Goal: Task Accomplishment & Management: Manage account settings

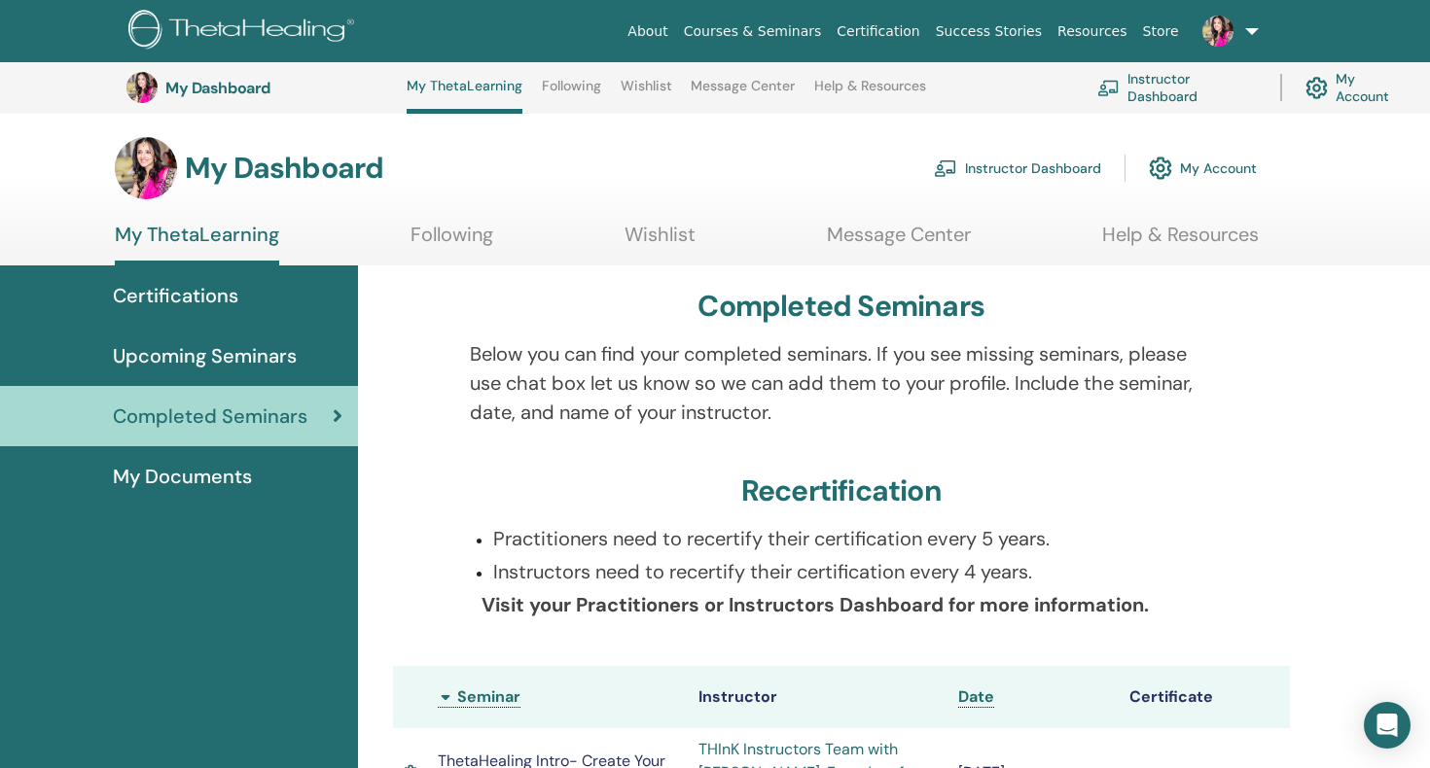
scroll to position [1754, 0]
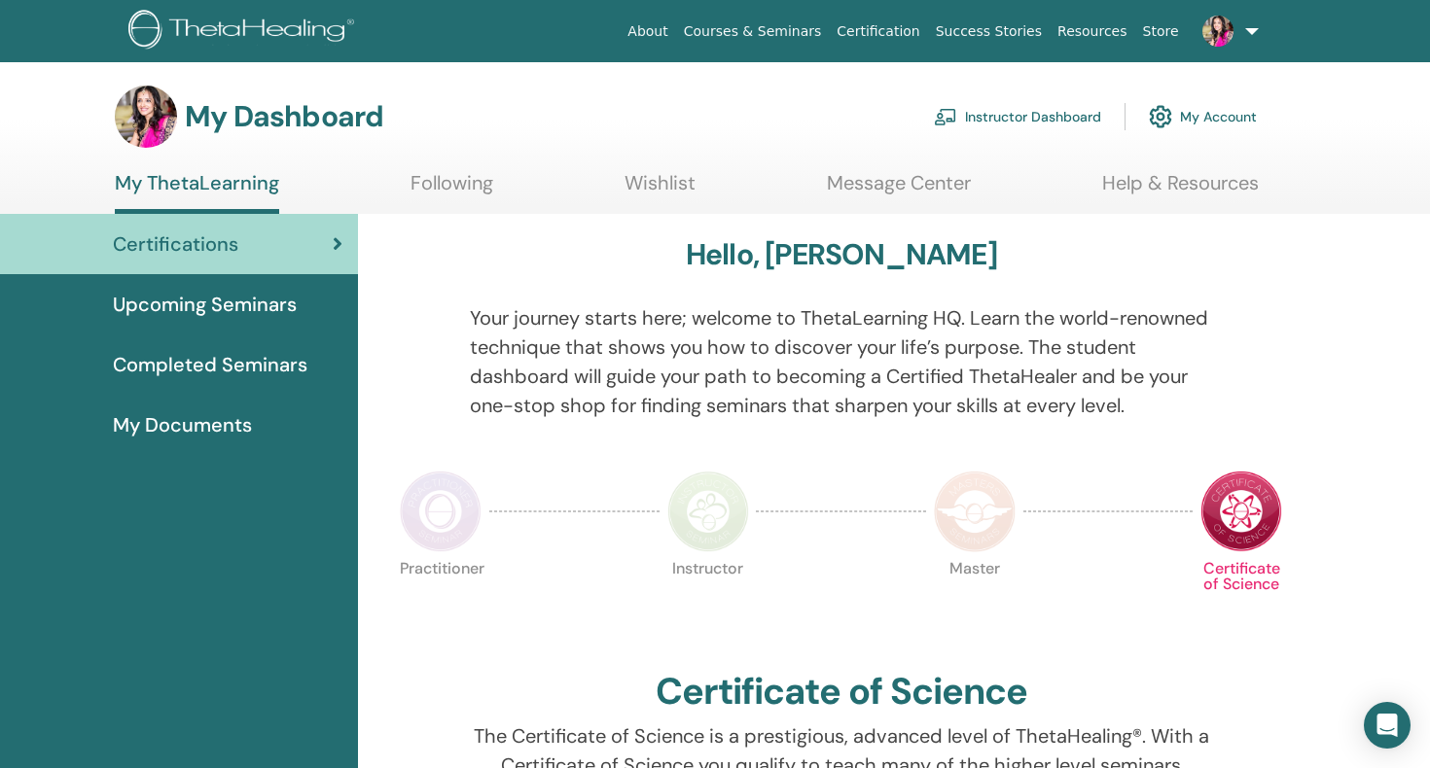
click at [1184, 115] on link "My Account" at bounding box center [1203, 116] width 108 height 43
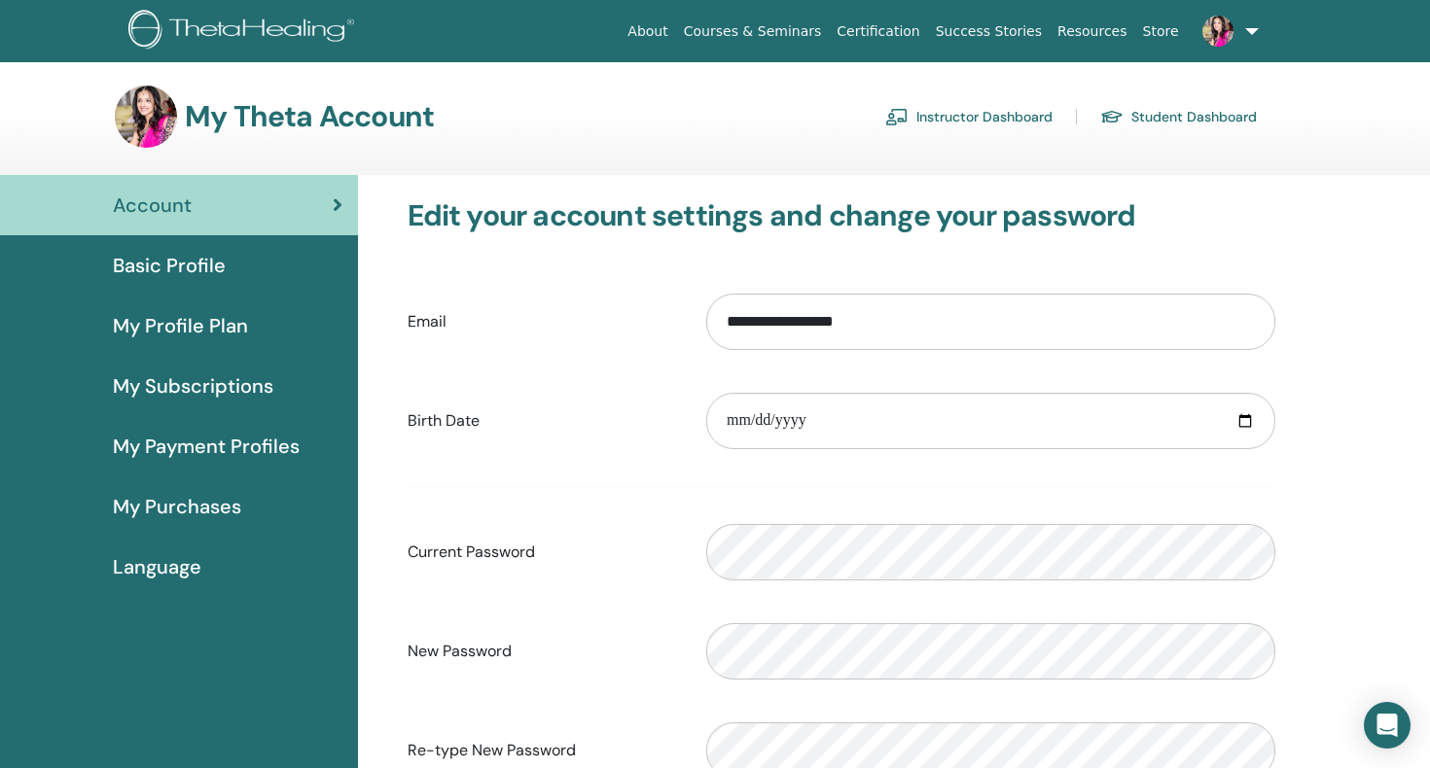
click at [186, 272] on span "Basic Profile" at bounding box center [169, 265] width 113 height 29
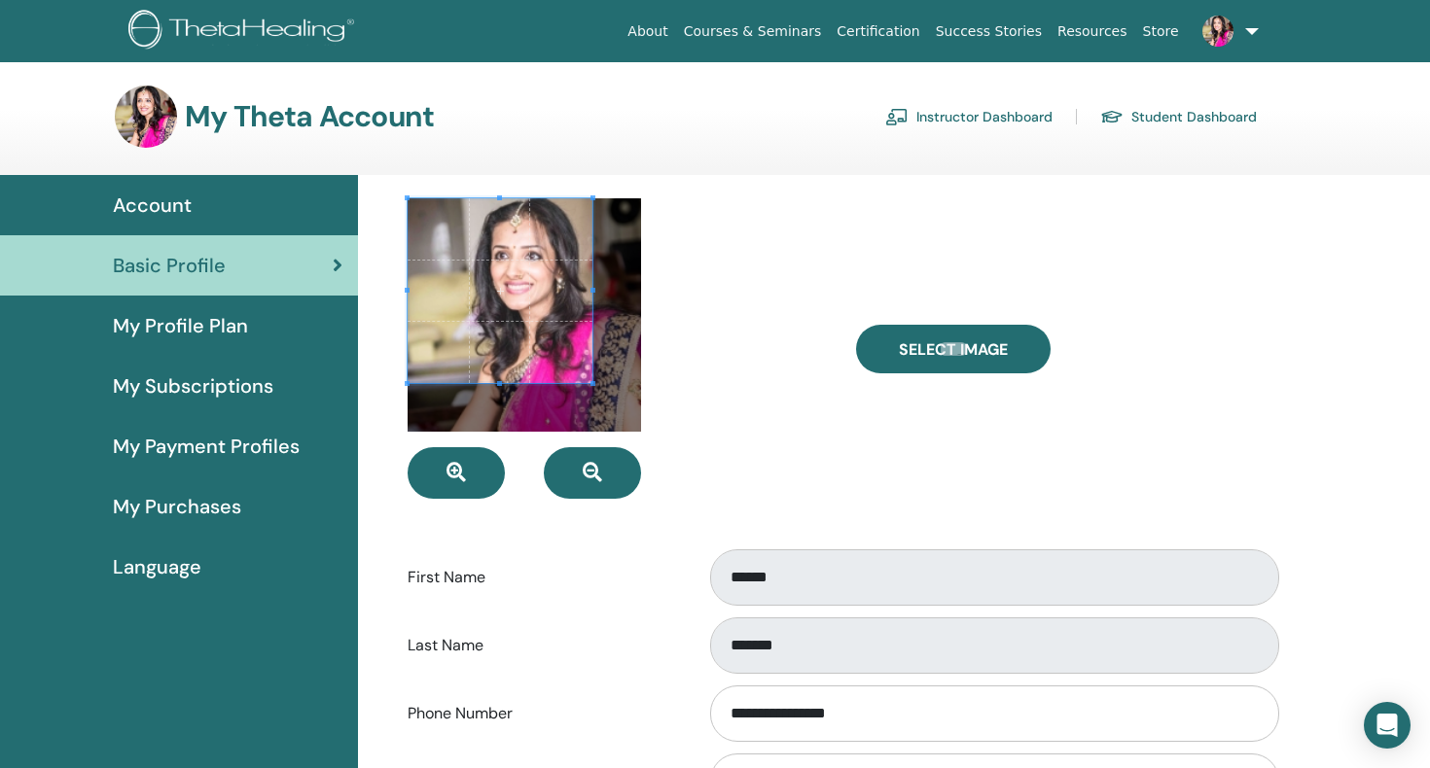
click at [590, 364] on div at bounding box center [500, 290] width 185 height 185
click at [582, 377] on span at bounding box center [584, 375] width 5 height 5
click at [456, 298] on span at bounding box center [496, 286] width 176 height 176
click at [790, 389] on div at bounding box center [617, 348] width 448 height 301
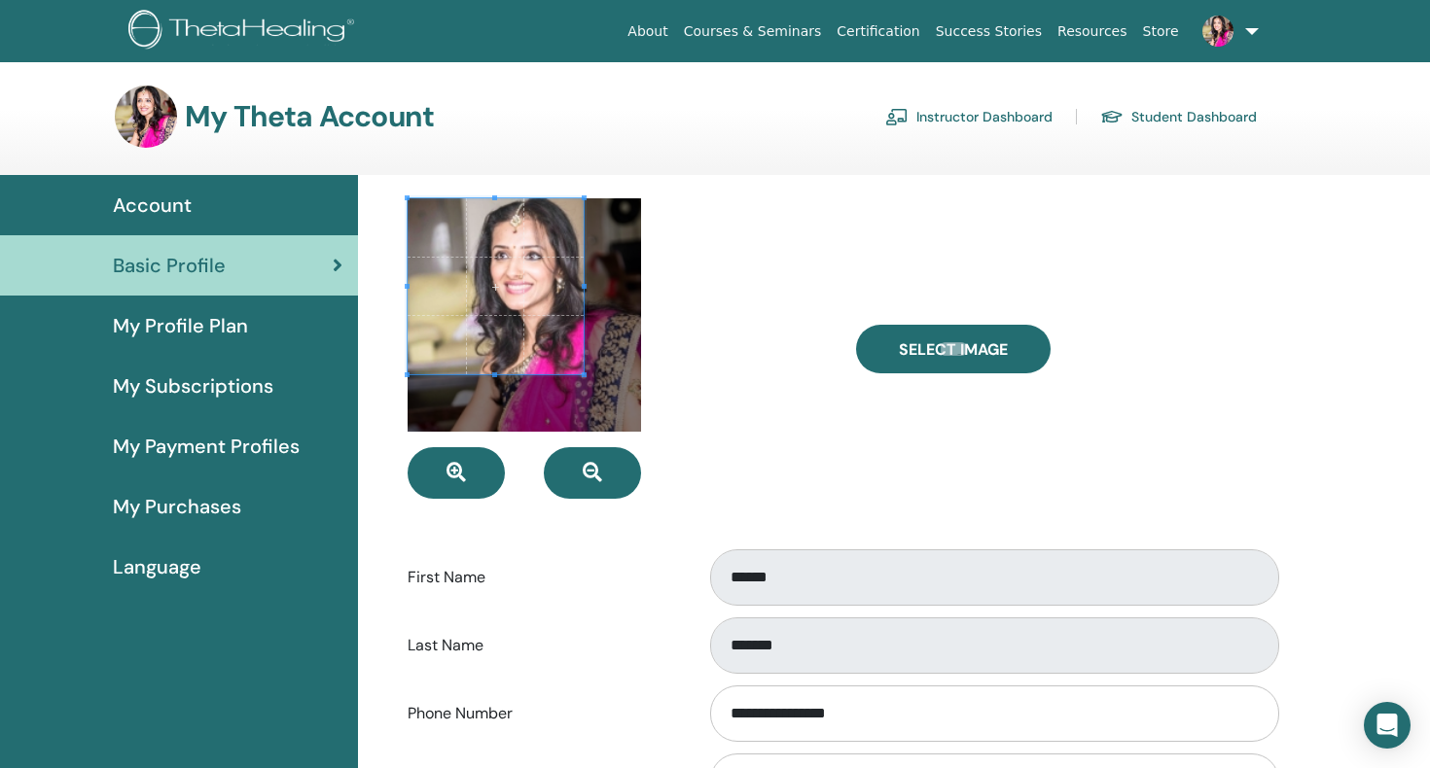
click at [790, 389] on div at bounding box center [617, 348] width 448 height 301
click at [642, 480] on div at bounding box center [617, 348] width 448 height 301
click at [696, 467] on div at bounding box center [617, 348] width 448 height 301
click at [775, 451] on div at bounding box center [617, 348] width 448 height 301
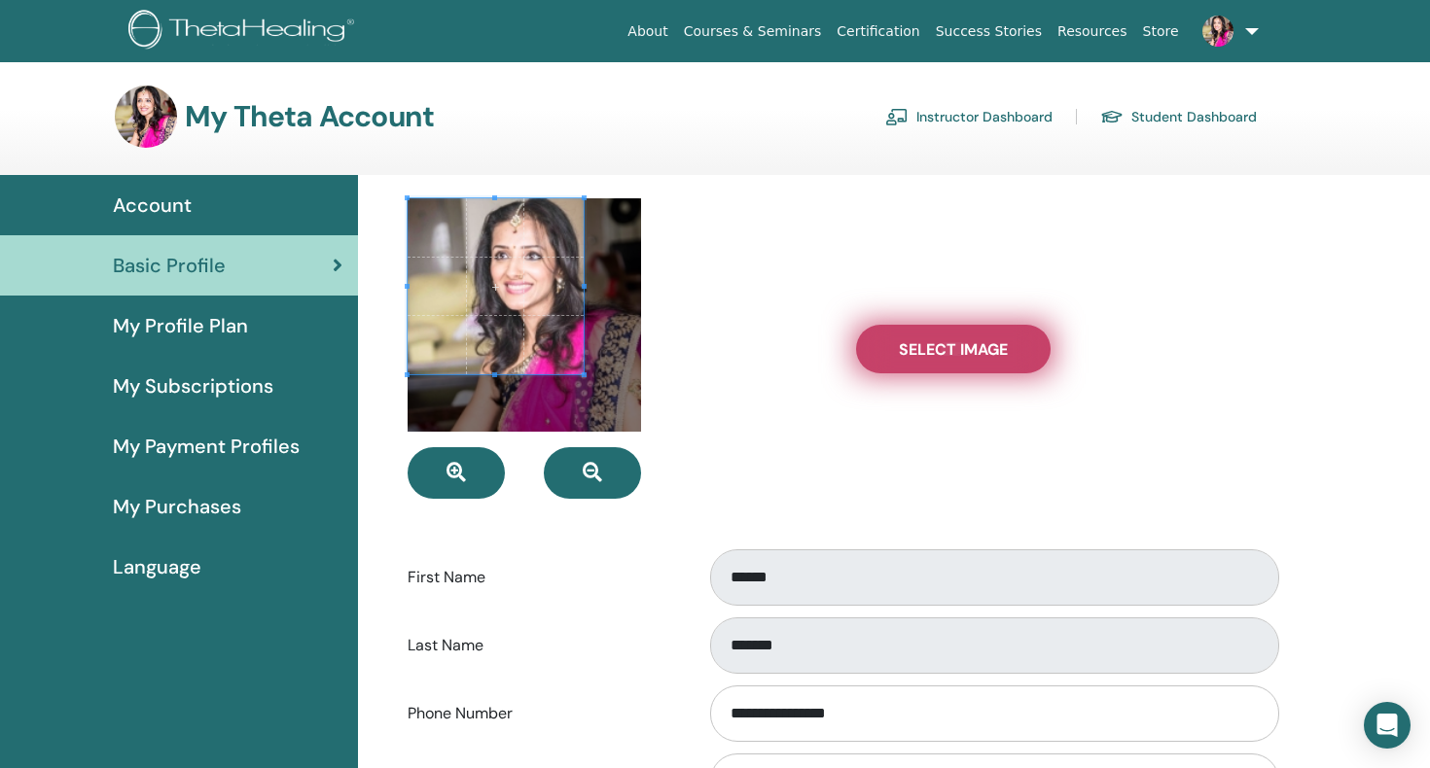
click at [937, 355] on span "Select Image" at bounding box center [953, 349] width 109 height 20
click at [941, 355] on input "Select Image" at bounding box center [953, 349] width 25 height 14
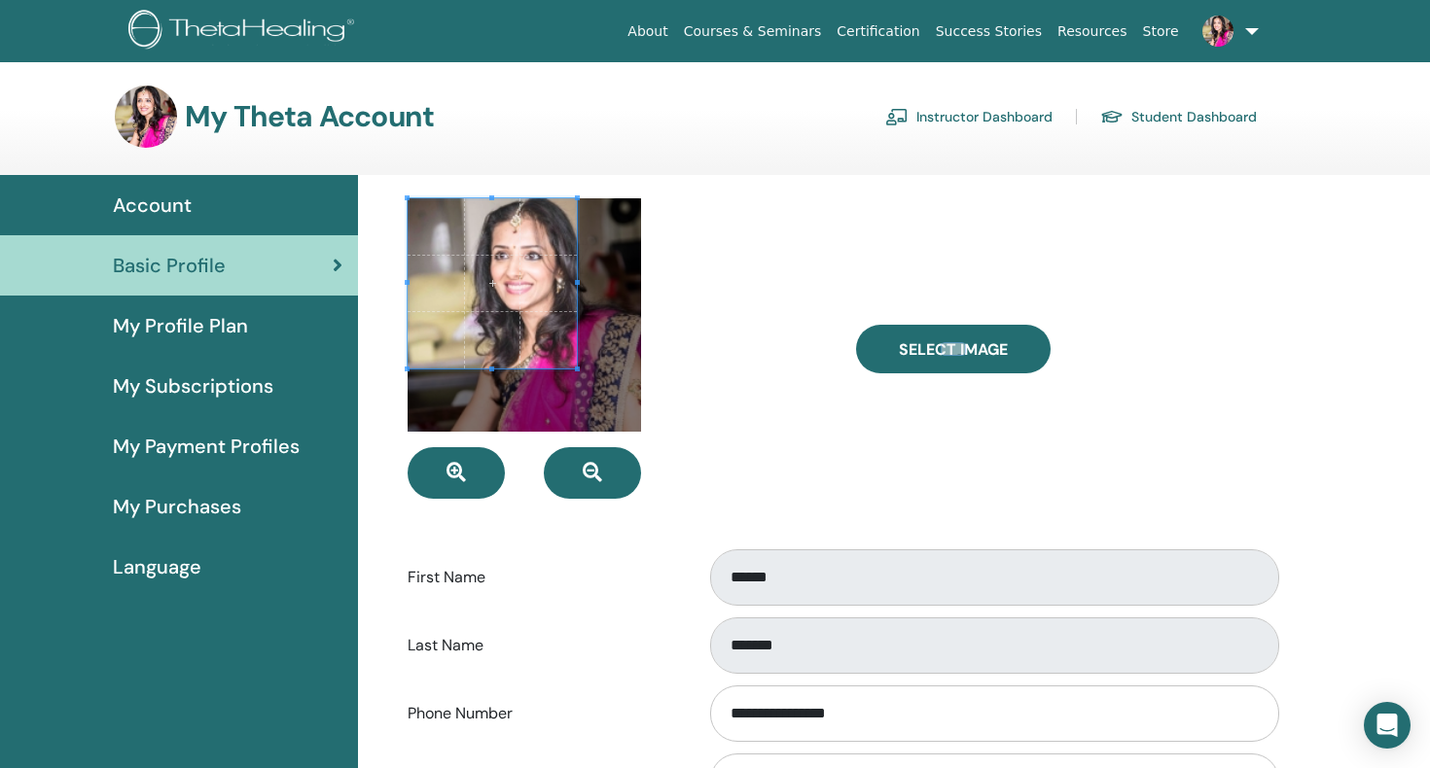
click at [578, 372] on span at bounding box center [577, 369] width 5 height 5
click at [755, 406] on div at bounding box center [617, 348] width 448 height 301
click at [451, 200] on div at bounding box center [493, 284] width 168 height 168
click at [450, 289] on span at bounding box center [493, 284] width 168 height 168
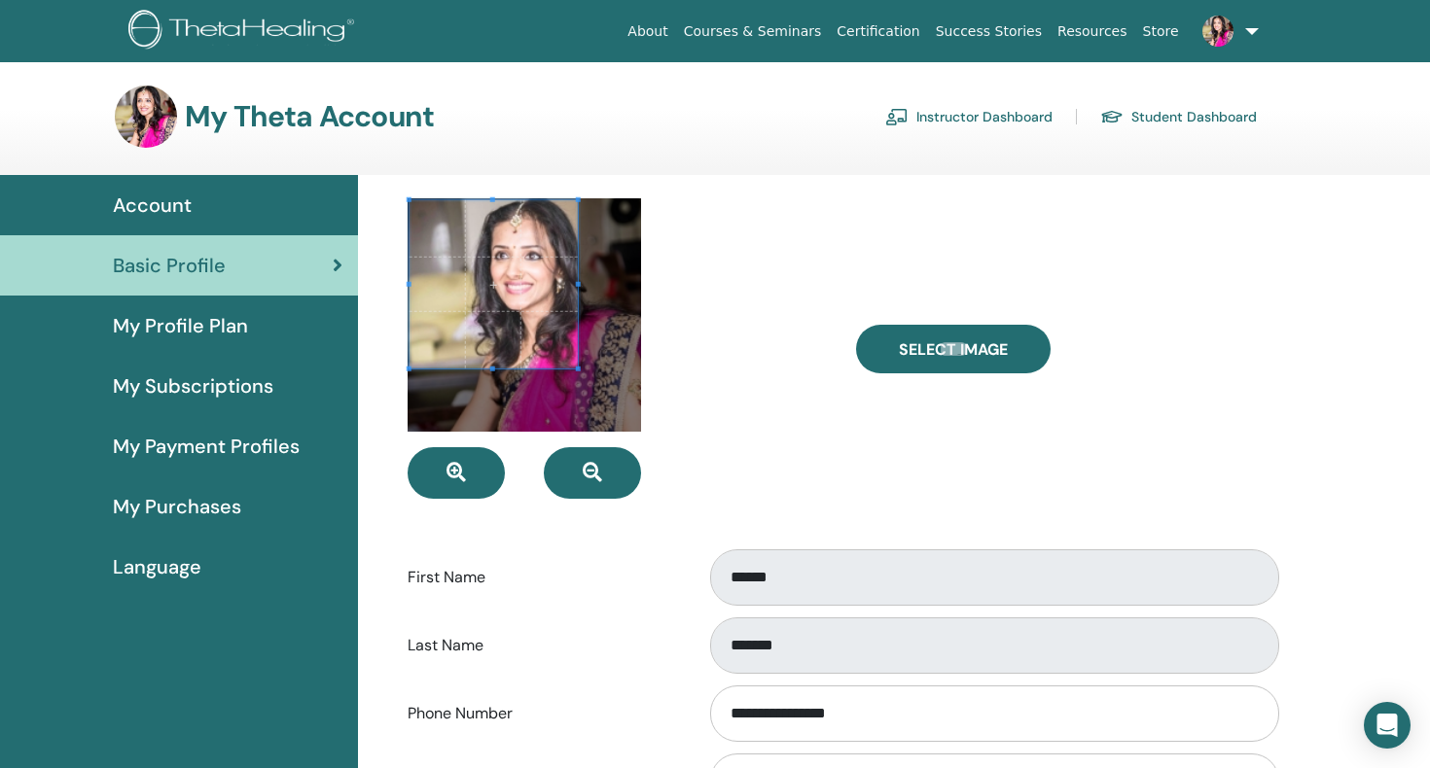
click at [450, 289] on span at bounding box center [493, 284] width 168 height 168
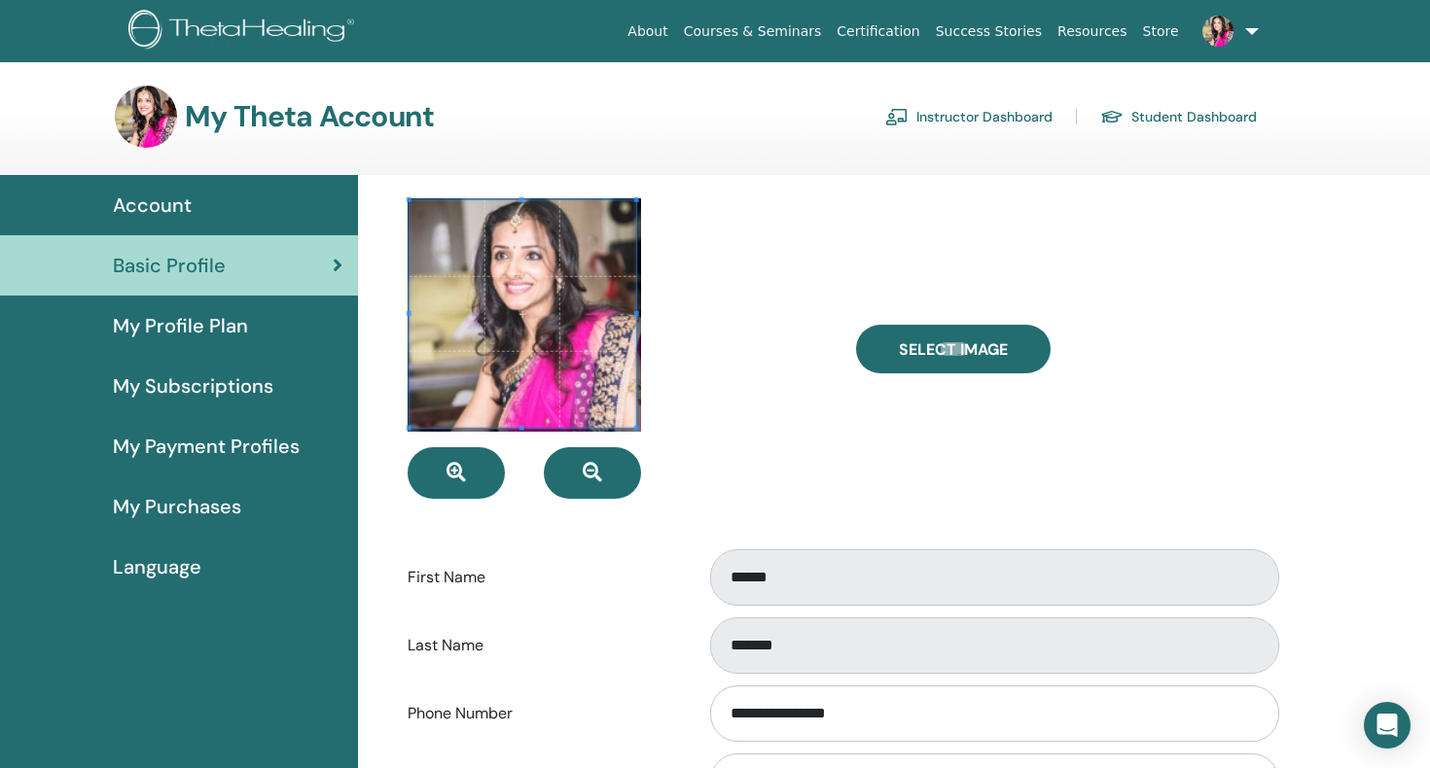
click at [664, 460] on div at bounding box center [617, 348] width 448 height 301
click at [640, 431] on span at bounding box center [640, 432] width 5 height 5
click at [731, 462] on div at bounding box center [617, 348] width 448 height 301
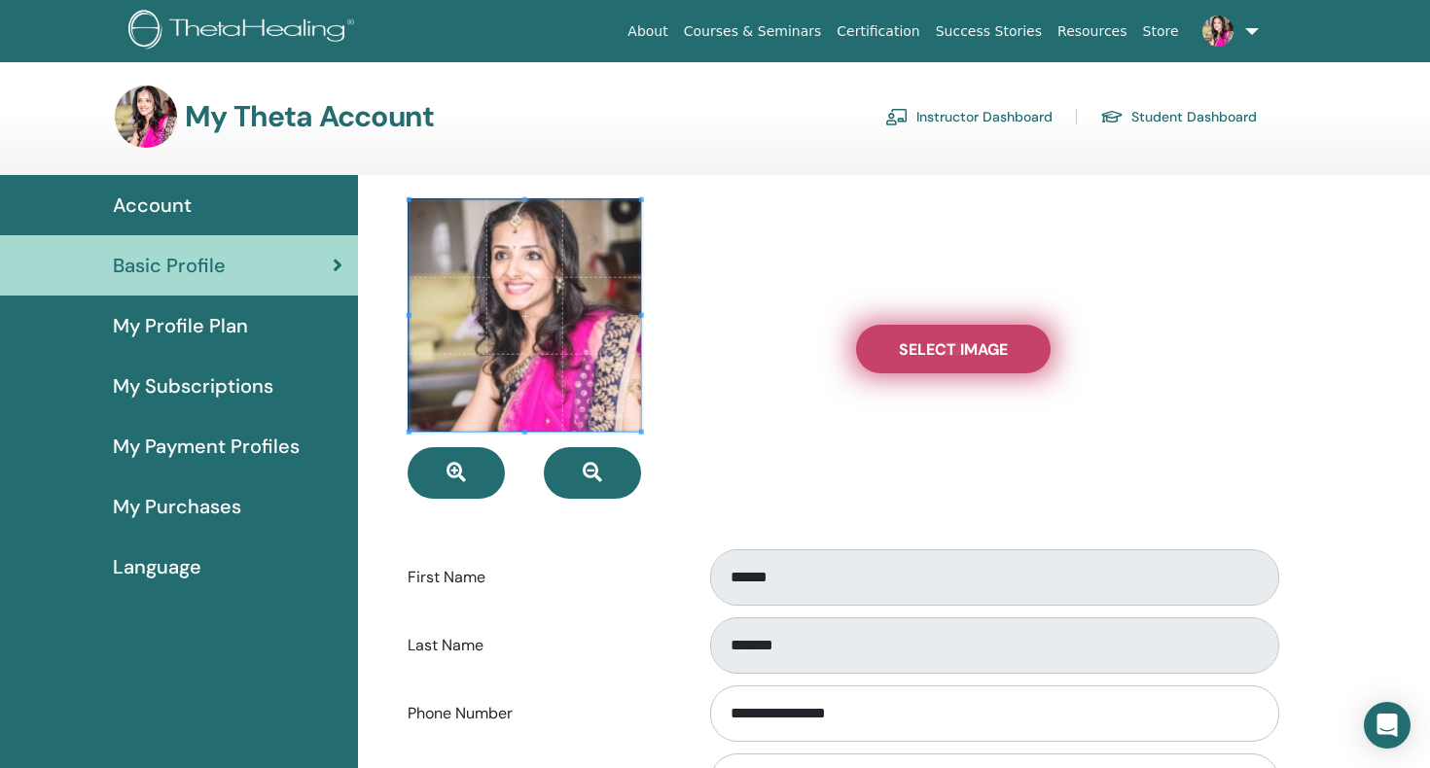
click at [926, 362] on label "Select Image" at bounding box center [953, 349] width 195 height 49
click at [941, 356] on input "Select Image" at bounding box center [953, 349] width 25 height 14
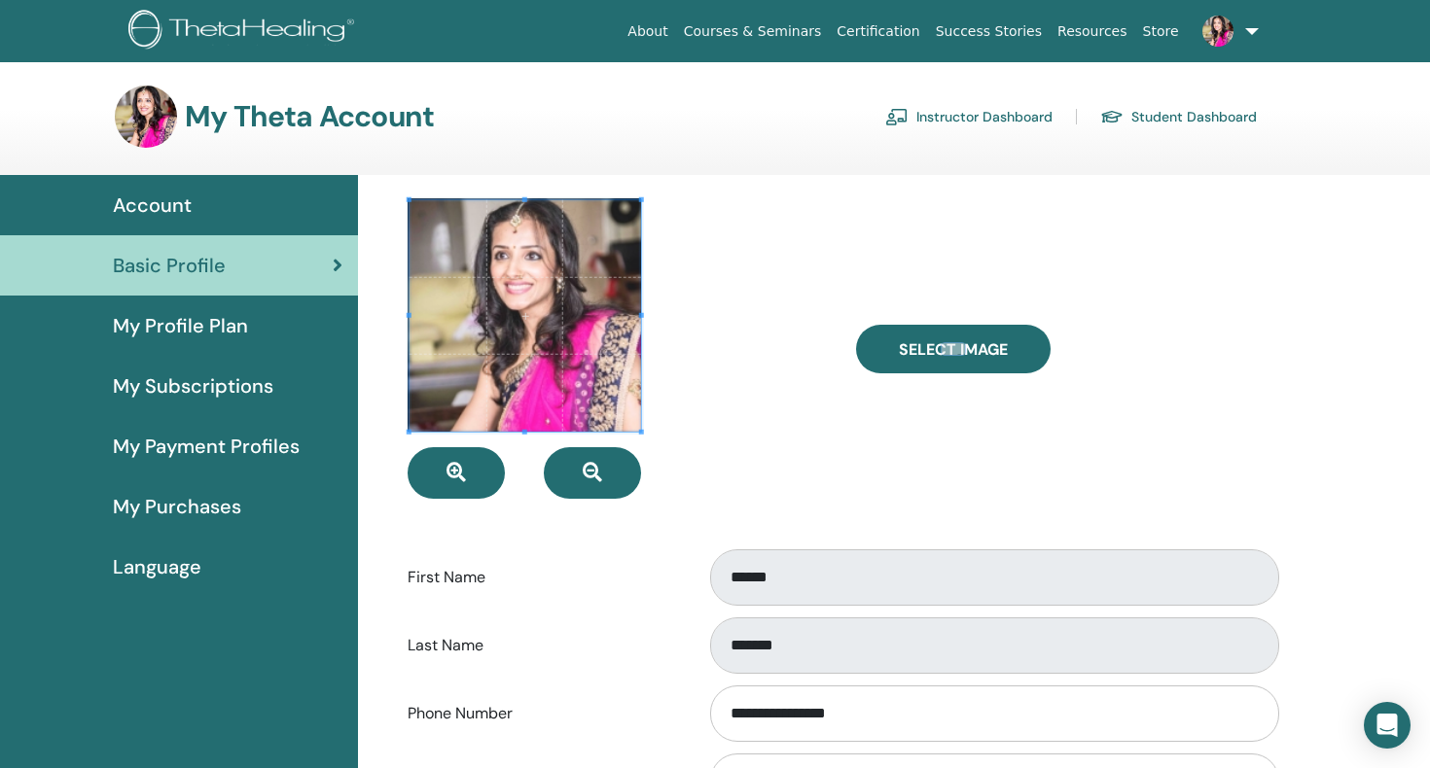
type input "**********"
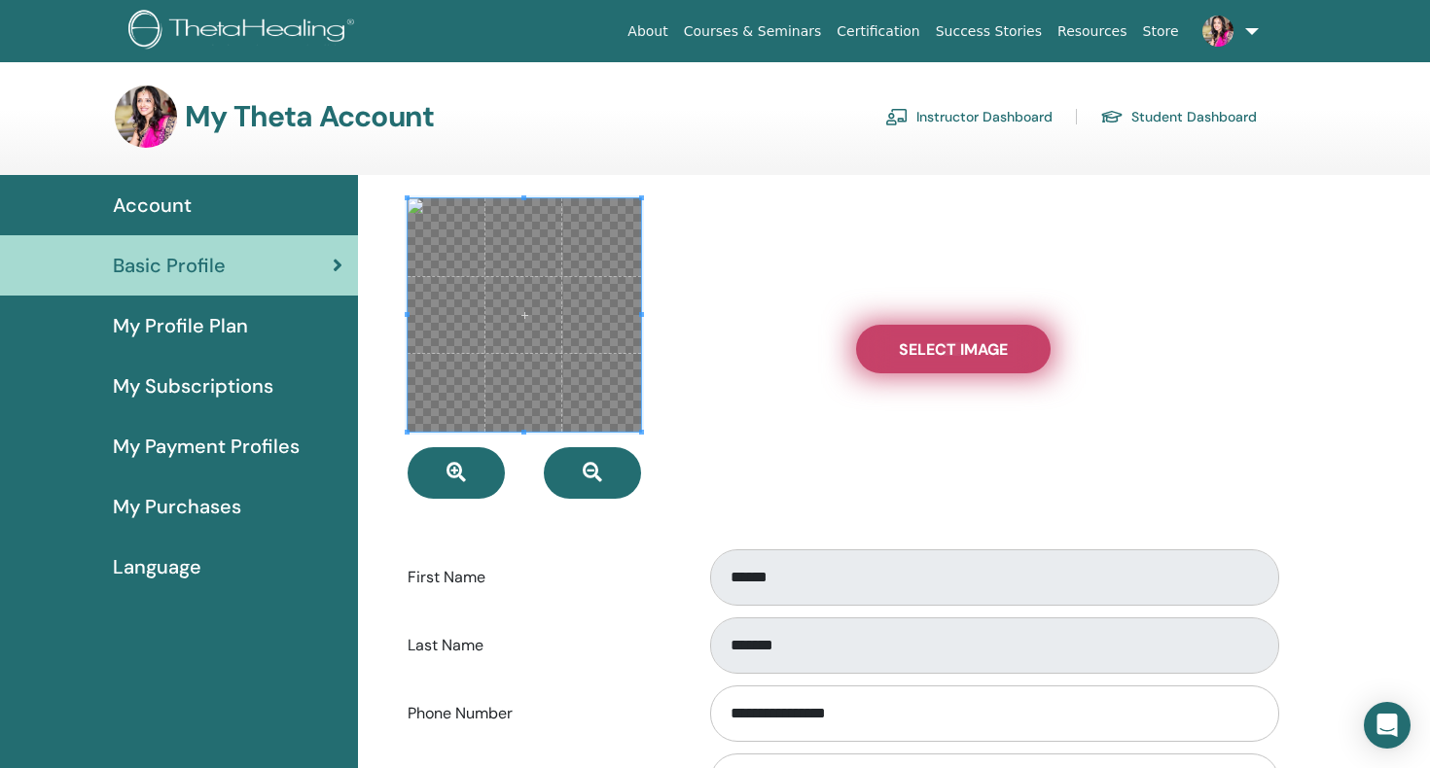
click at [927, 342] on span "Select Image" at bounding box center [953, 349] width 109 height 20
click at [941, 342] on input "Select Image" at bounding box center [953, 349] width 25 height 14
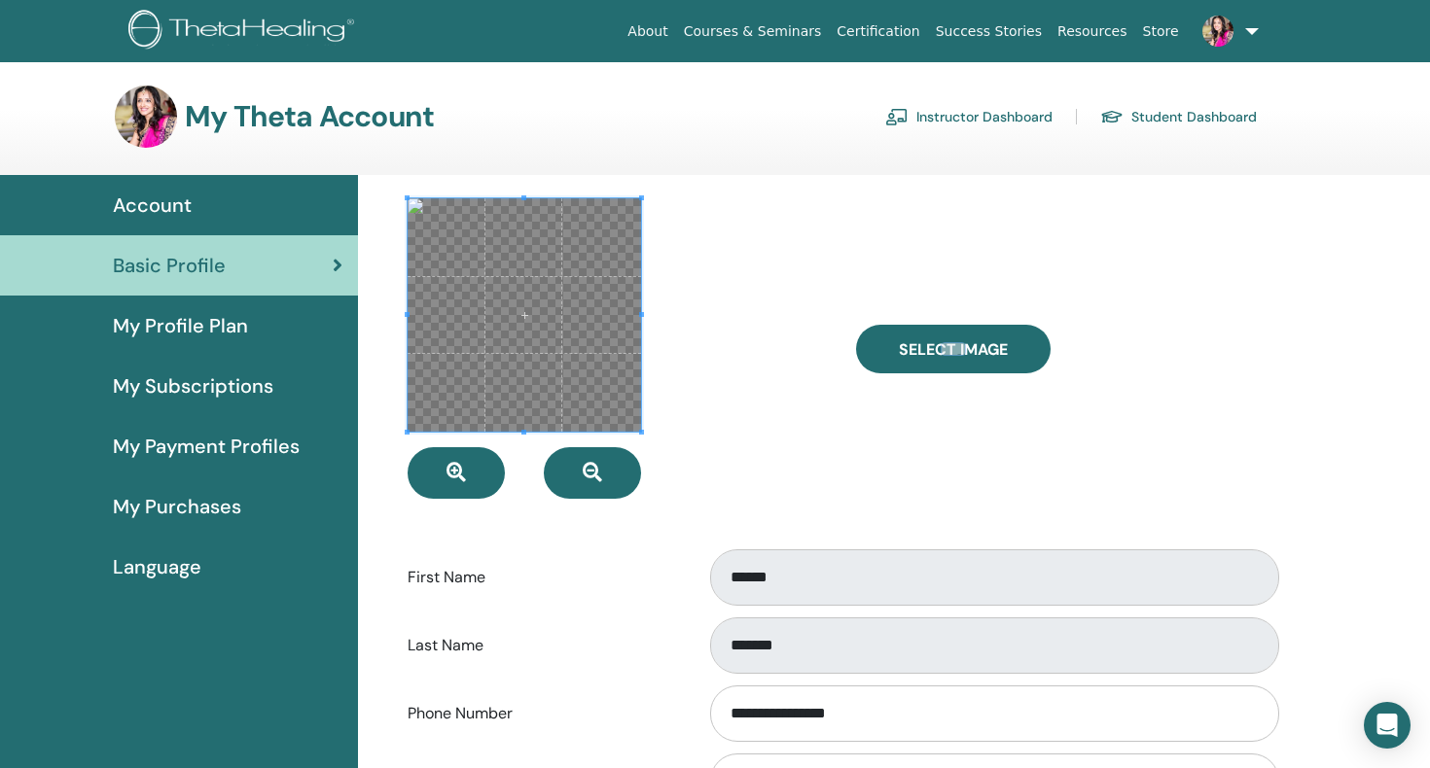
click at [556, 369] on span at bounding box center [524, 314] width 233 height 233
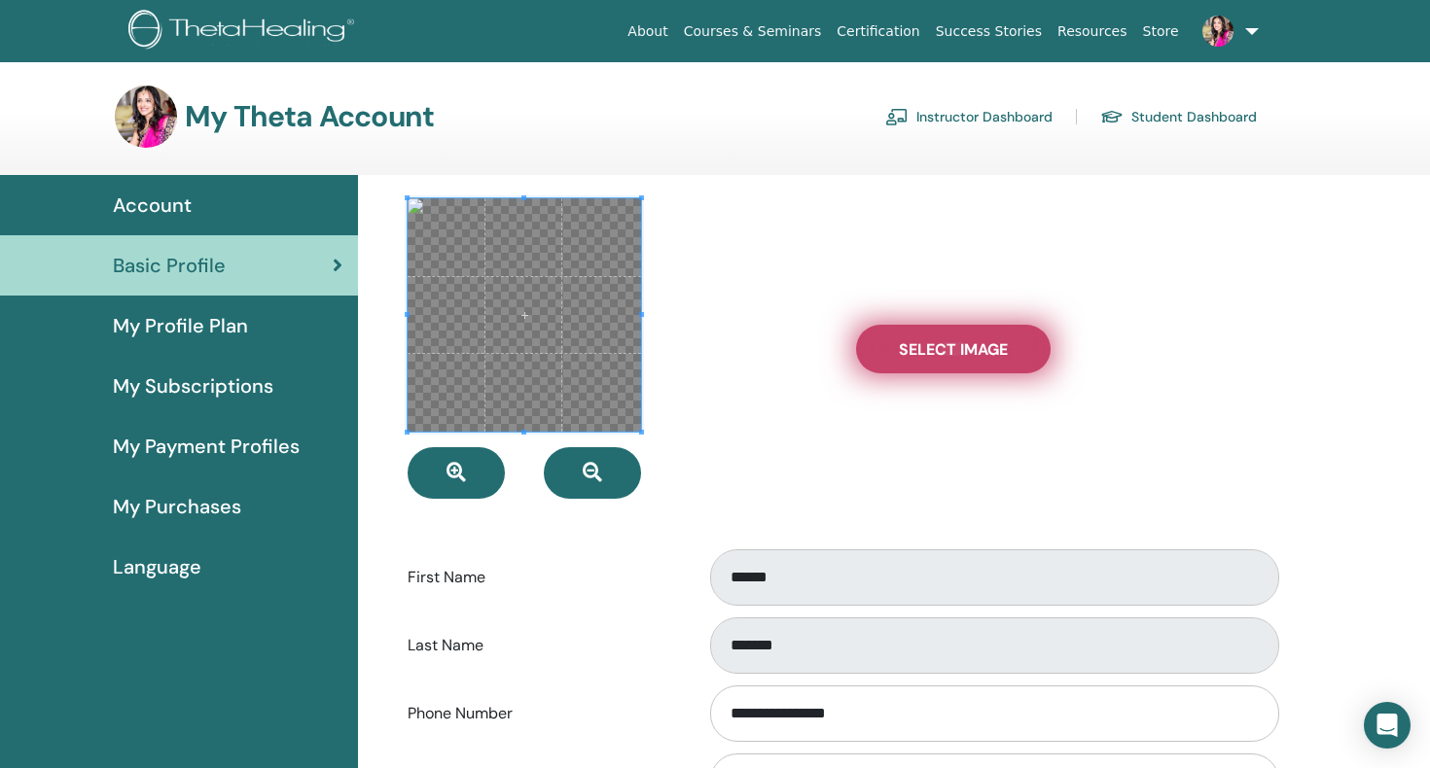
click at [907, 358] on span "Select Image" at bounding box center [953, 349] width 109 height 20
click at [941, 356] on input "Select Image" at bounding box center [953, 349] width 25 height 14
click at [996, 357] on span "Select Image" at bounding box center [953, 349] width 109 height 20
click at [966, 356] on input "Select Image" at bounding box center [953, 349] width 25 height 14
type input "**********"
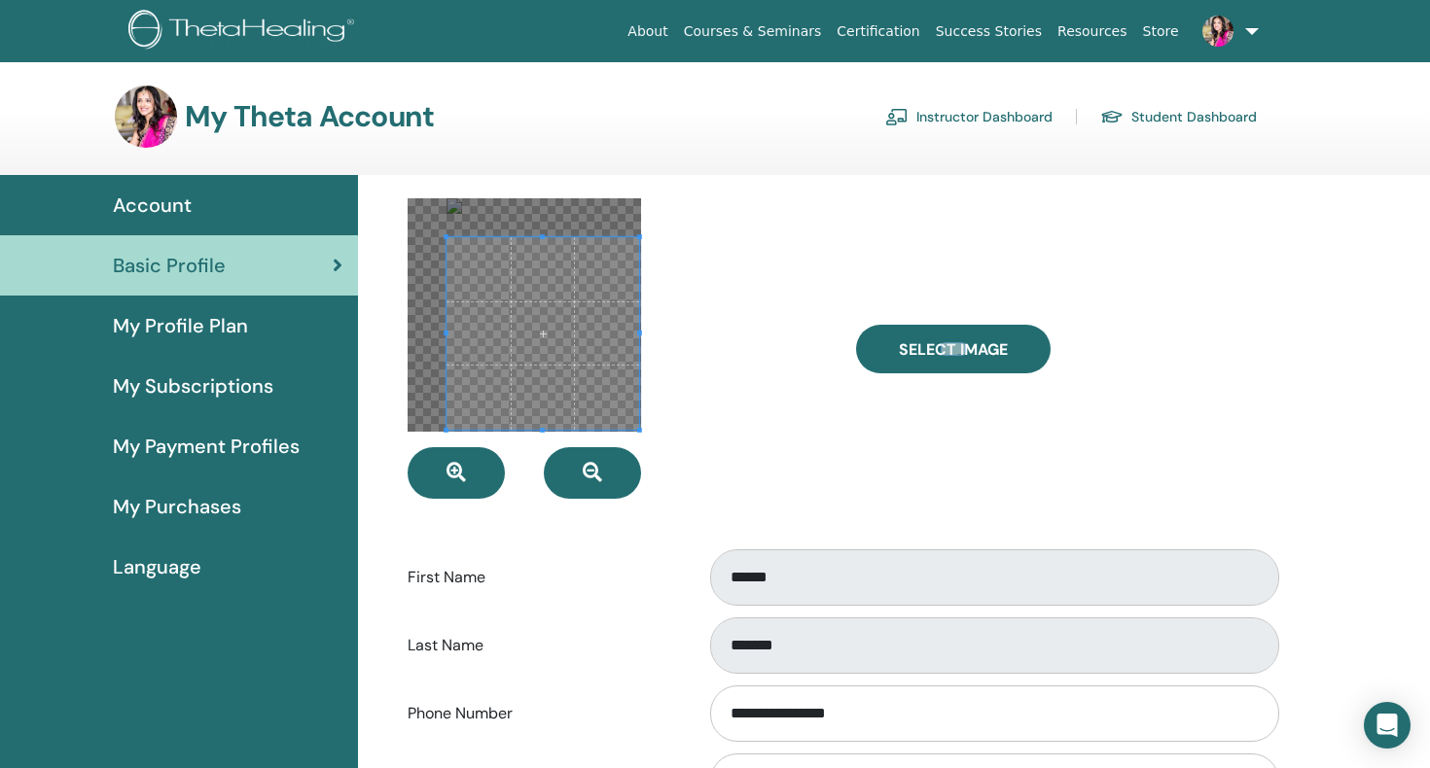
click at [636, 416] on div at bounding box center [542, 333] width 193 height 193
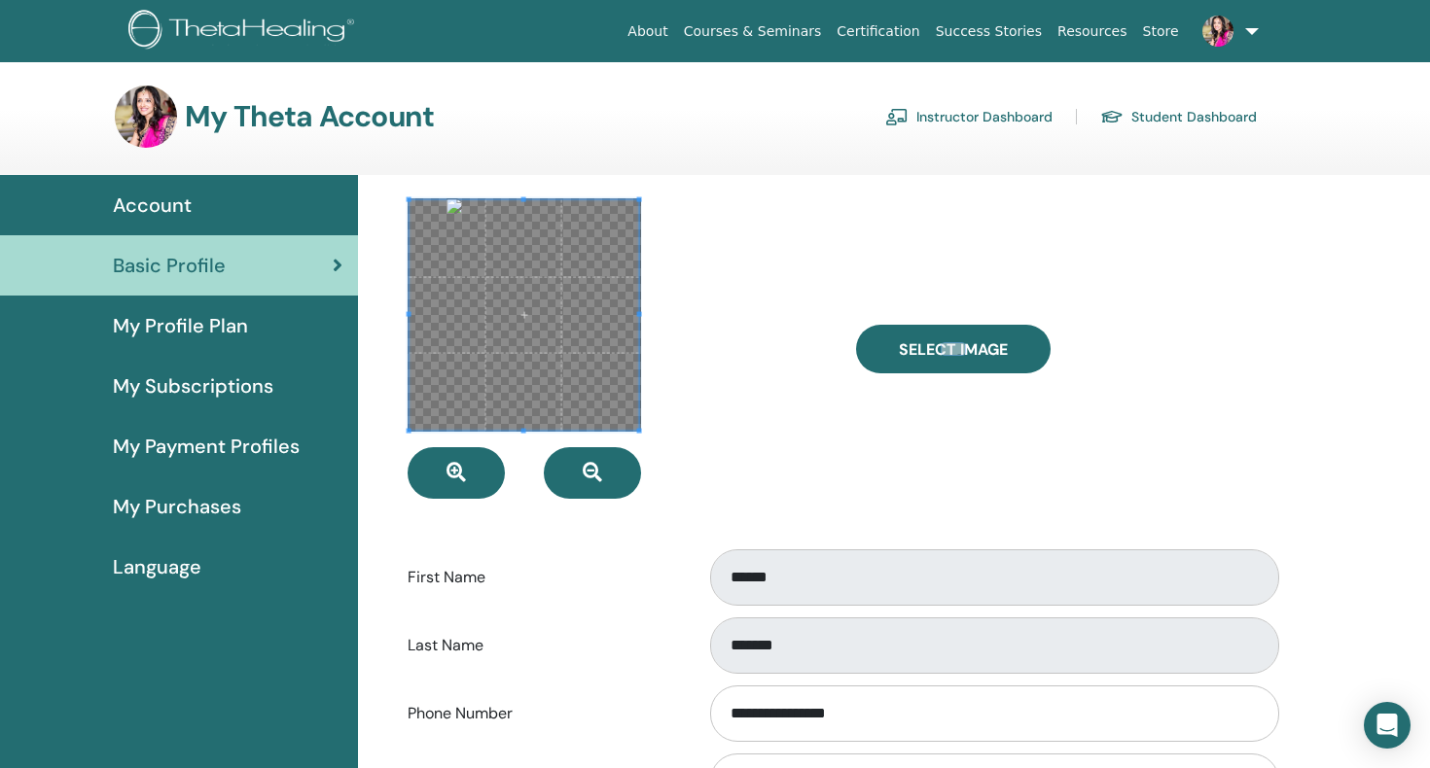
click at [410, 200] on div at bounding box center [524, 315] width 231 height 231
click at [533, 294] on span at bounding box center [524, 315] width 231 height 231
click at [941, 342] on input "Select Image" at bounding box center [953, 349] width 25 height 14
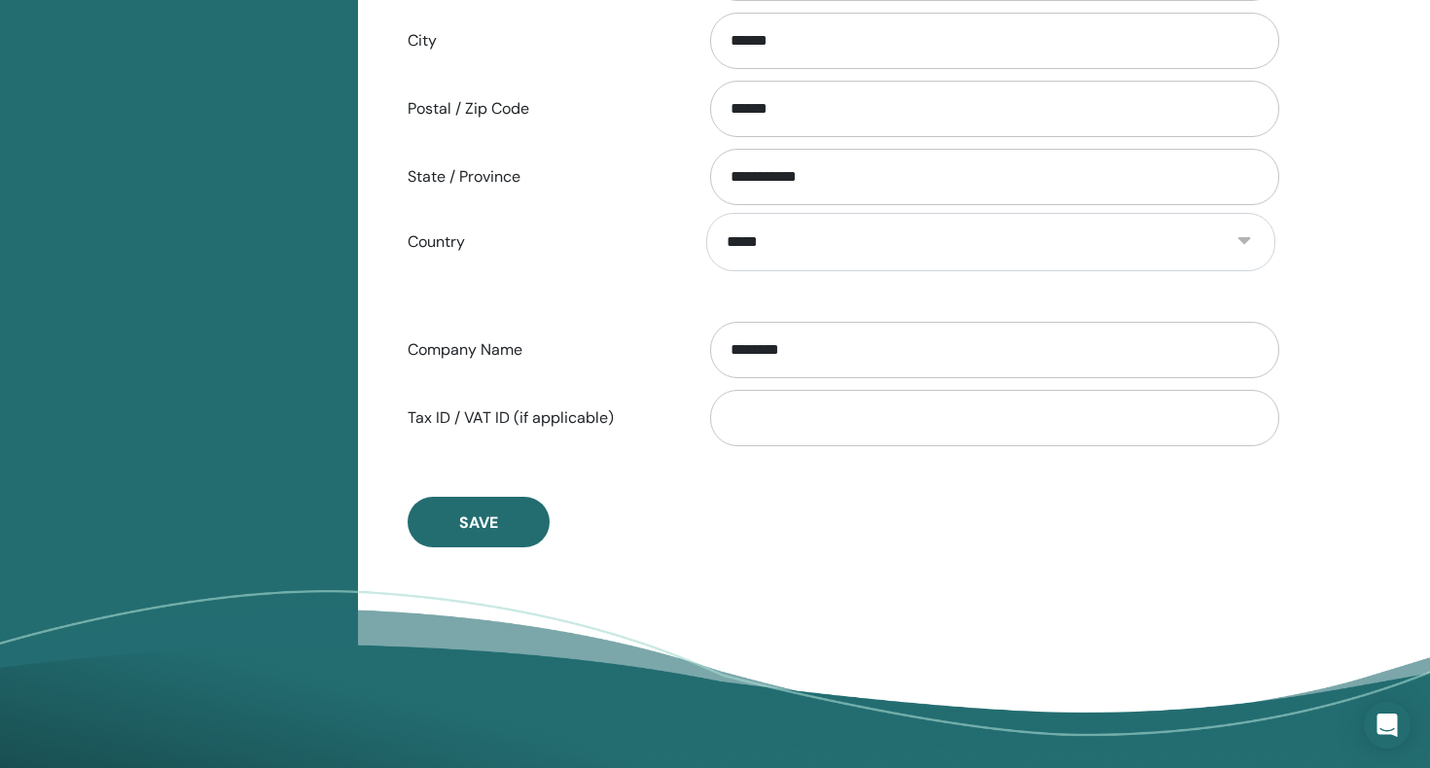
scroll to position [846, 0]
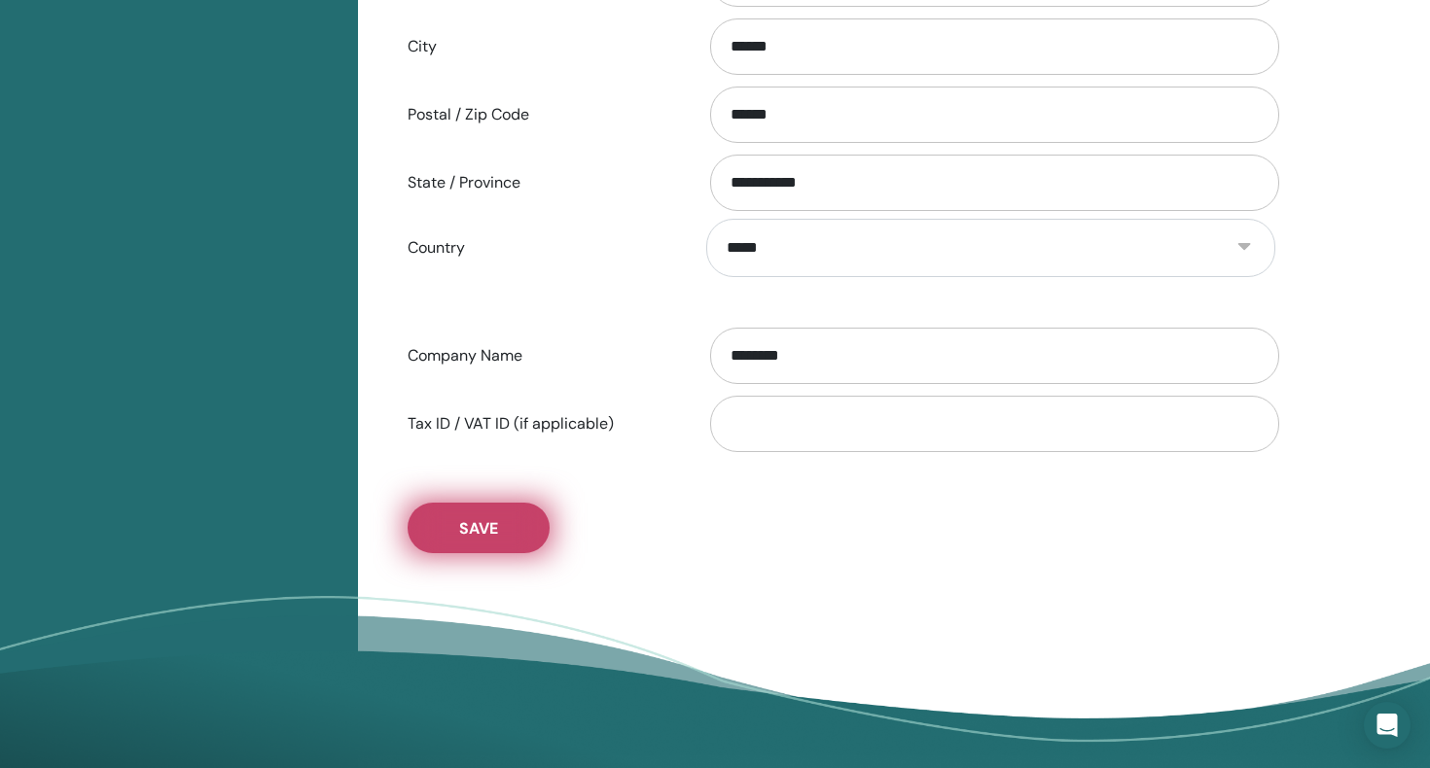
click at [465, 521] on span "Save" at bounding box center [478, 528] width 39 height 20
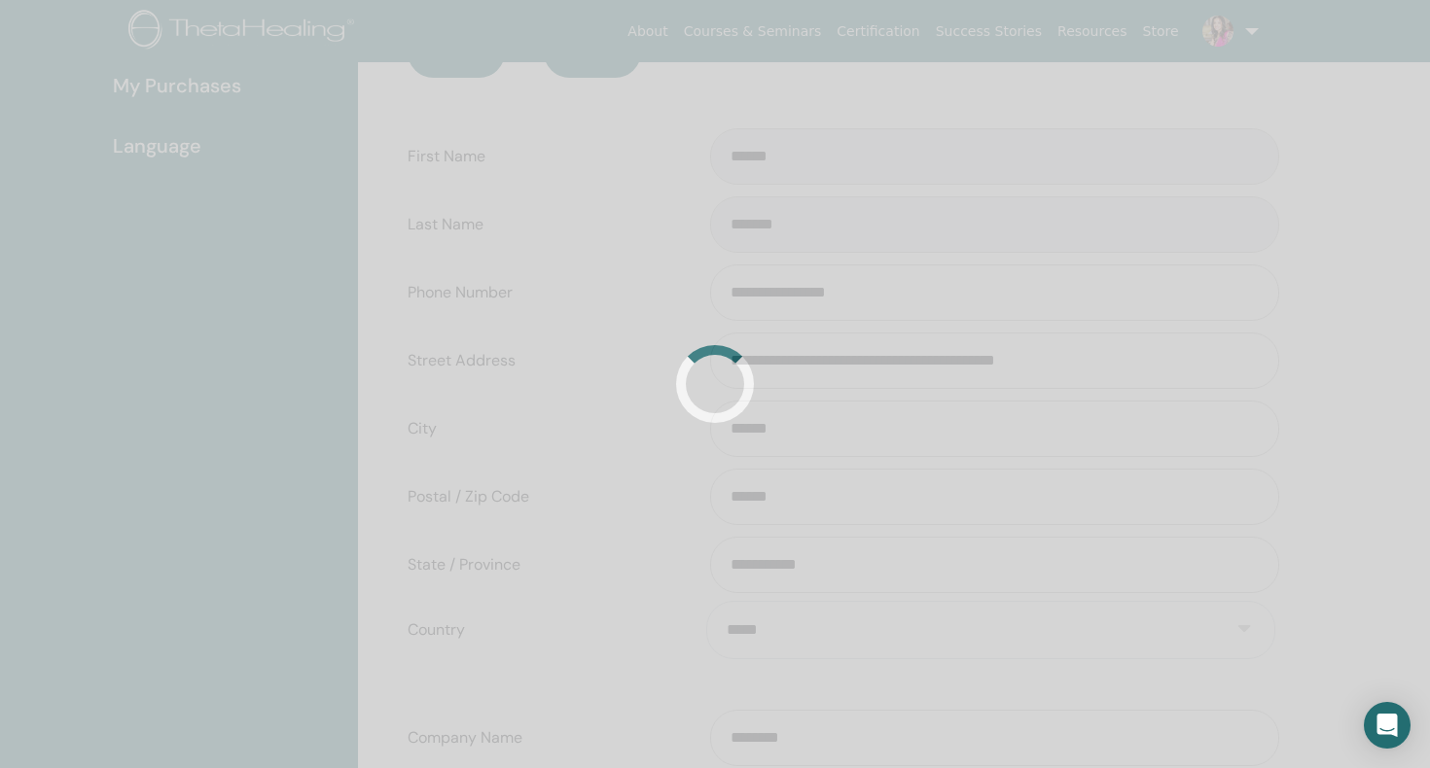
scroll to position [0, 0]
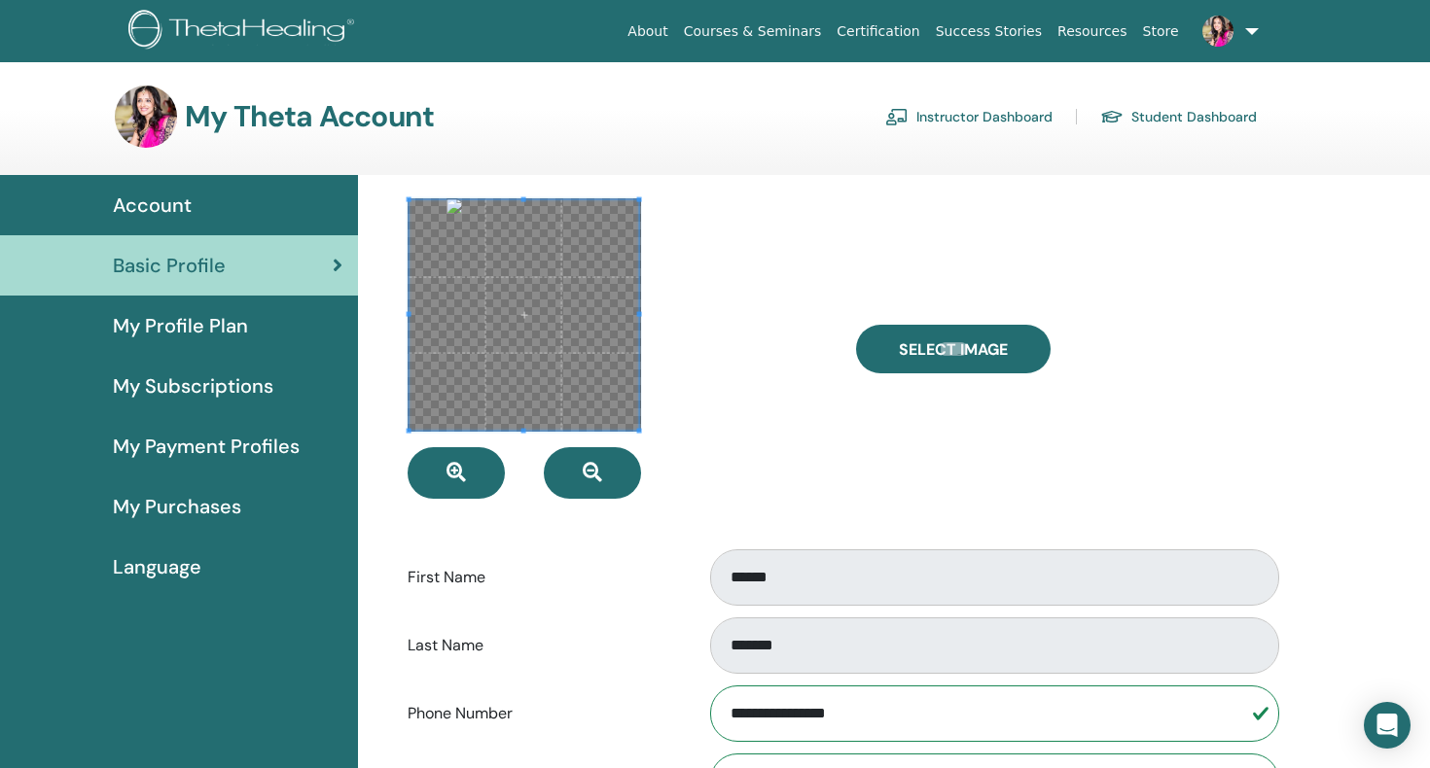
click at [532, 330] on span at bounding box center [524, 315] width 231 height 231
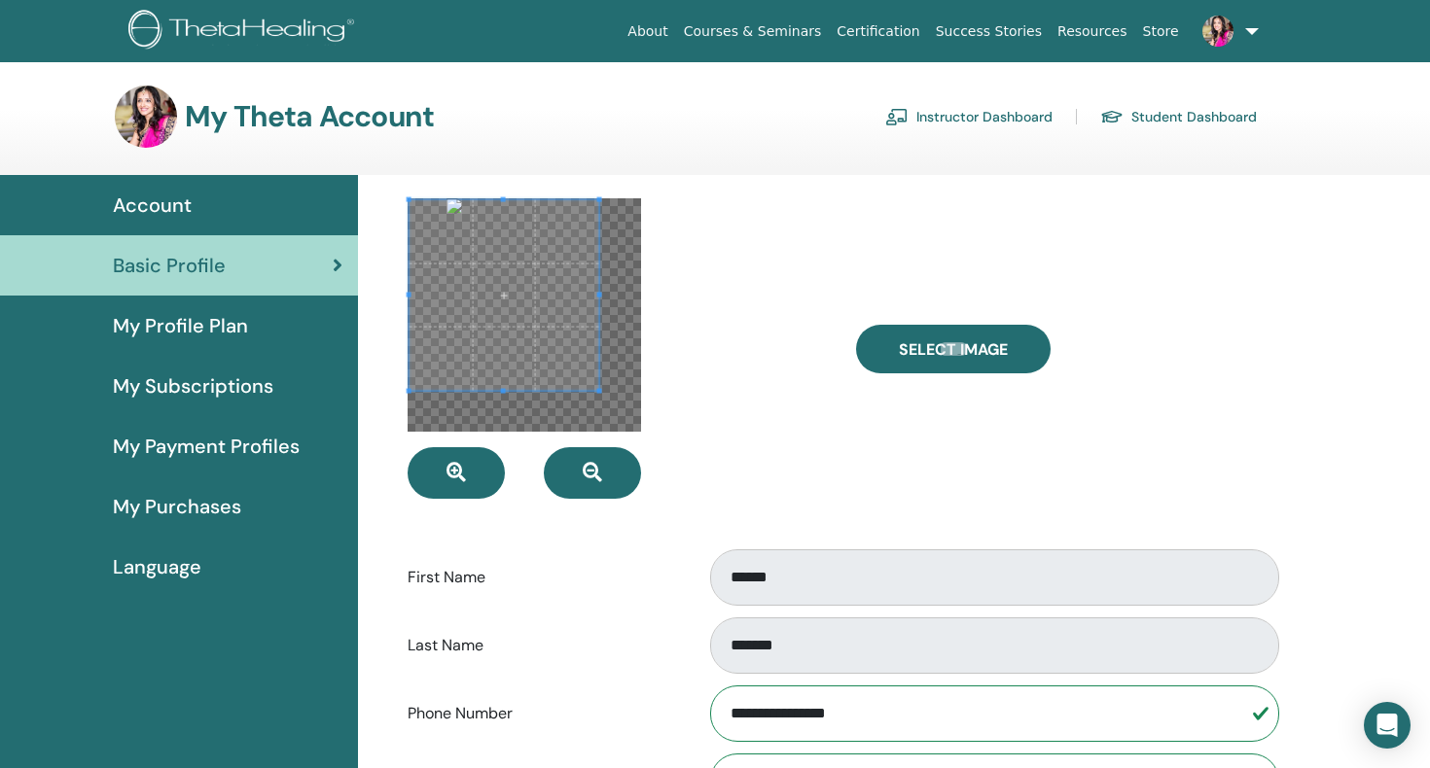
click at [597, 301] on div at bounding box center [504, 295] width 191 height 191
click at [416, 347] on div at bounding box center [507, 291] width 183 height 183
click at [428, 193] on div "**********" at bounding box center [842, 777] width 944 height 1205
click at [506, 196] on span at bounding box center [506, 198] width 5 height 5
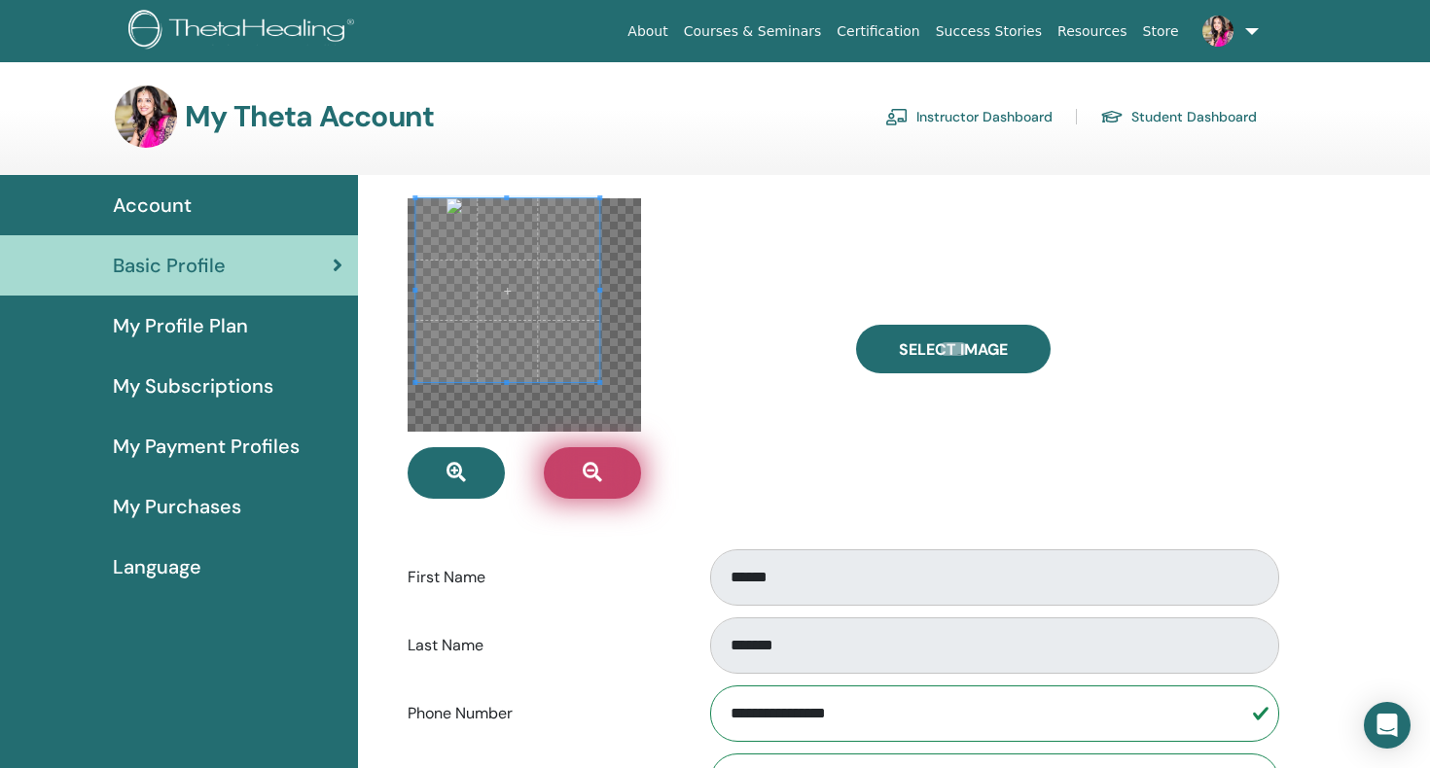
click at [597, 467] on icon "button" at bounding box center [592, 472] width 19 height 19
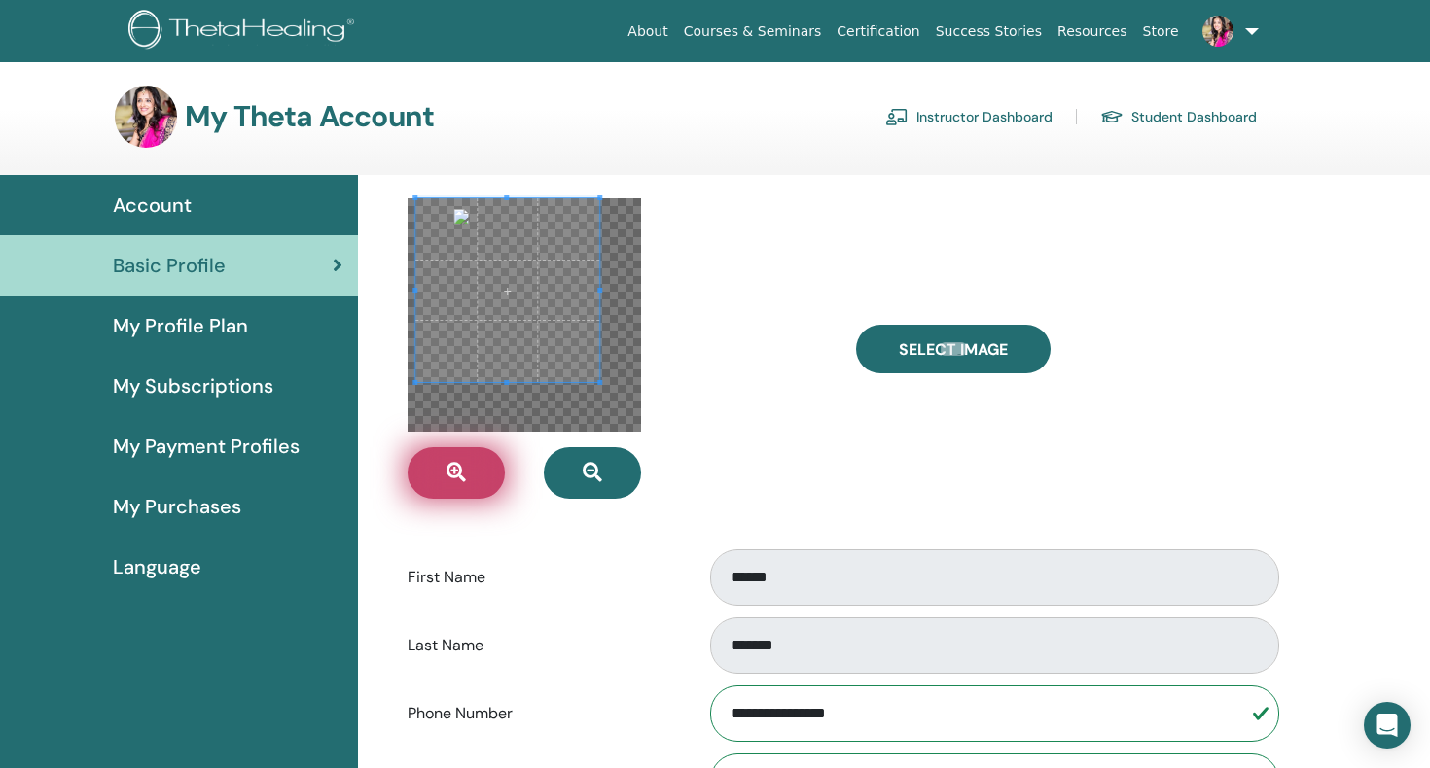
click at [451, 474] on icon "button" at bounding box center [455, 472] width 19 height 19
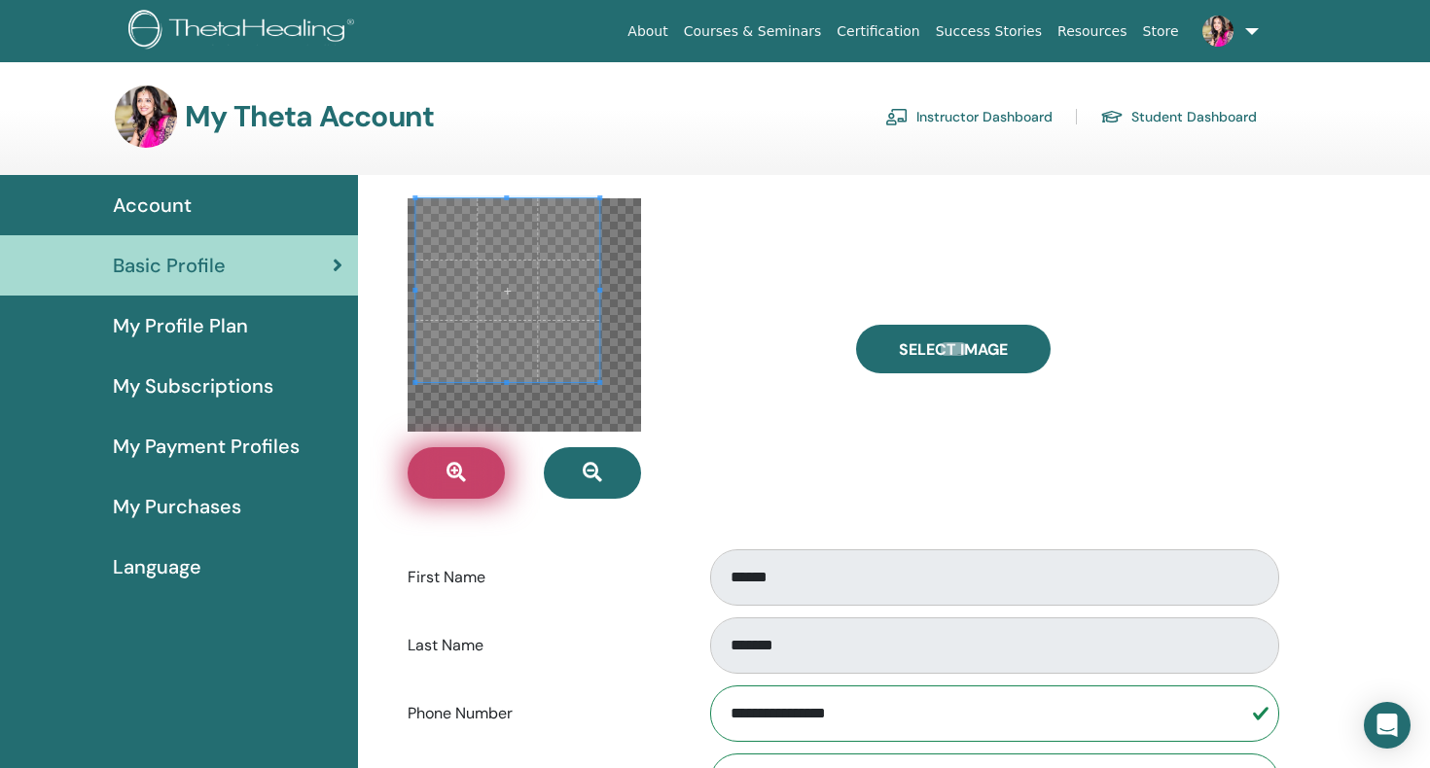
click at [451, 474] on icon "button" at bounding box center [455, 472] width 19 height 19
click at [703, 388] on div at bounding box center [617, 348] width 448 height 301
click at [618, 404] on div at bounding box center [524, 314] width 233 height 233
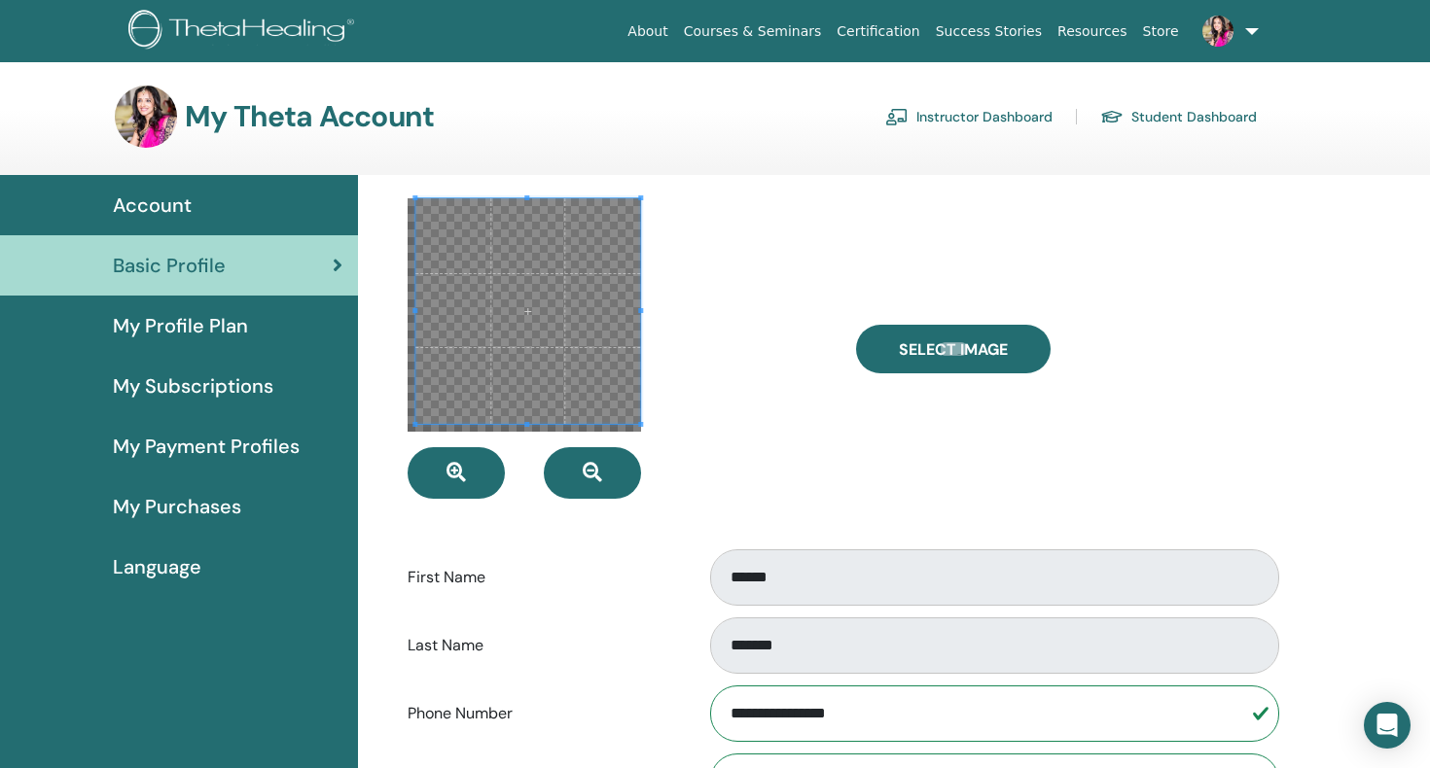
click at [663, 478] on div at bounding box center [617, 348] width 448 height 301
click at [589, 472] on icon "button" at bounding box center [592, 472] width 19 height 19
click at [534, 351] on span at bounding box center [526, 313] width 226 height 226
click at [452, 469] on icon "button" at bounding box center [455, 472] width 19 height 19
click at [526, 370] on span at bounding box center [524, 319] width 226 height 226
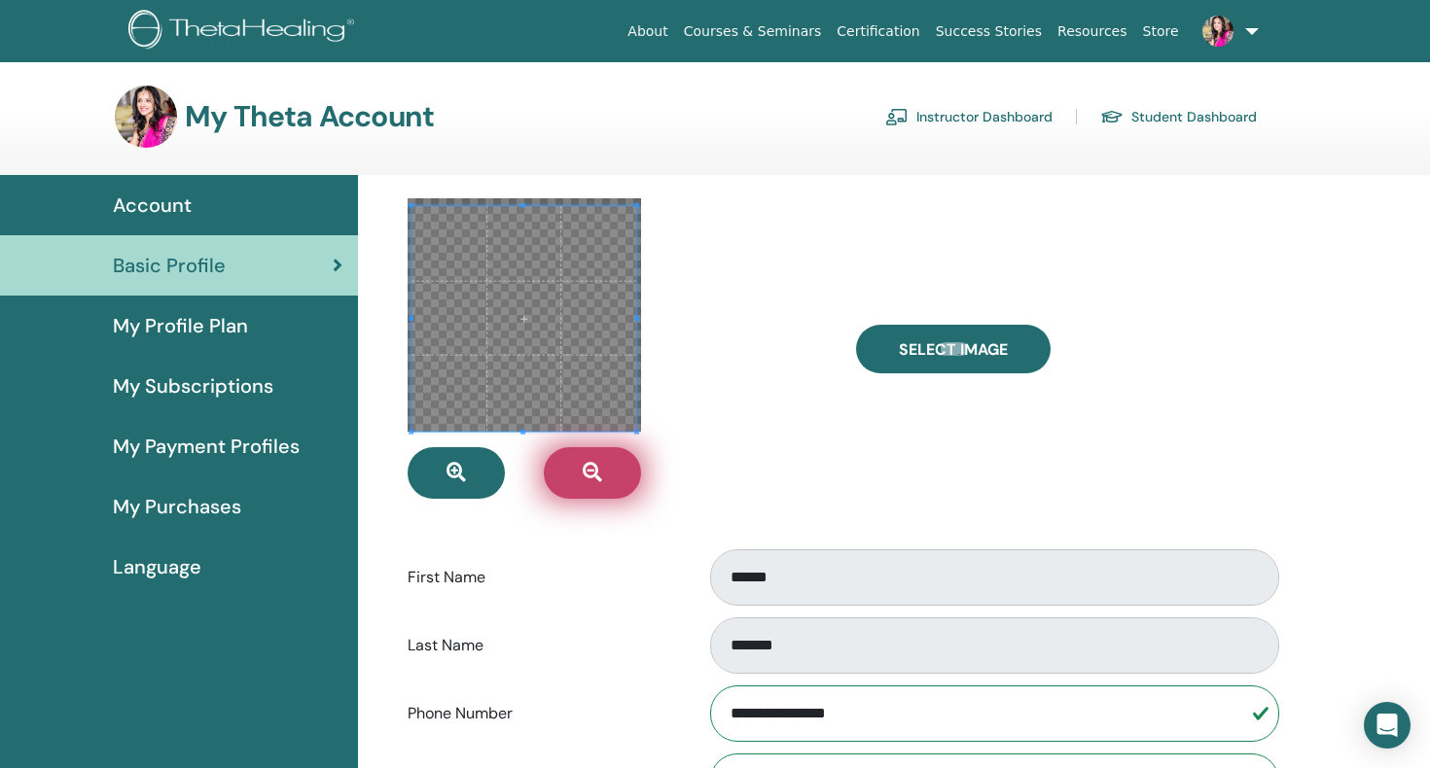
click at [591, 466] on icon "button" at bounding box center [592, 472] width 19 height 19
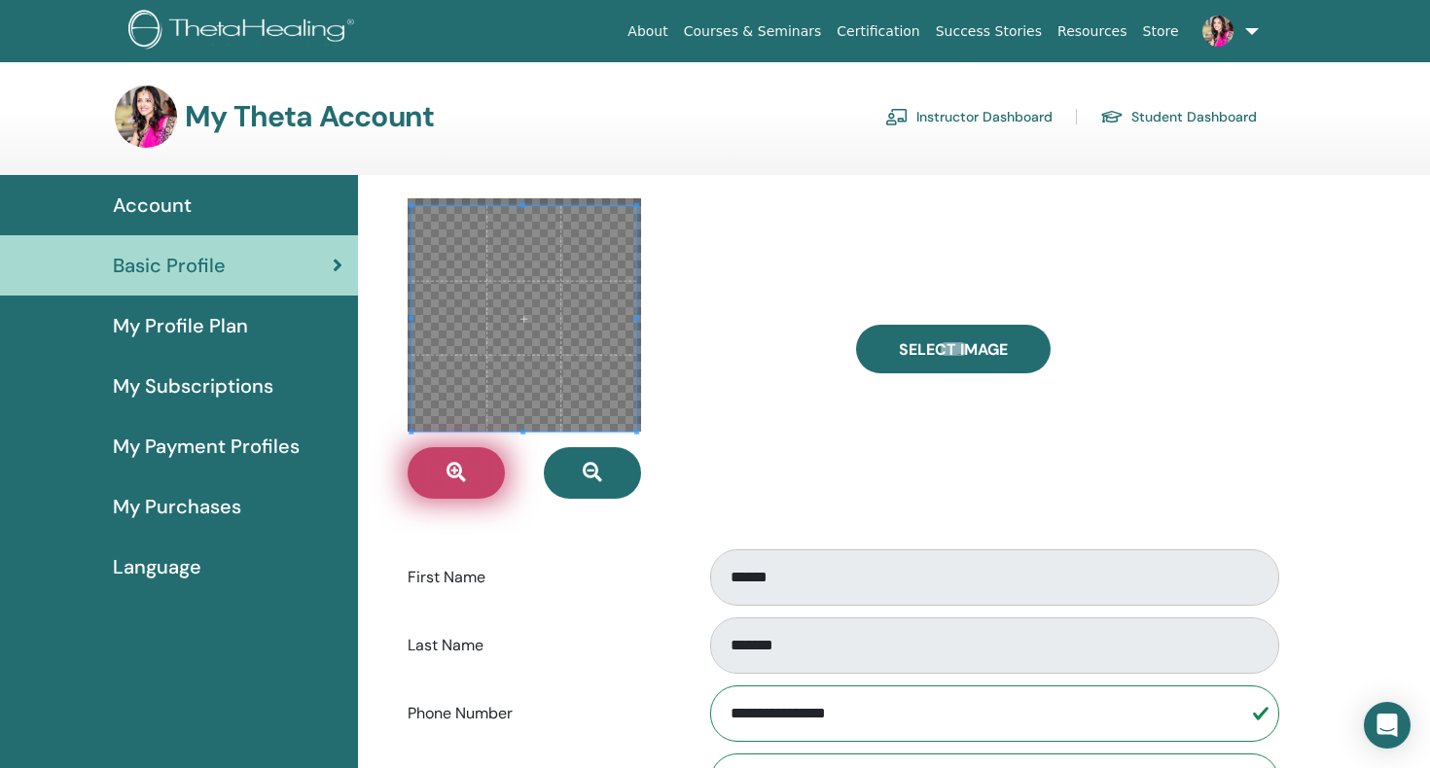
click at [451, 467] on icon "button" at bounding box center [455, 472] width 19 height 19
click at [768, 456] on div at bounding box center [617, 348] width 448 height 301
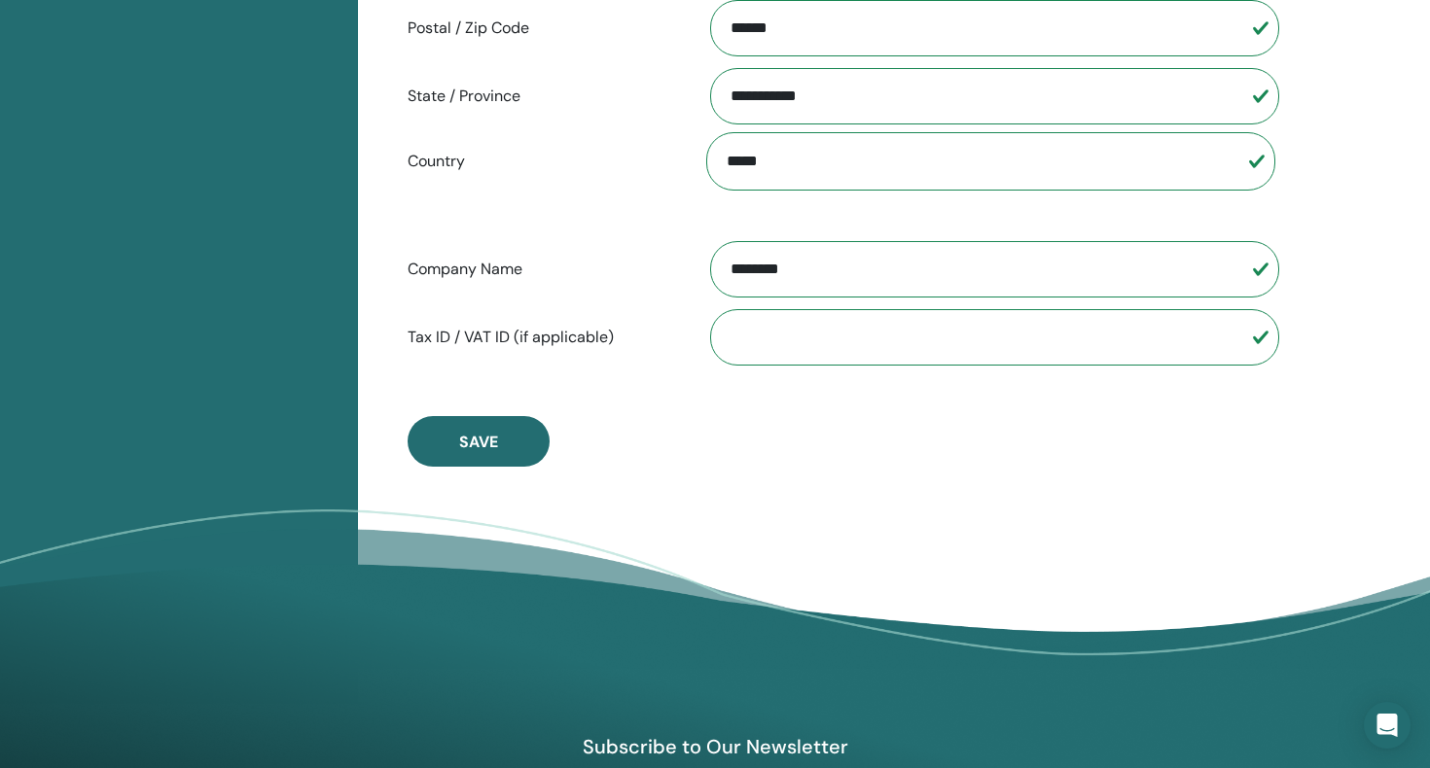
scroll to position [959, 0]
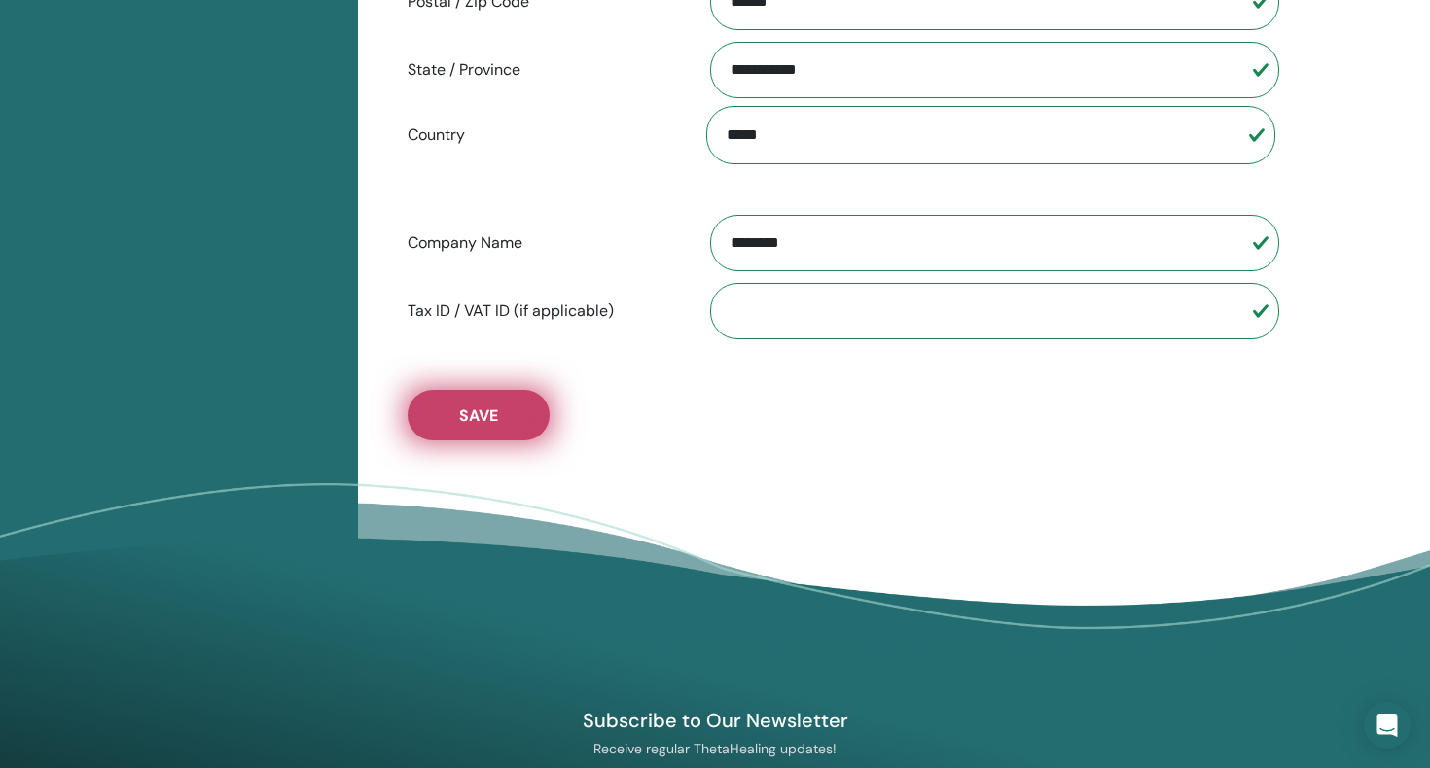
click at [481, 414] on span "Save" at bounding box center [478, 416] width 39 height 20
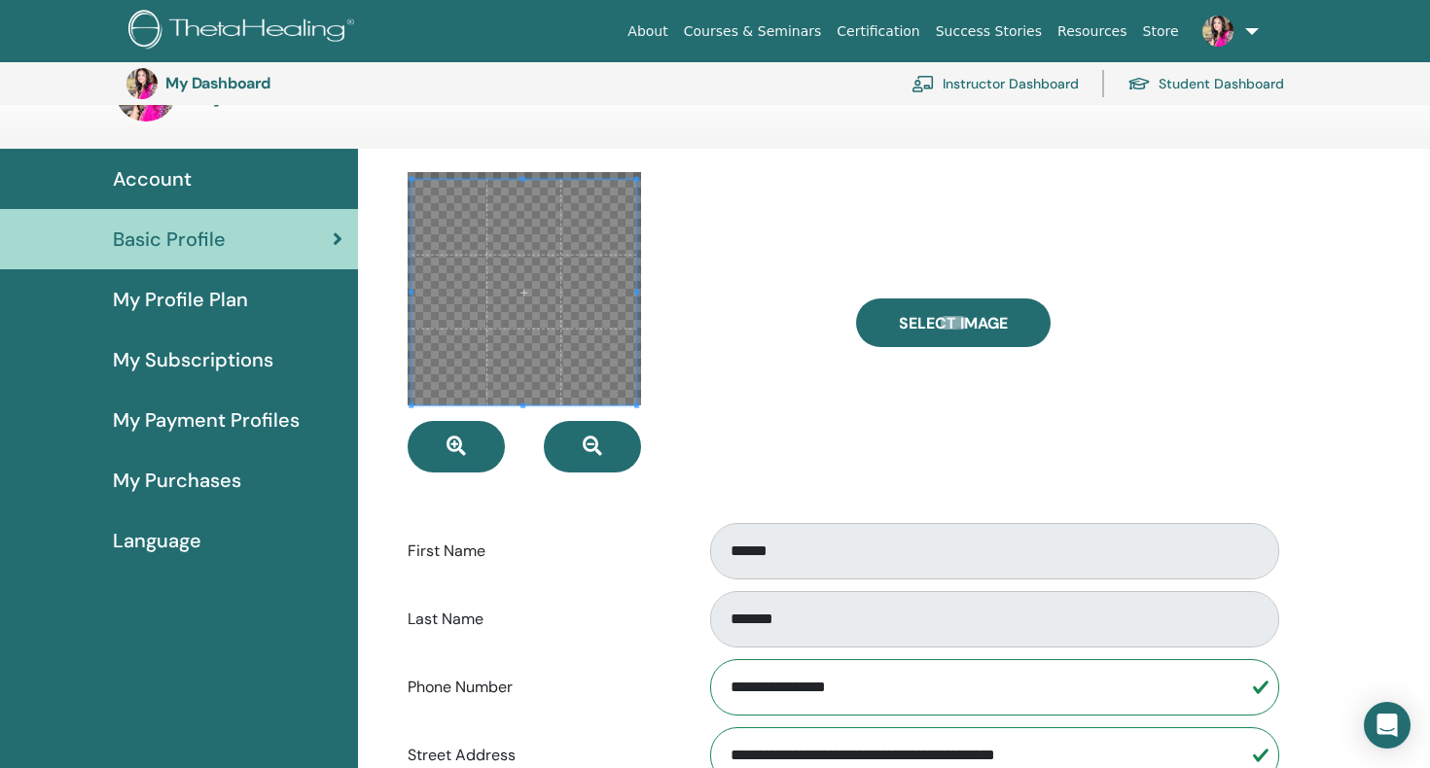
scroll to position [0, 0]
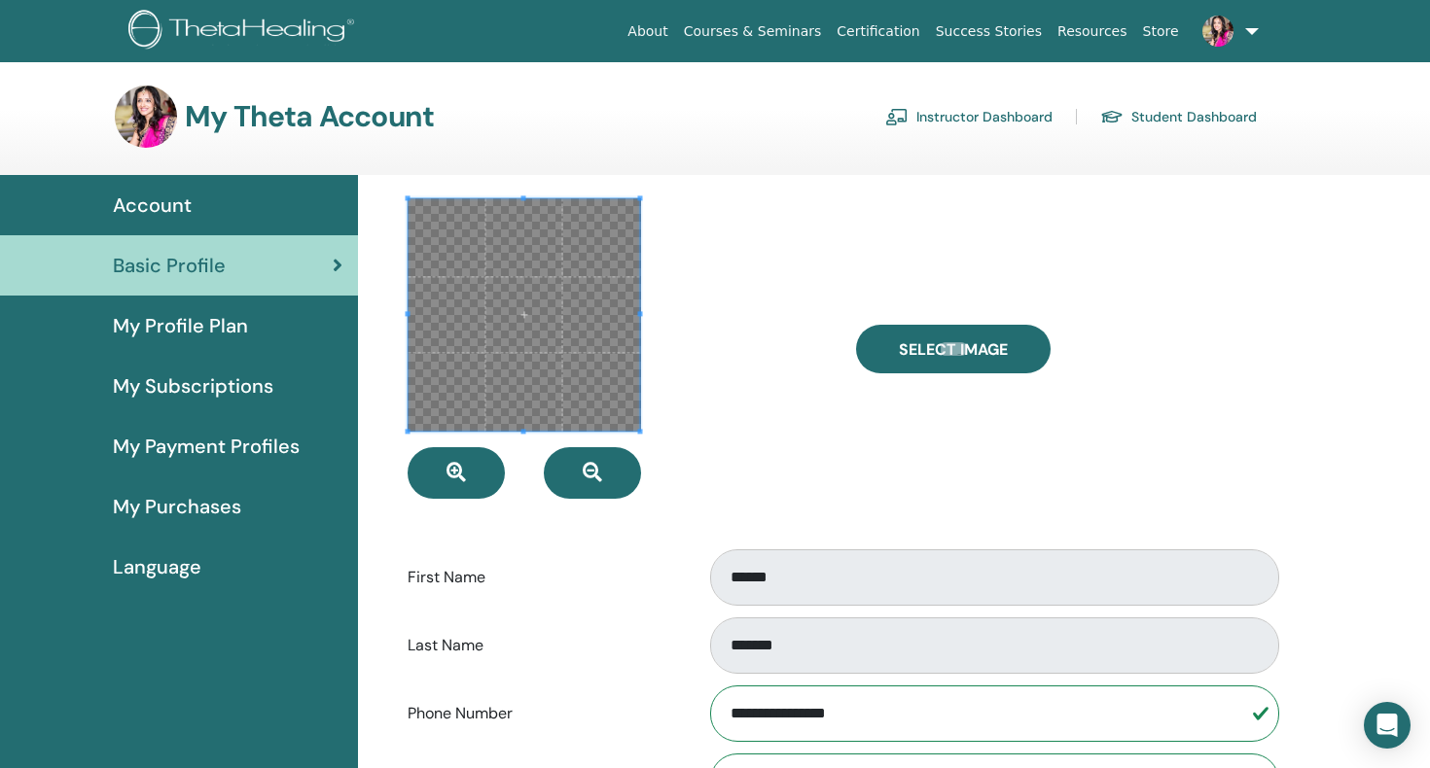
click at [520, 196] on span at bounding box center [522, 198] width 5 height 5
click at [737, 327] on div at bounding box center [617, 348] width 448 height 301
click at [173, 322] on span "My Profile Plan" at bounding box center [180, 325] width 135 height 29
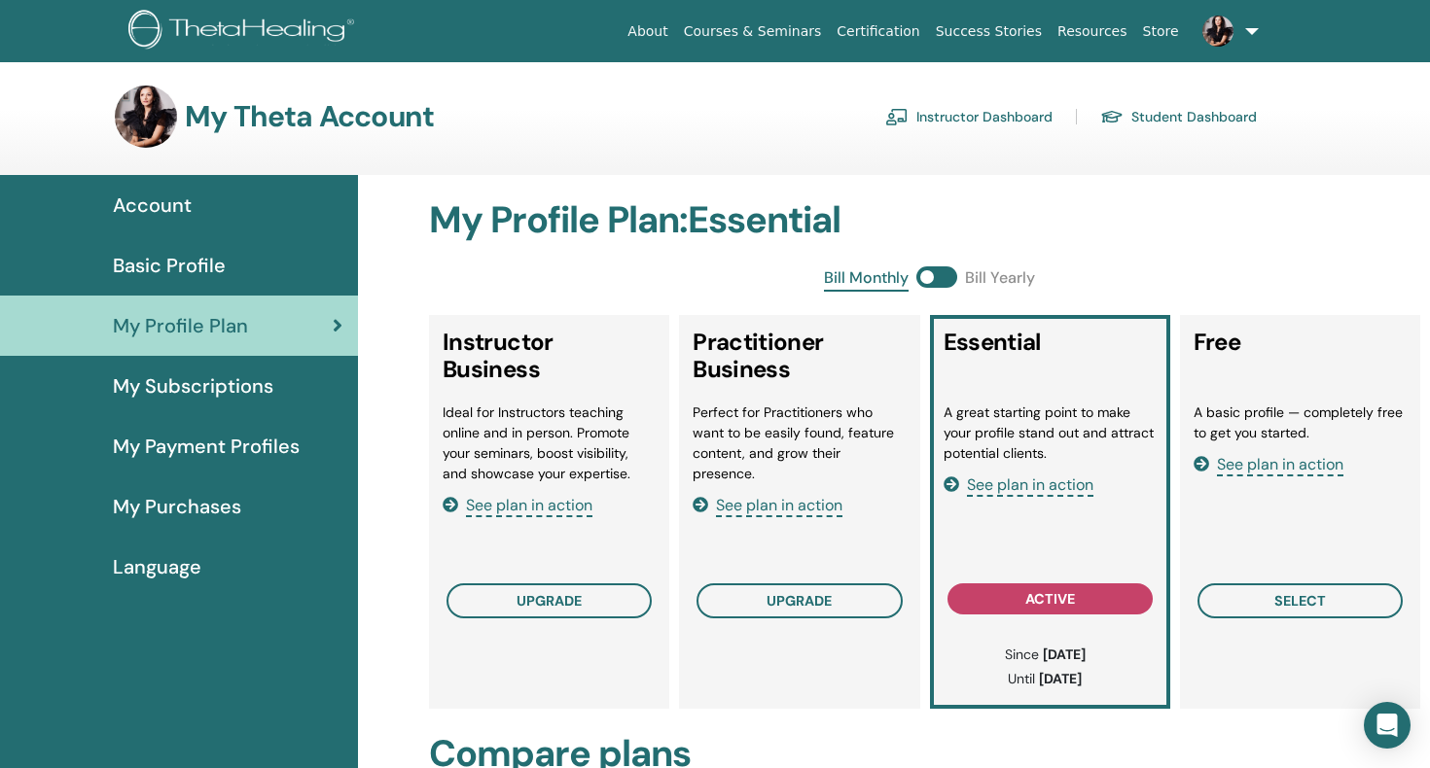
click at [139, 125] on img at bounding box center [146, 117] width 62 height 62
click at [1257, 30] on link at bounding box center [1227, 31] width 80 height 62
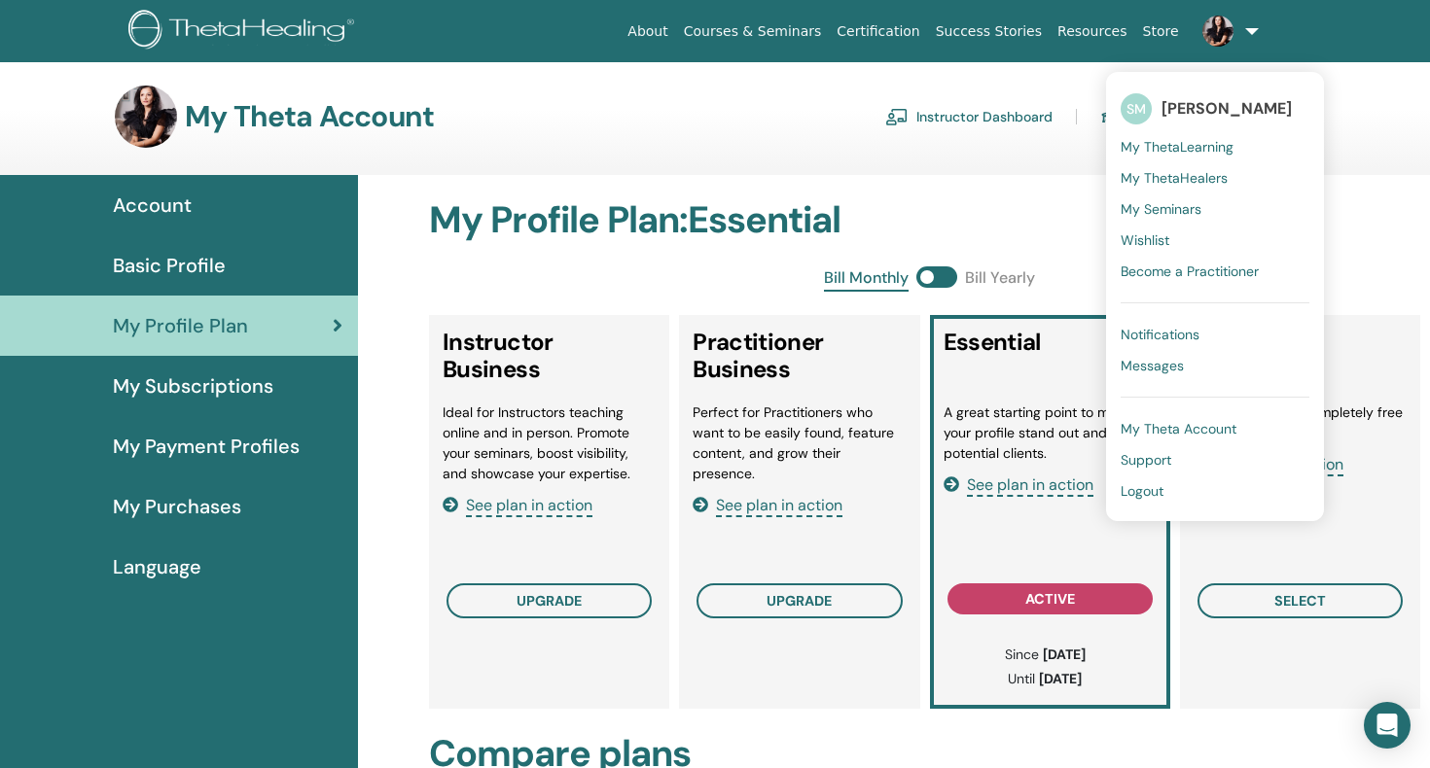
click at [1158, 140] on span "My ThetaLearning" at bounding box center [1177, 147] width 113 height 18
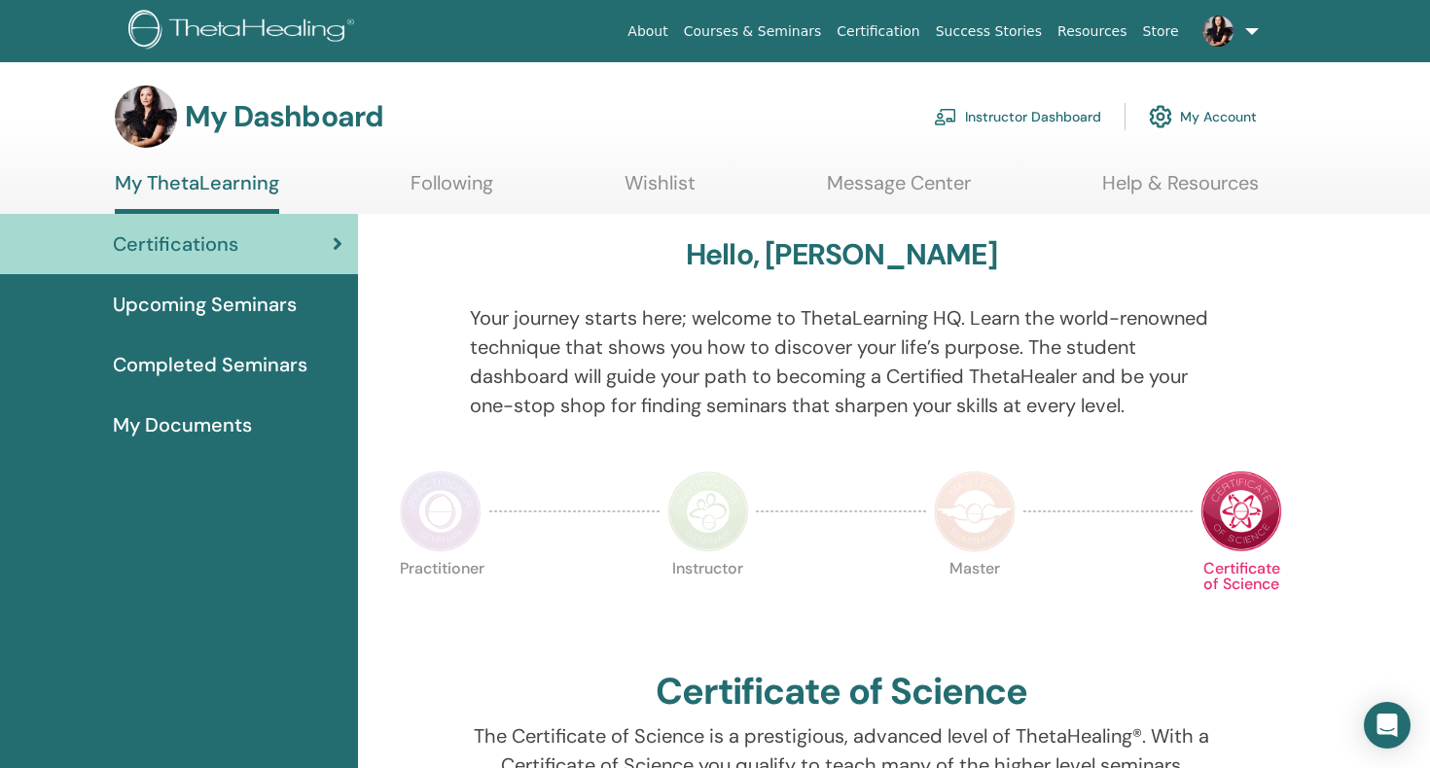
click at [1162, 115] on img at bounding box center [1160, 116] width 23 height 33
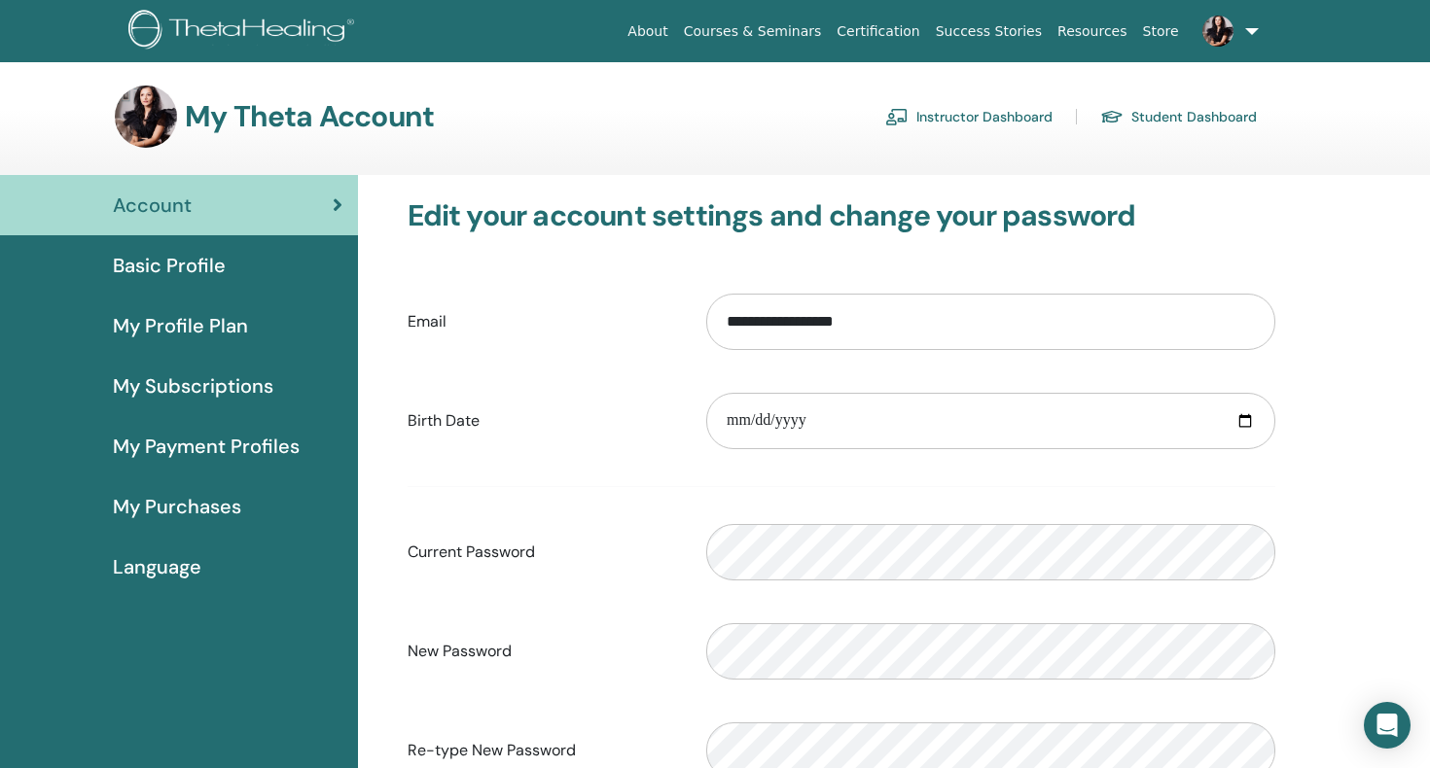
click at [173, 271] on span "Basic Profile" at bounding box center [169, 265] width 113 height 29
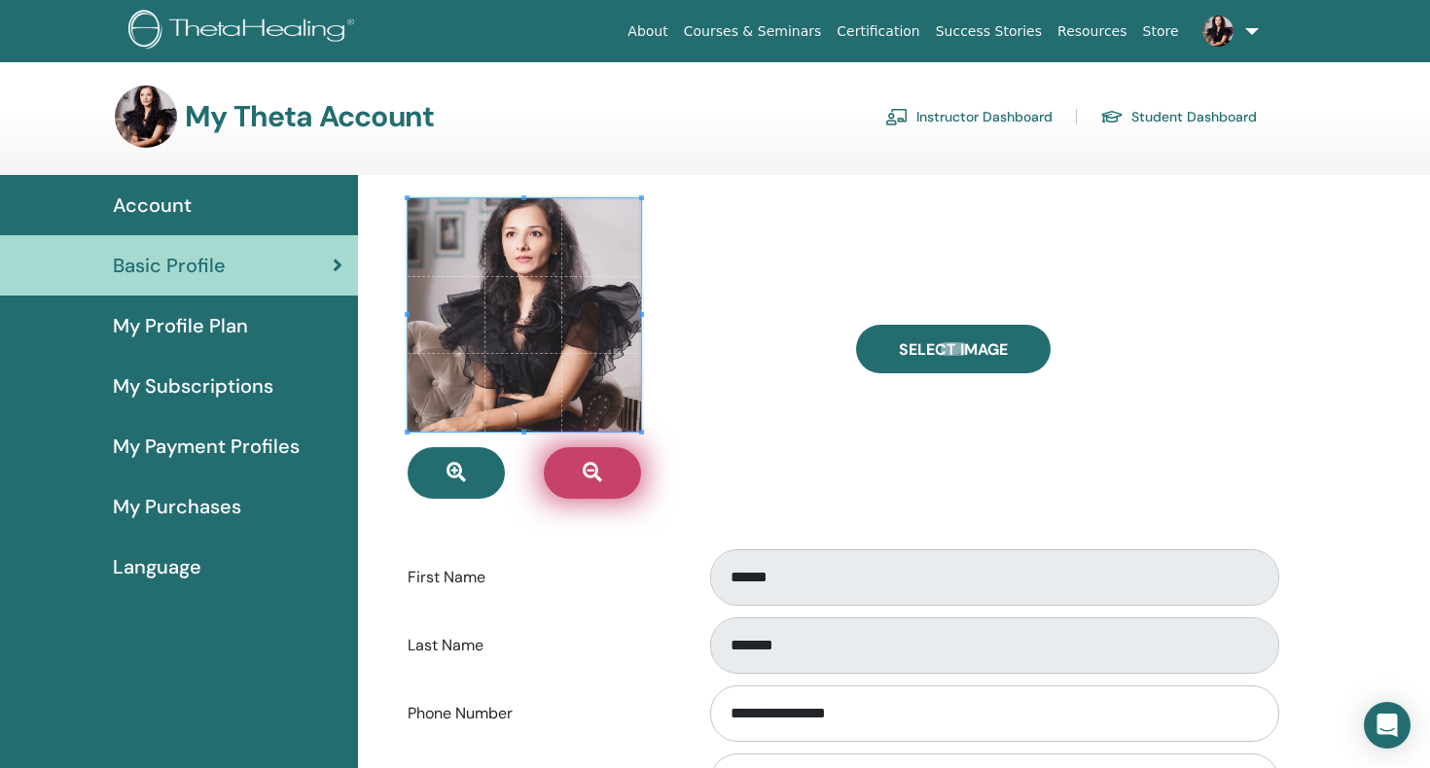
click at [590, 474] on icon "button" at bounding box center [592, 472] width 19 height 19
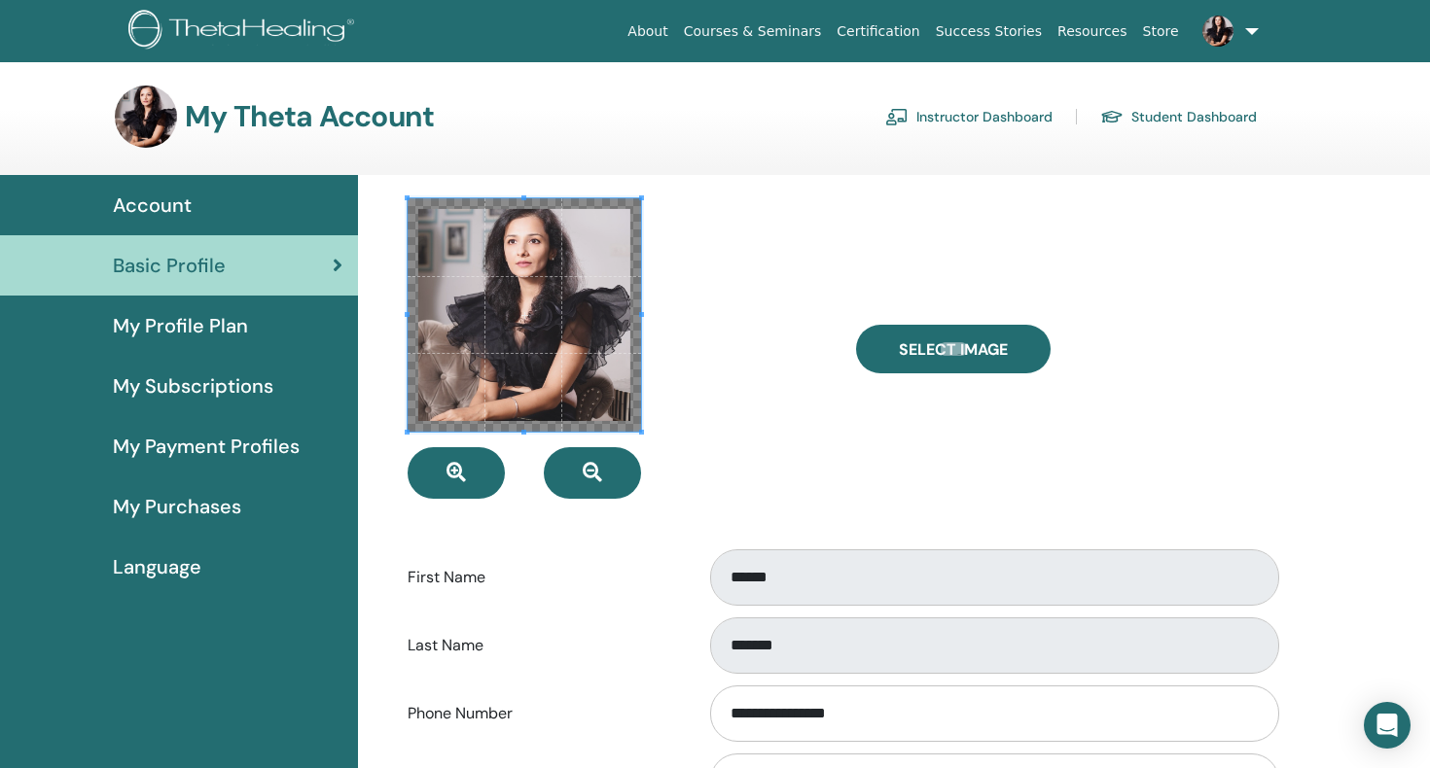
click at [510, 374] on span at bounding box center [524, 314] width 233 height 233
click at [456, 470] on icon "button" at bounding box center [455, 472] width 19 height 19
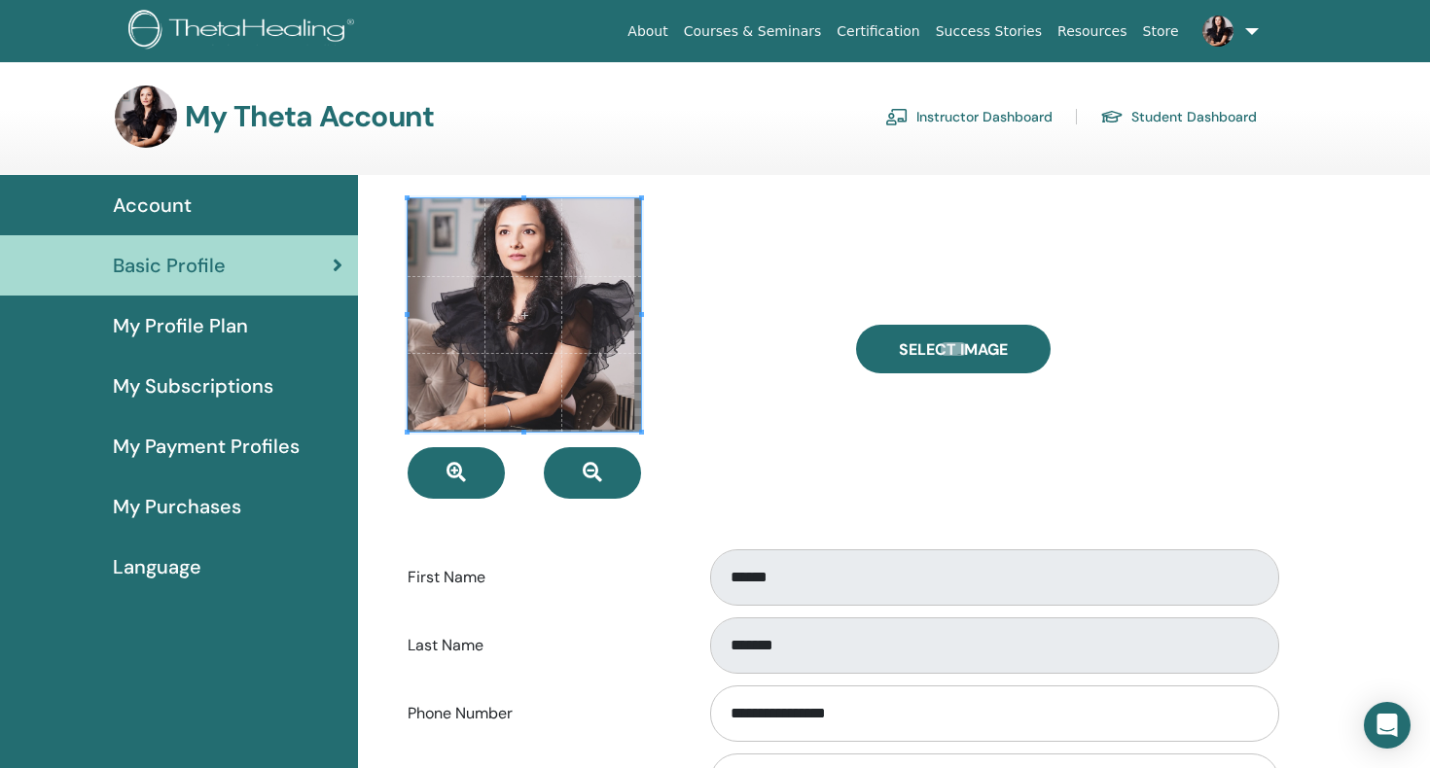
click at [490, 363] on span at bounding box center [524, 314] width 233 height 233
click at [587, 471] on icon "button" at bounding box center [592, 472] width 19 height 19
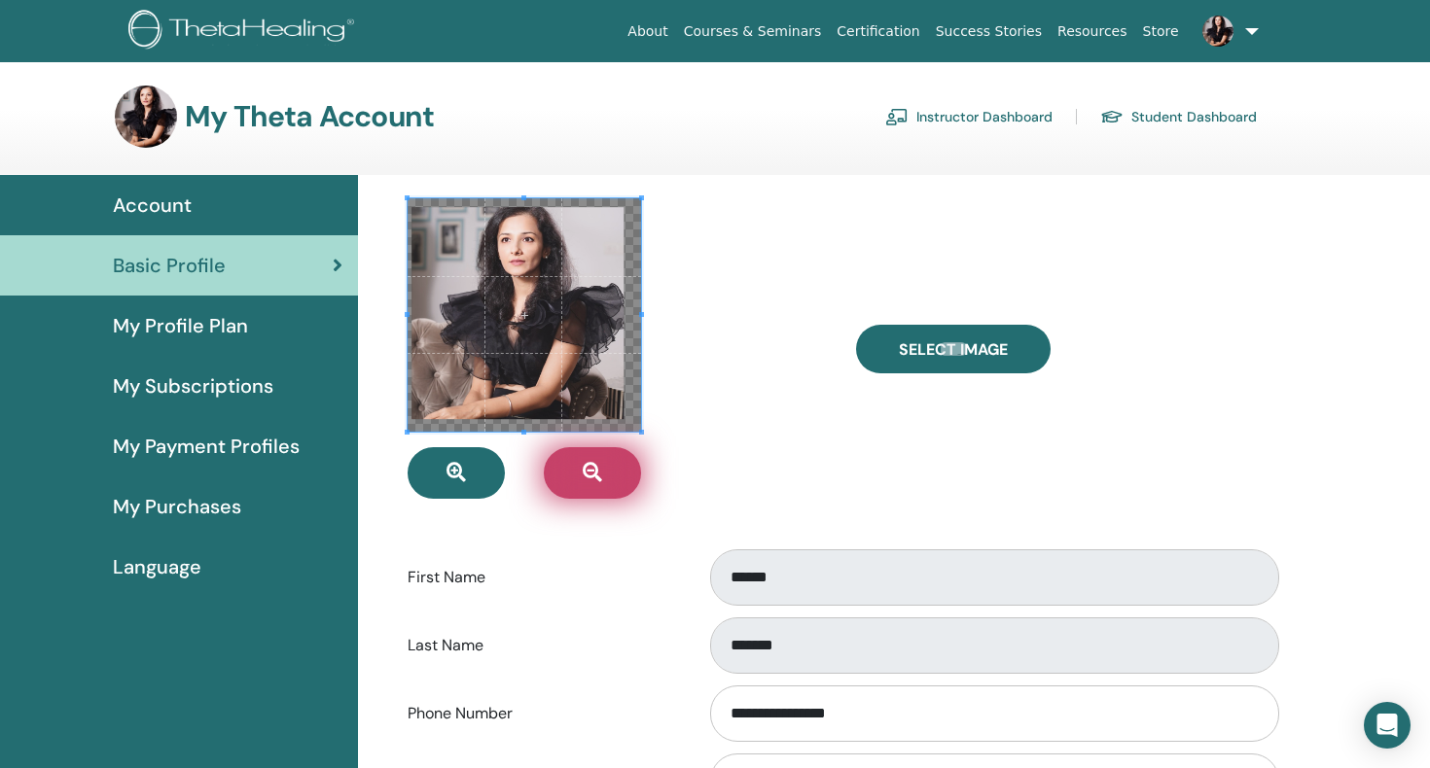
click at [587, 471] on icon "button" at bounding box center [592, 472] width 19 height 19
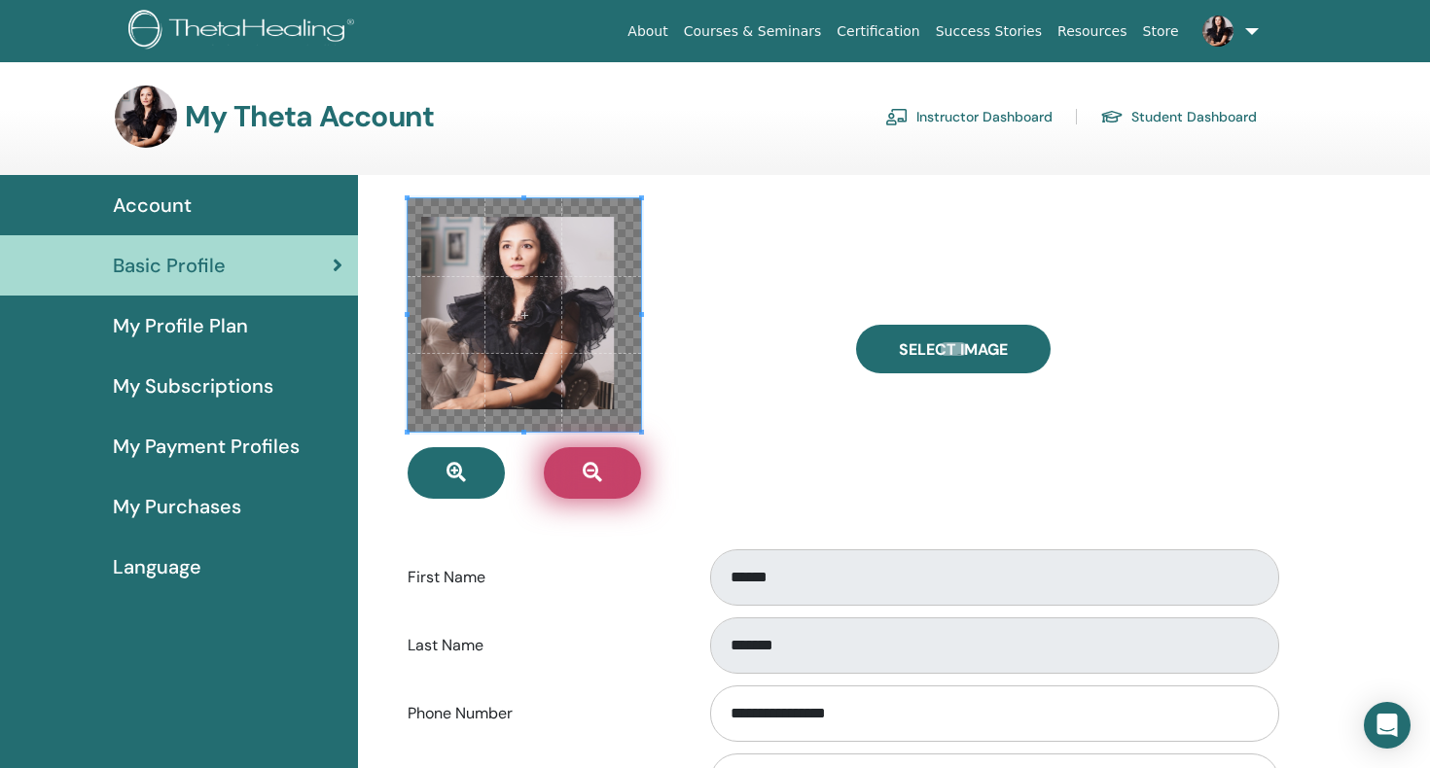
click at [587, 471] on icon "button" at bounding box center [592, 472] width 19 height 19
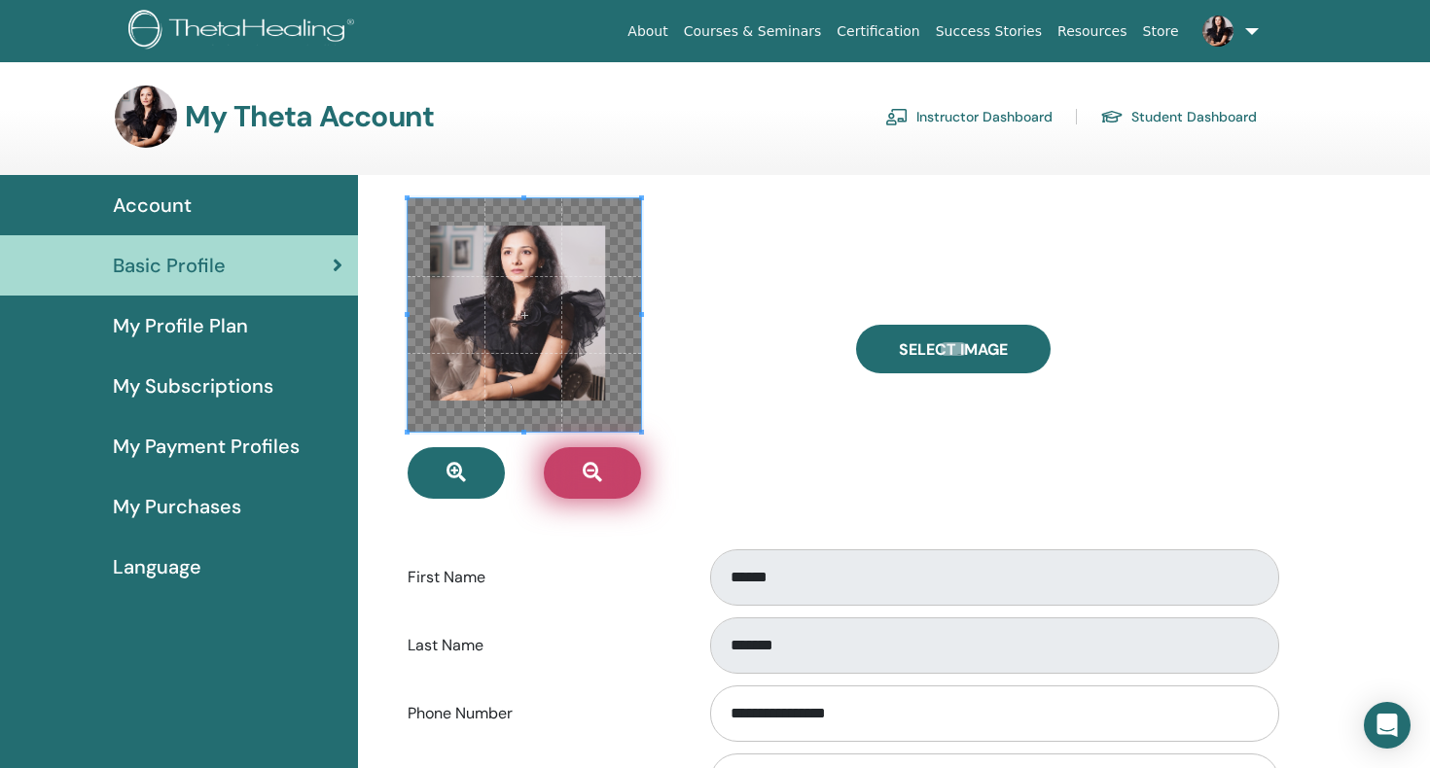
click at [587, 471] on icon "button" at bounding box center [592, 472] width 19 height 19
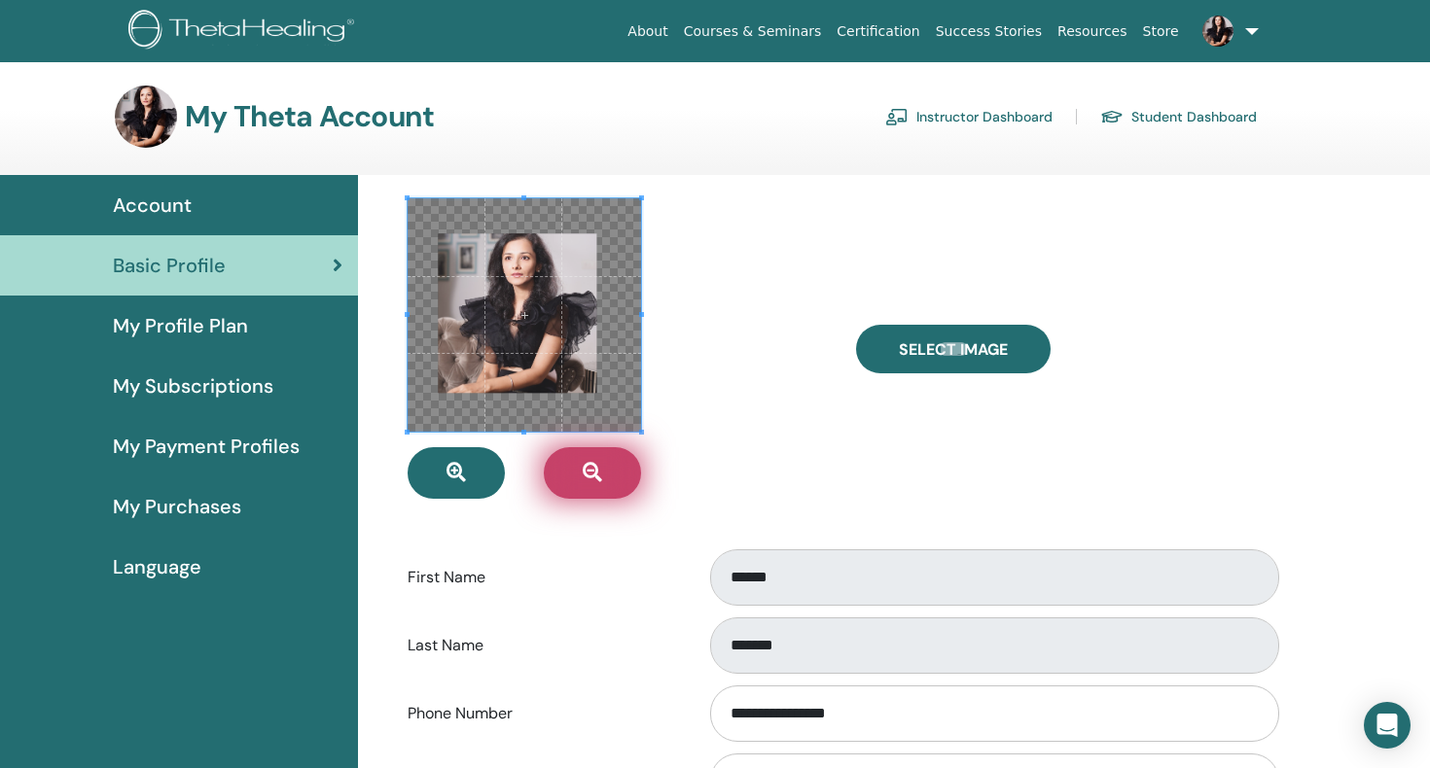
click at [587, 471] on icon "button" at bounding box center [592, 472] width 19 height 19
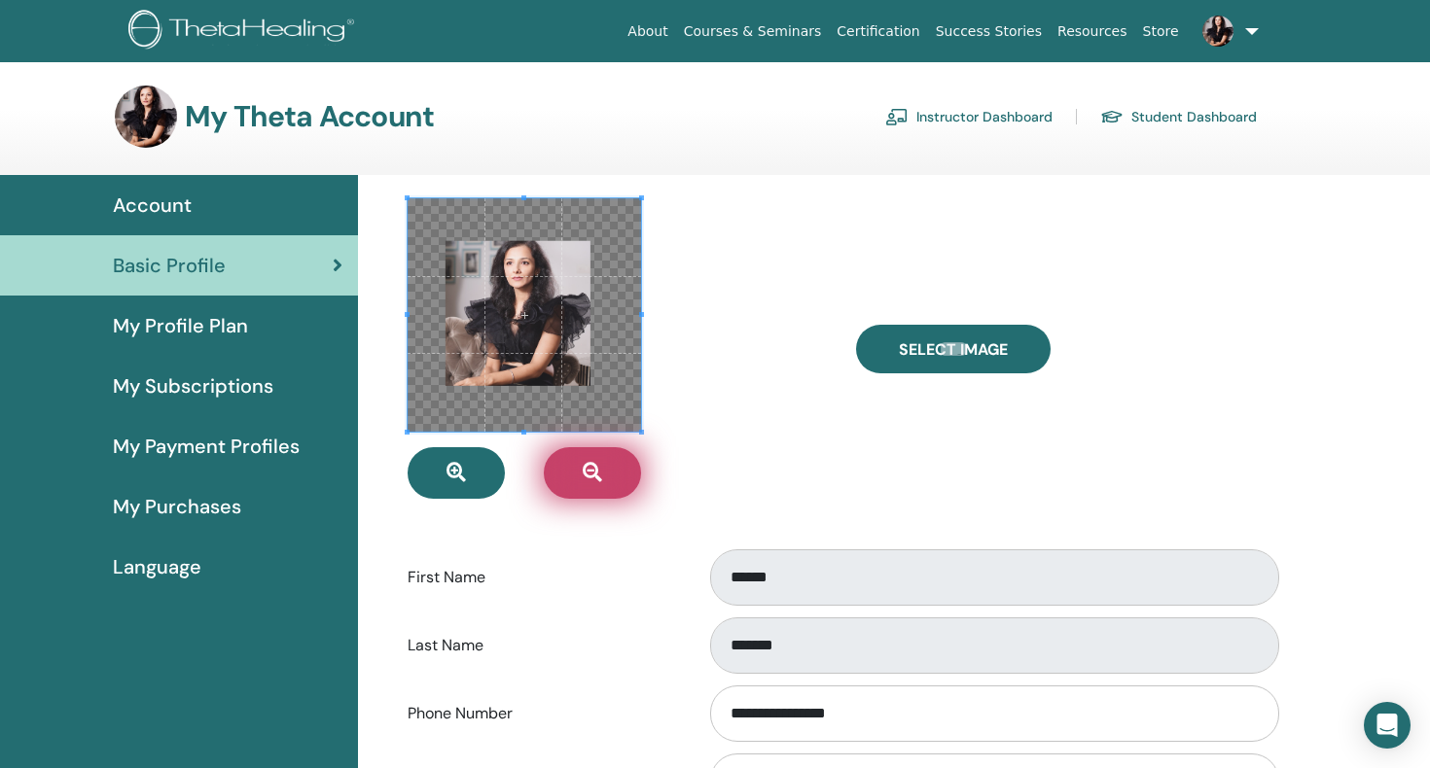
click at [587, 471] on icon "button" at bounding box center [592, 472] width 19 height 19
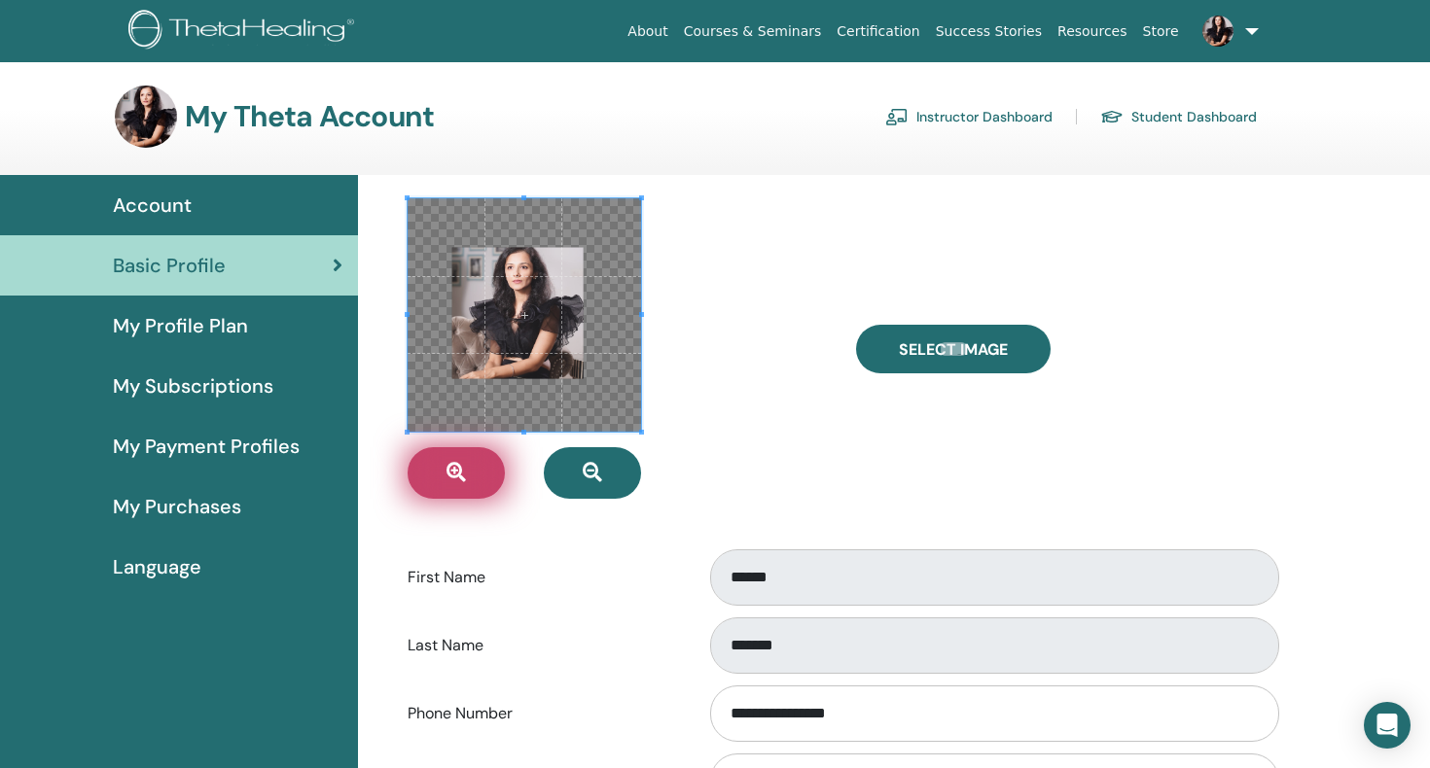
click at [450, 465] on icon "button" at bounding box center [455, 472] width 19 height 19
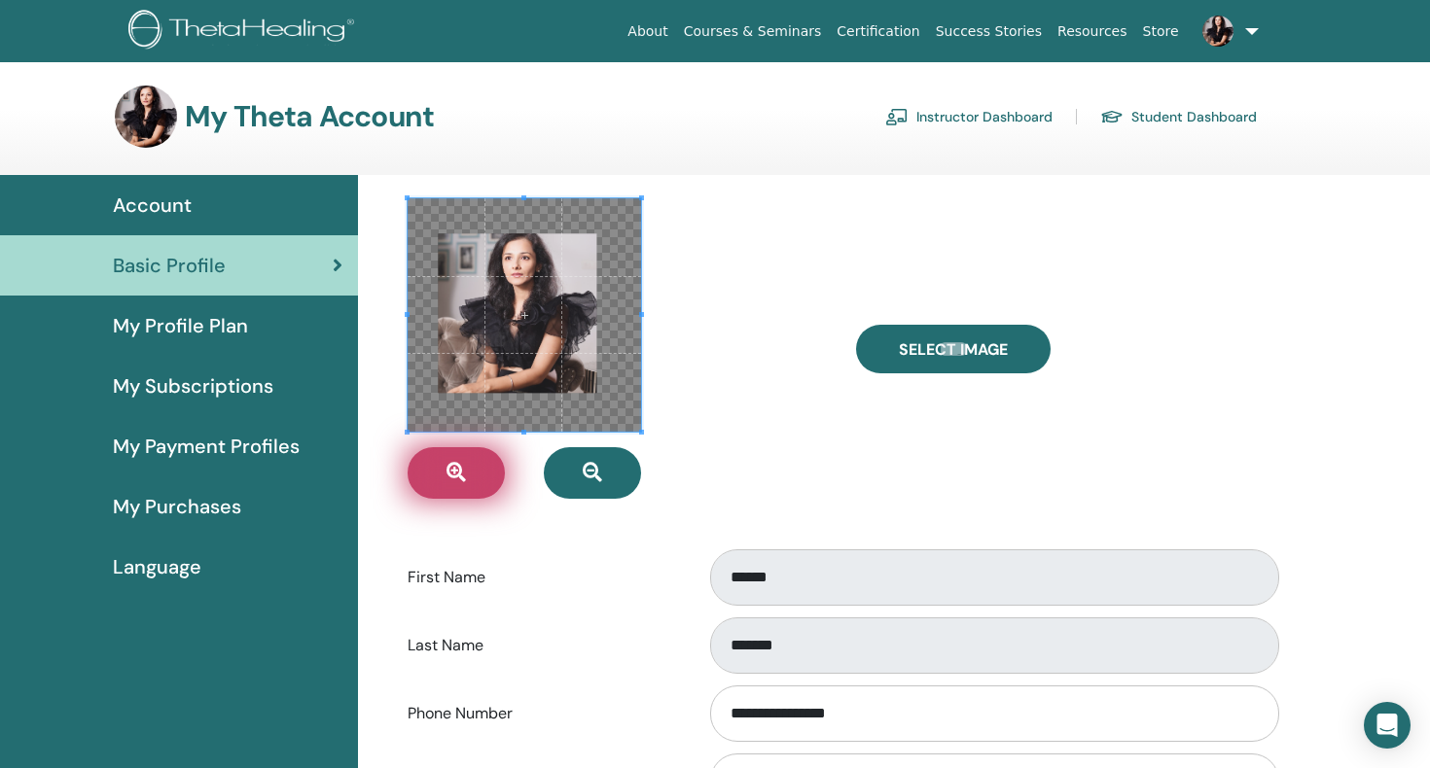
click at [450, 465] on icon "button" at bounding box center [455, 472] width 19 height 19
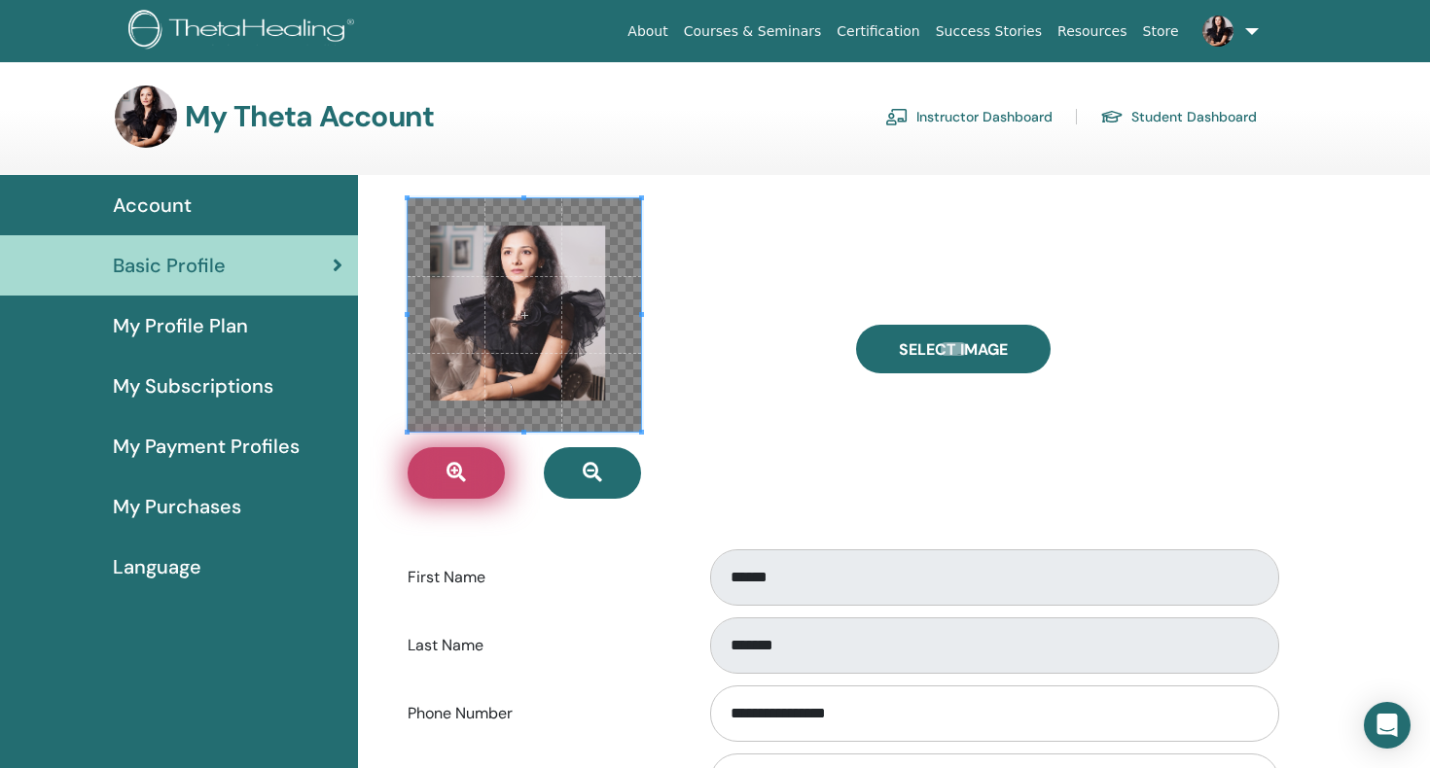
click at [450, 465] on icon "button" at bounding box center [455, 472] width 19 height 19
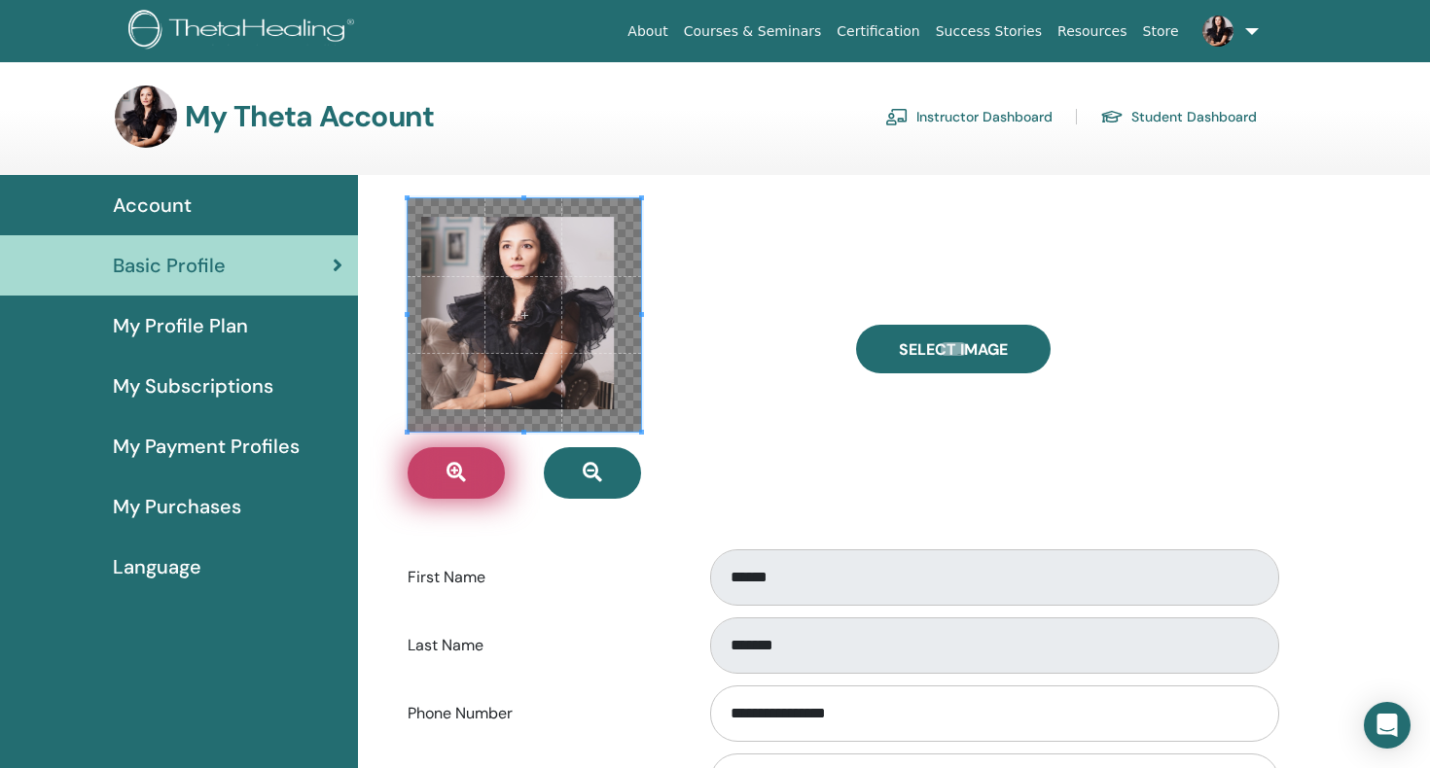
click at [450, 465] on icon "button" at bounding box center [455, 472] width 19 height 19
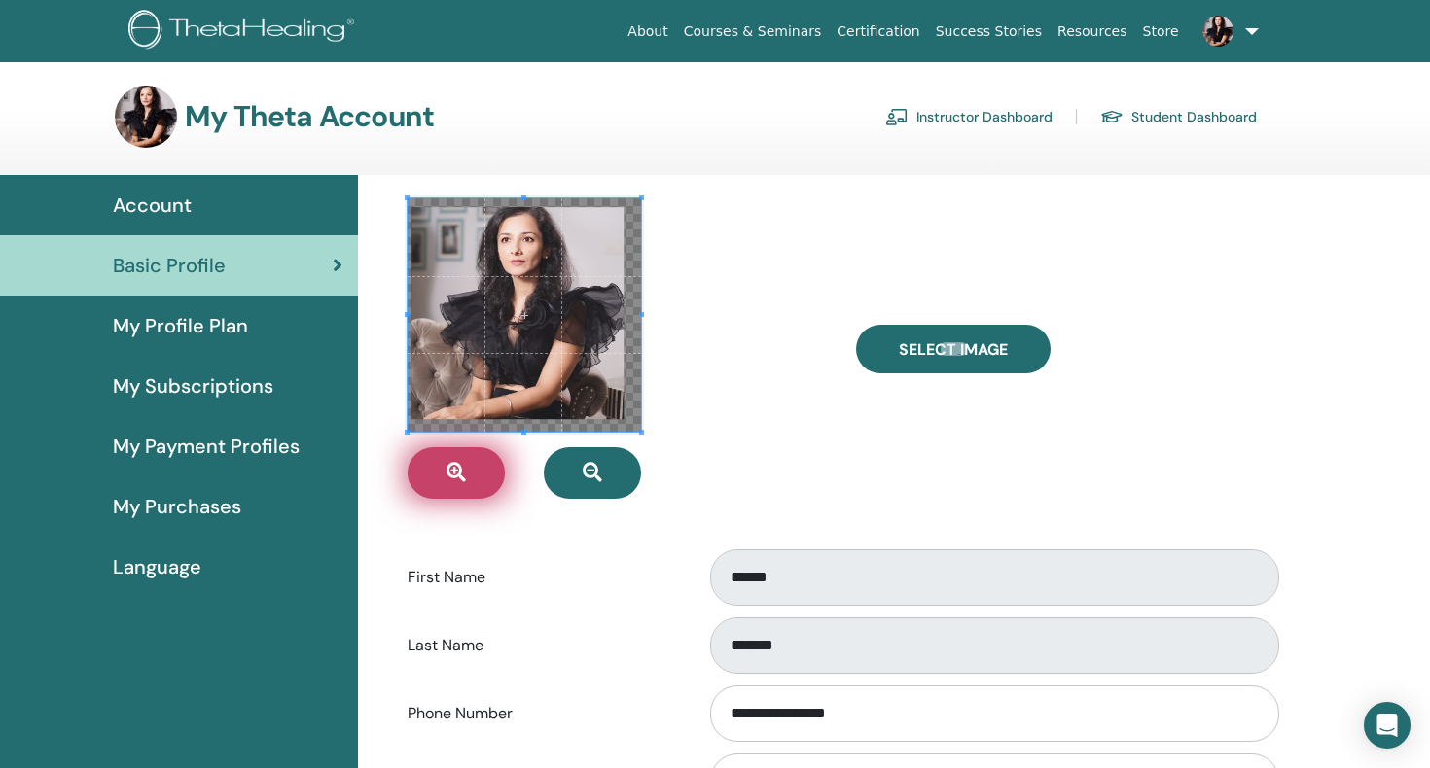
click at [450, 465] on icon "button" at bounding box center [455, 472] width 19 height 19
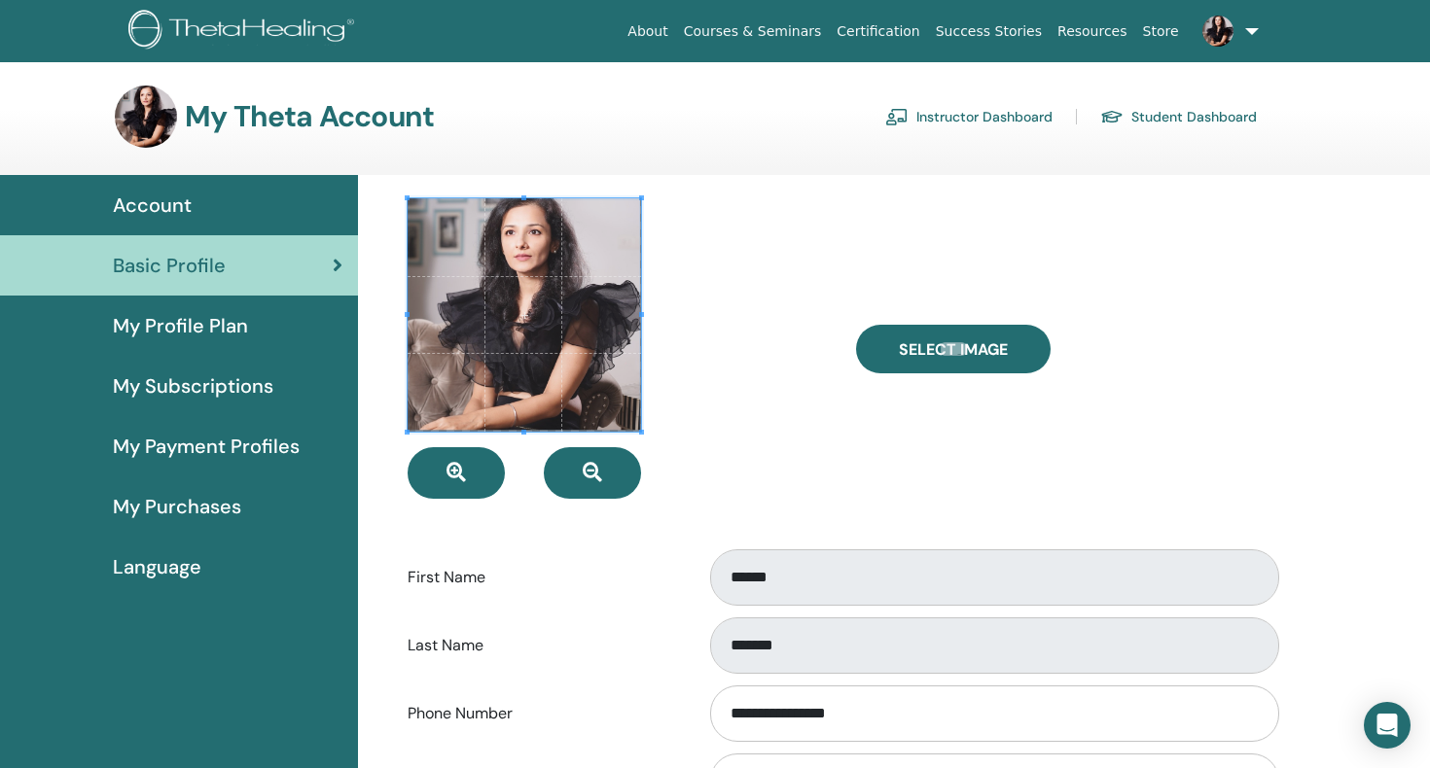
click at [551, 393] on span at bounding box center [524, 314] width 233 height 233
click at [766, 418] on div at bounding box center [617, 348] width 448 height 301
click at [225, 329] on span "My Profile Plan" at bounding box center [180, 325] width 135 height 29
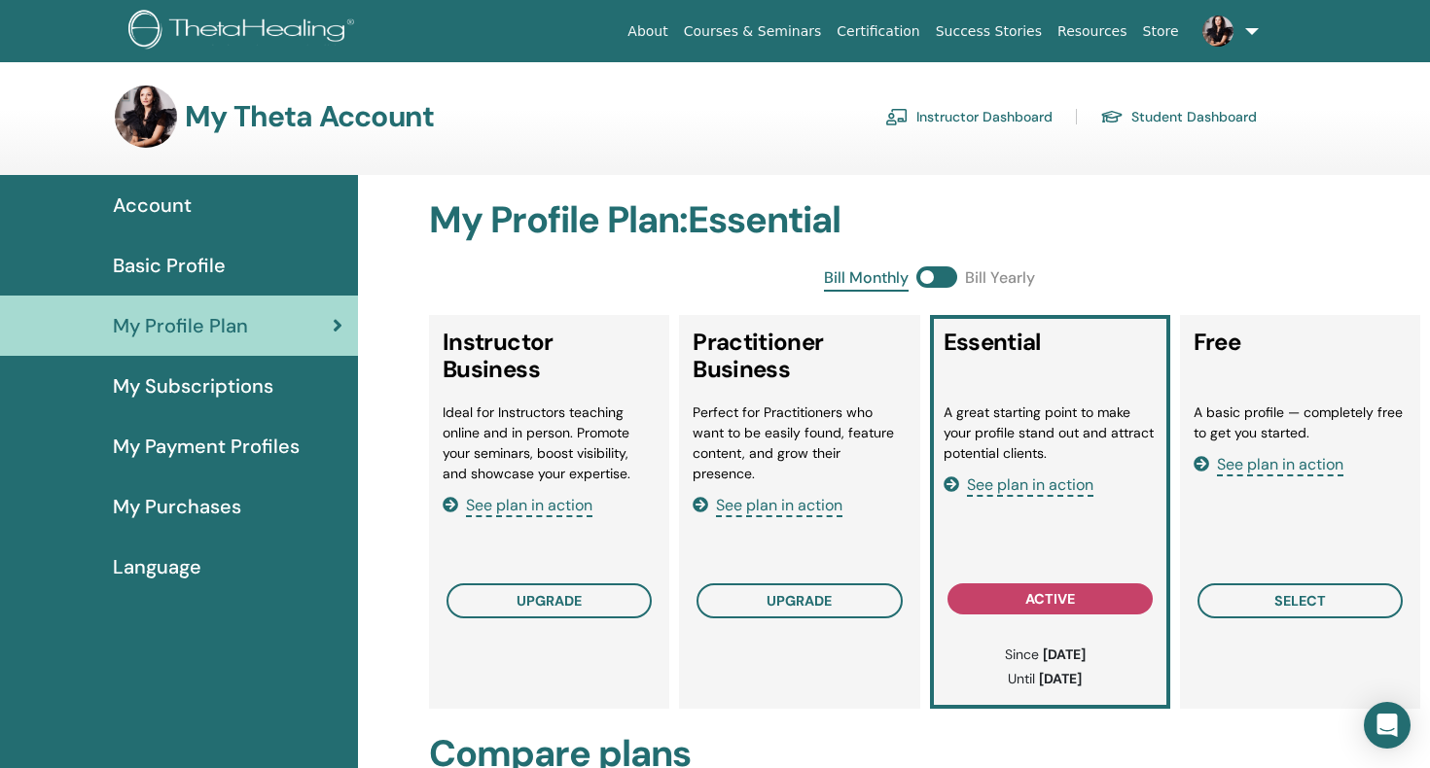
click at [158, 378] on span "My Subscriptions" at bounding box center [193, 386] width 160 height 29
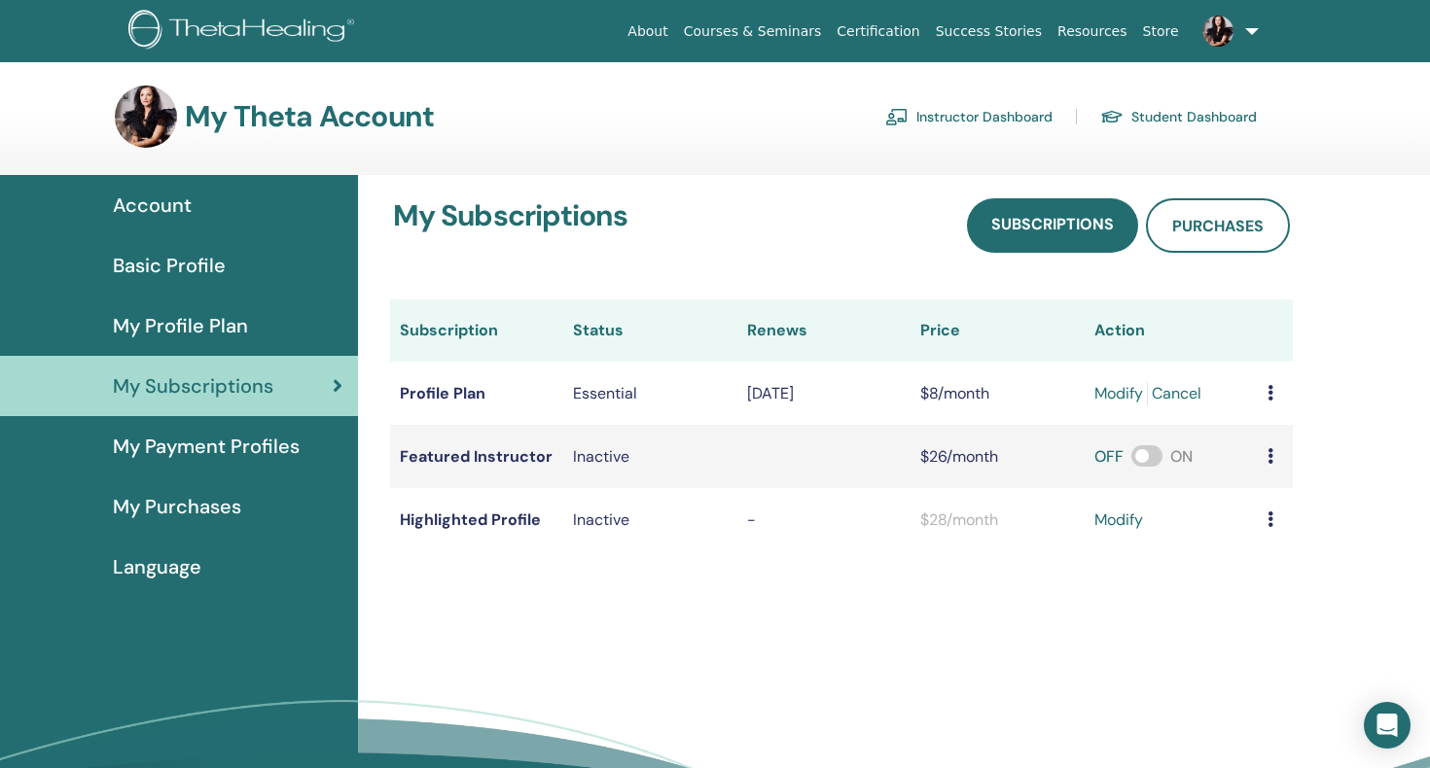
click at [156, 265] on span "Basic Profile" at bounding box center [169, 265] width 113 height 29
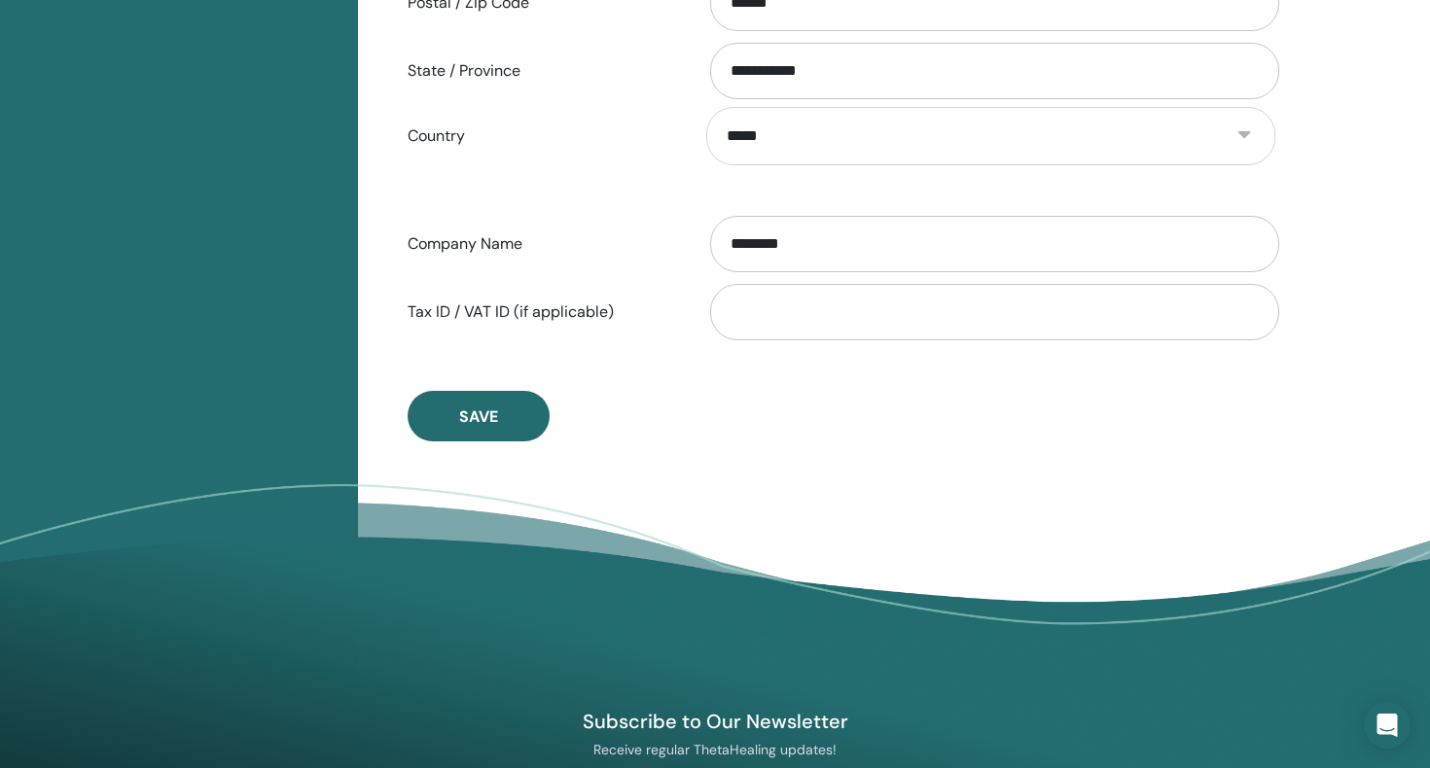
scroll to position [960, 0]
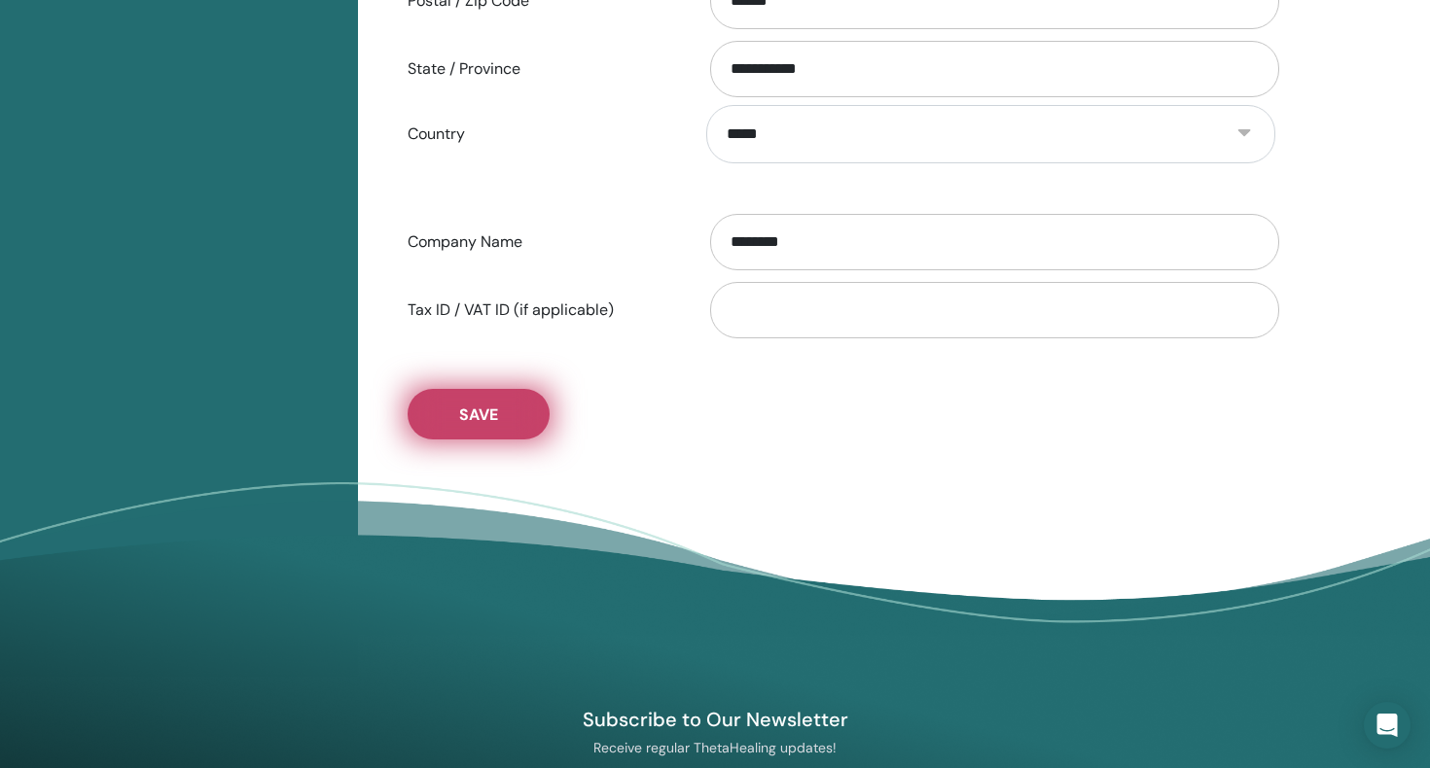
click at [465, 413] on span "Save" at bounding box center [478, 415] width 39 height 20
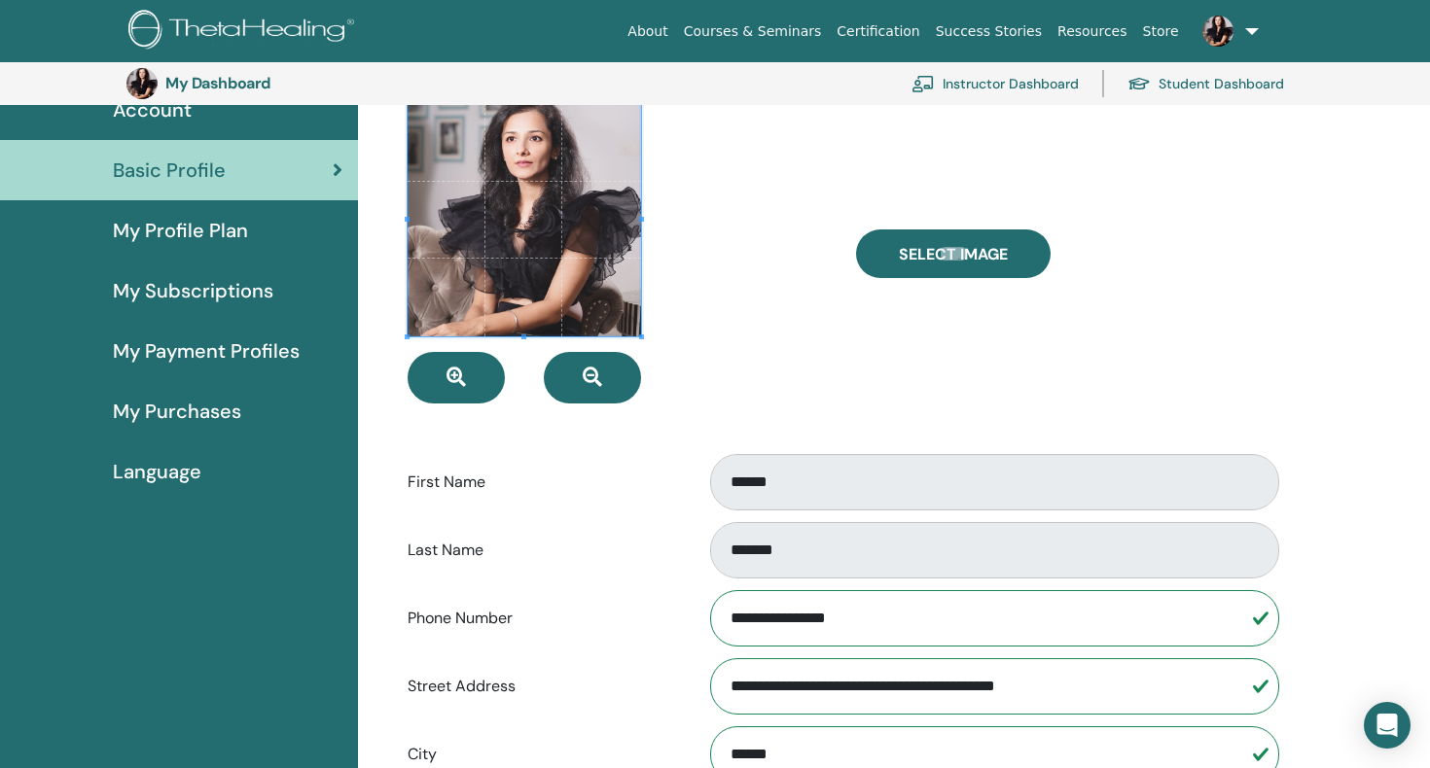
scroll to position [0, 0]
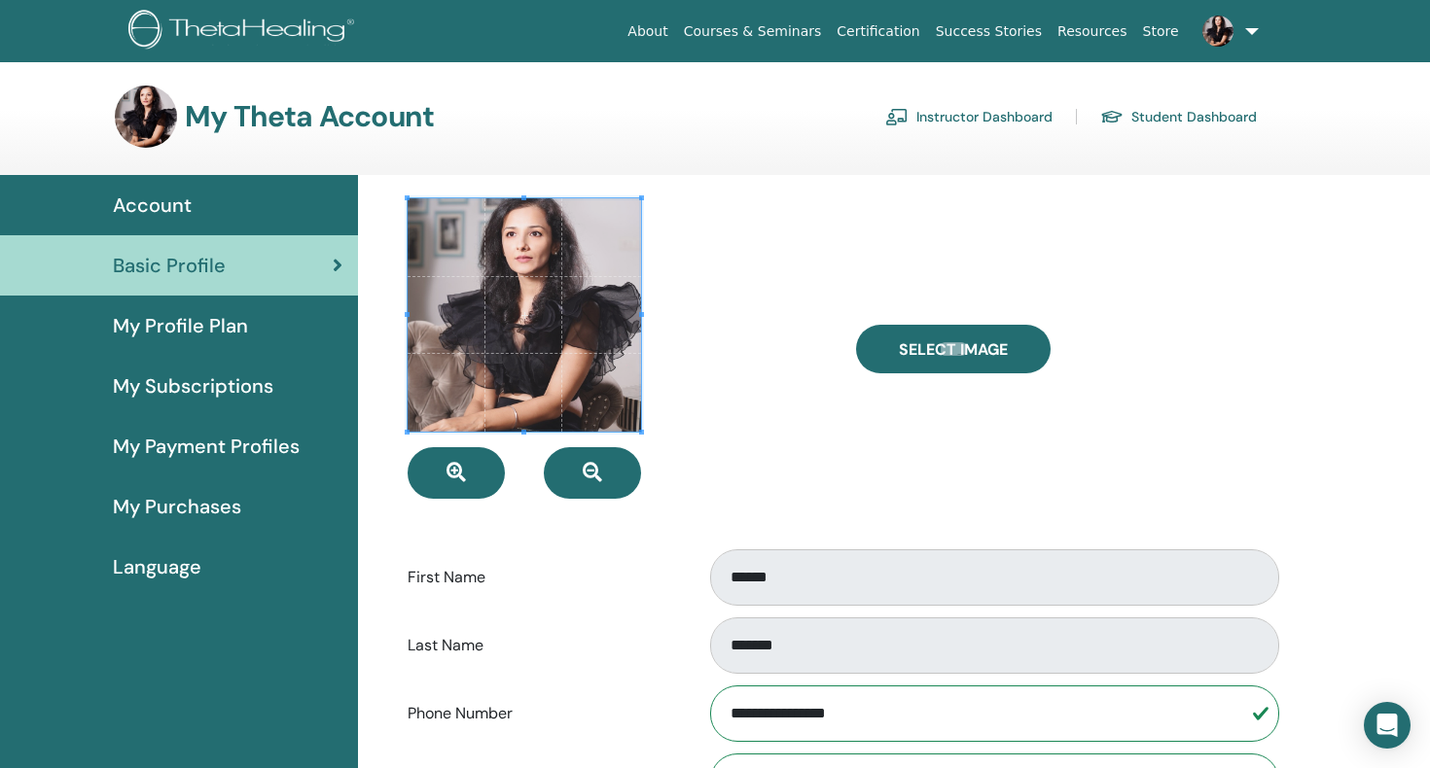
click at [175, 324] on span "My Profile Plan" at bounding box center [180, 325] width 135 height 29
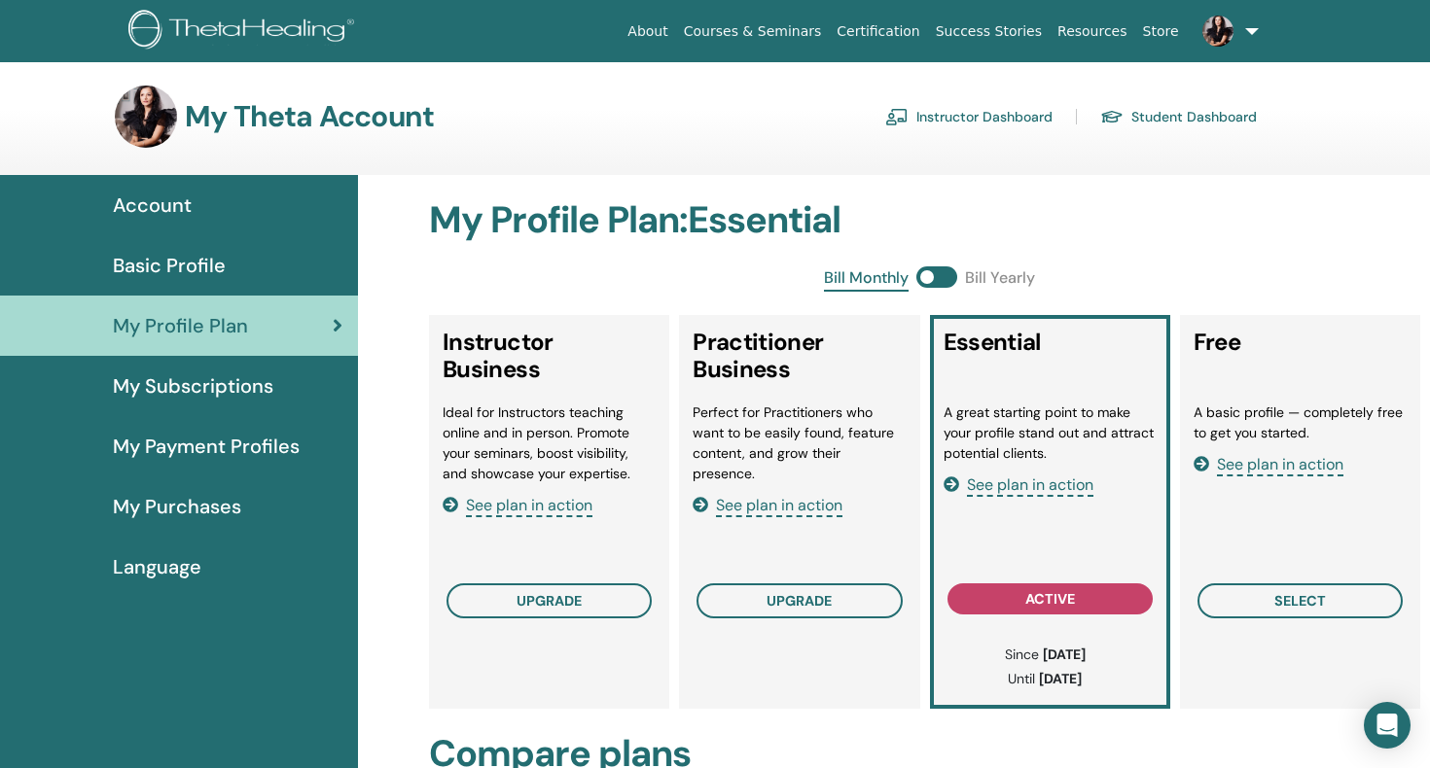
click at [173, 384] on span "My Subscriptions" at bounding box center [193, 386] width 160 height 29
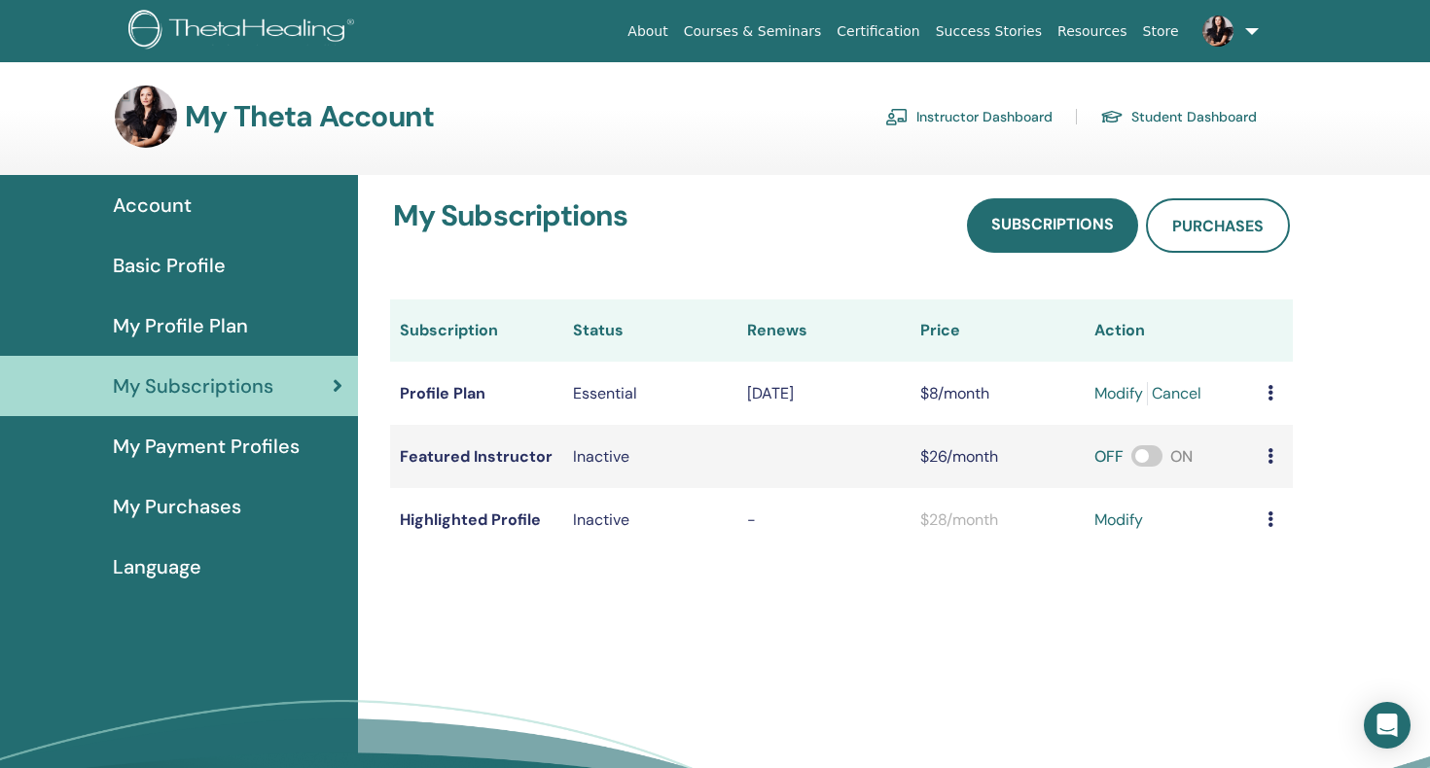
click at [184, 453] on span "My Payment Profiles" at bounding box center [206, 446] width 187 height 29
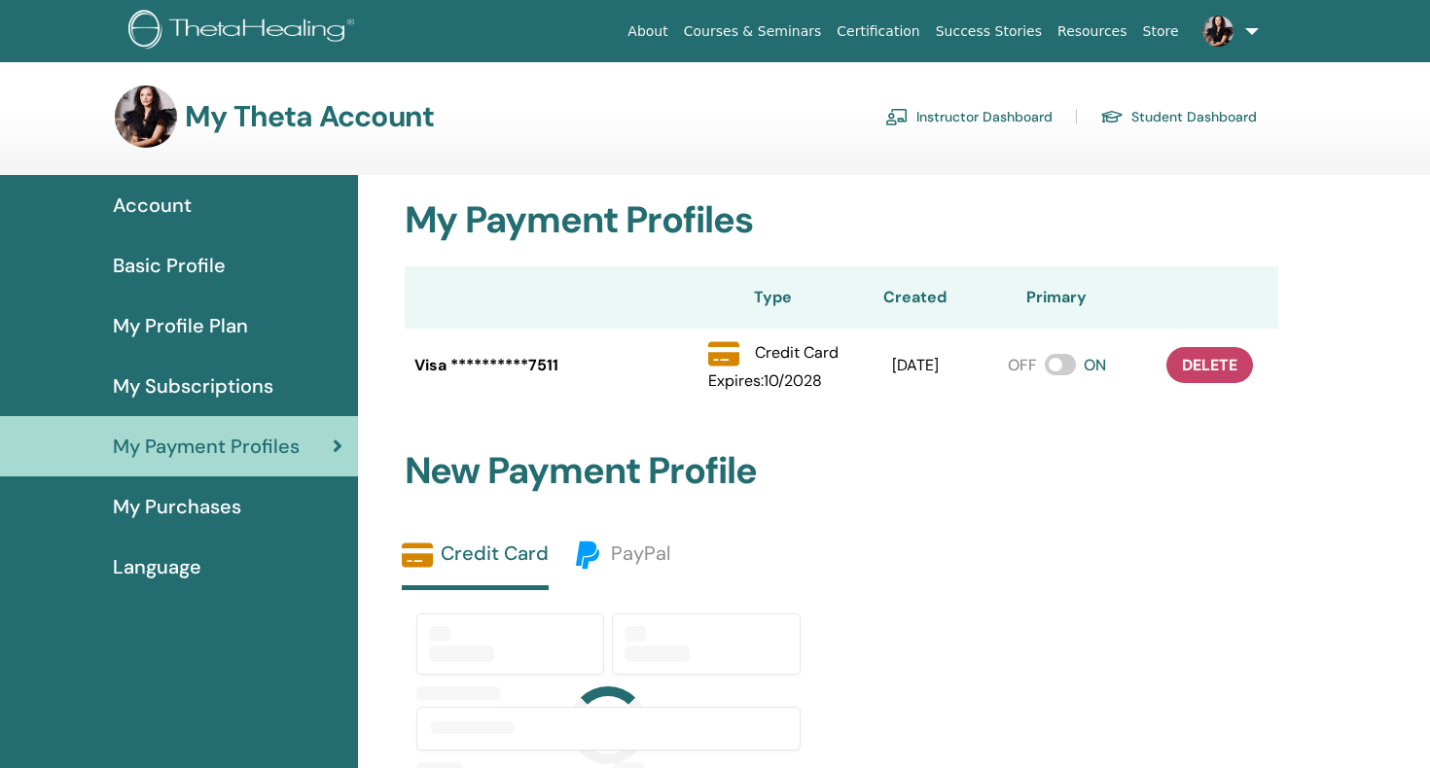
click at [170, 506] on span "My Purchases" at bounding box center [177, 506] width 128 height 29
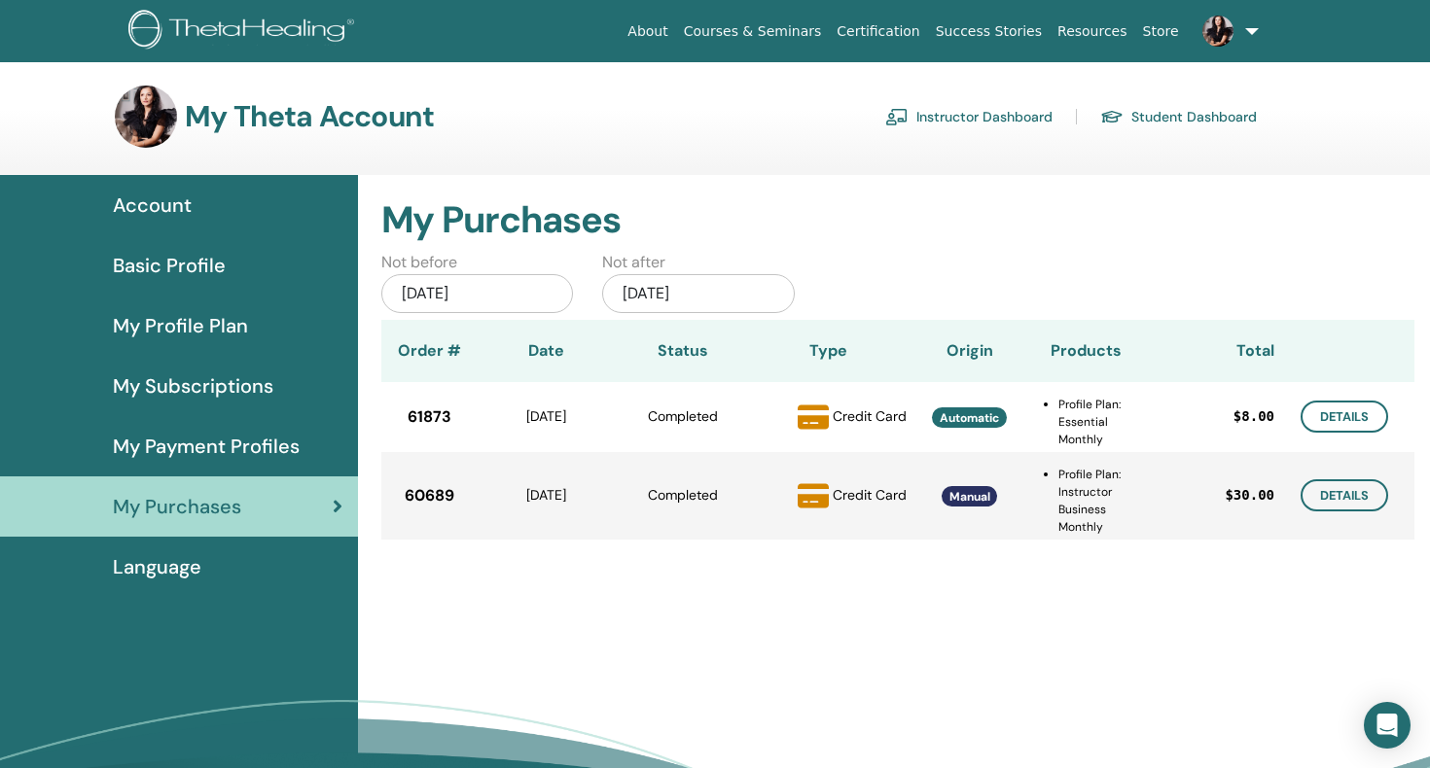
click at [165, 204] on span "Account" at bounding box center [152, 205] width 79 height 29
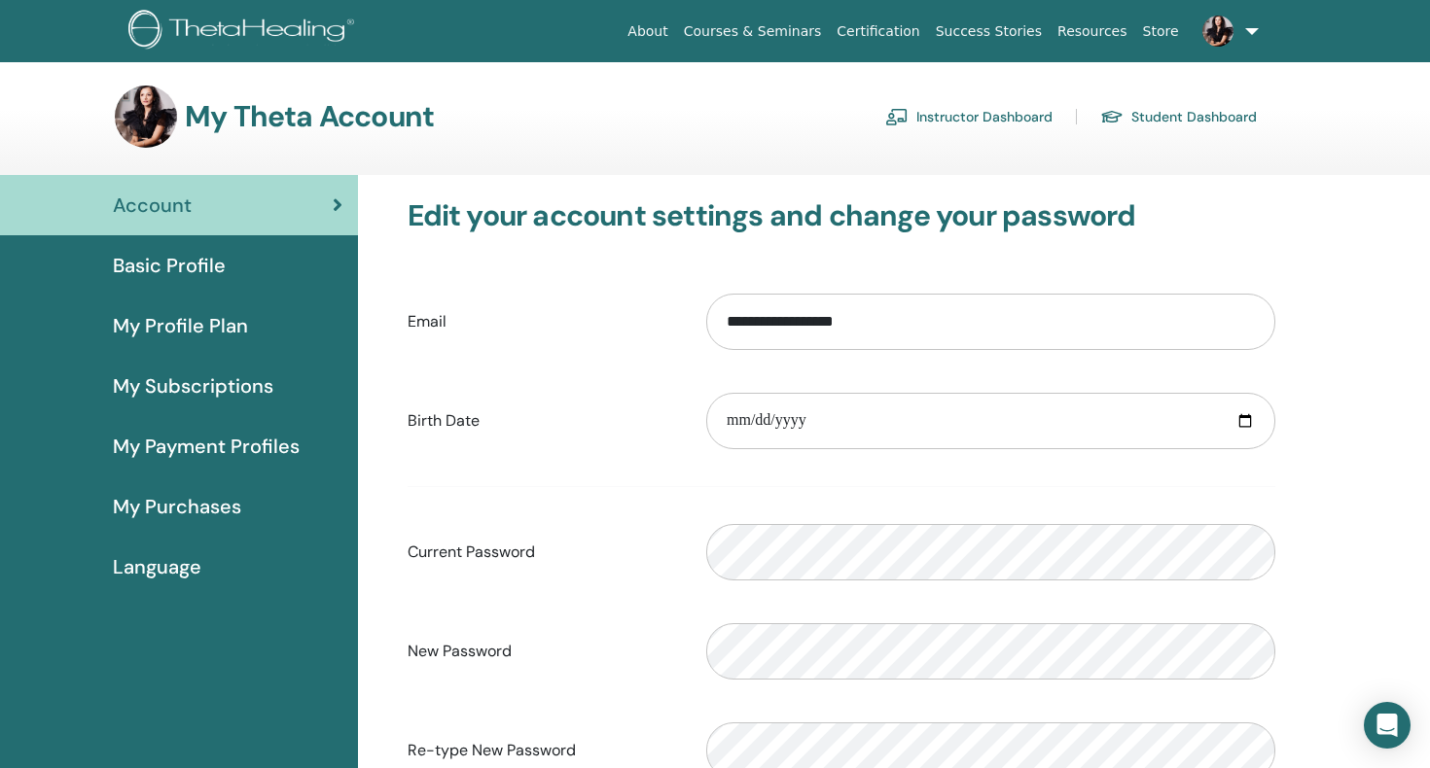
click at [946, 112] on link "Instructor Dashboard" at bounding box center [968, 116] width 167 height 31
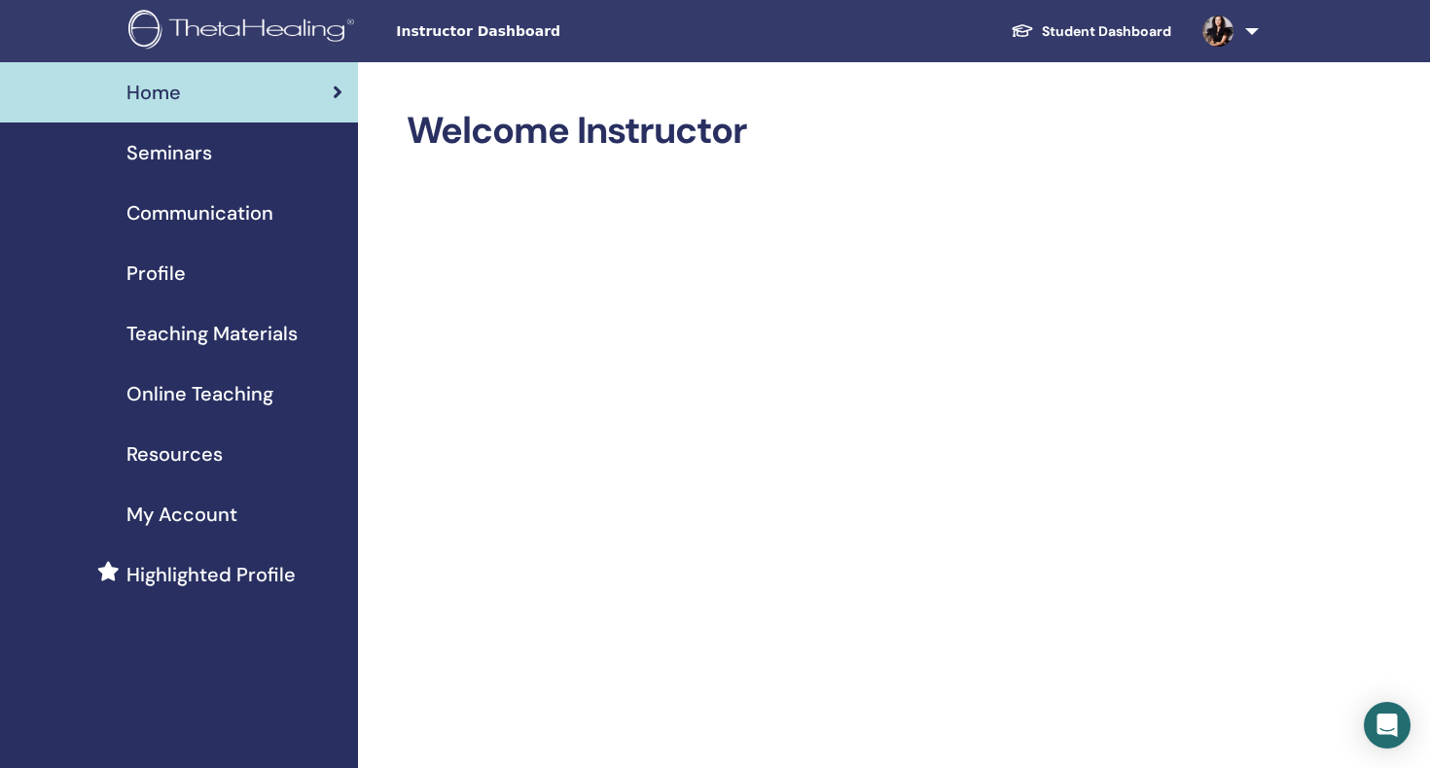
click at [183, 513] on span "My Account" at bounding box center [181, 514] width 111 height 29
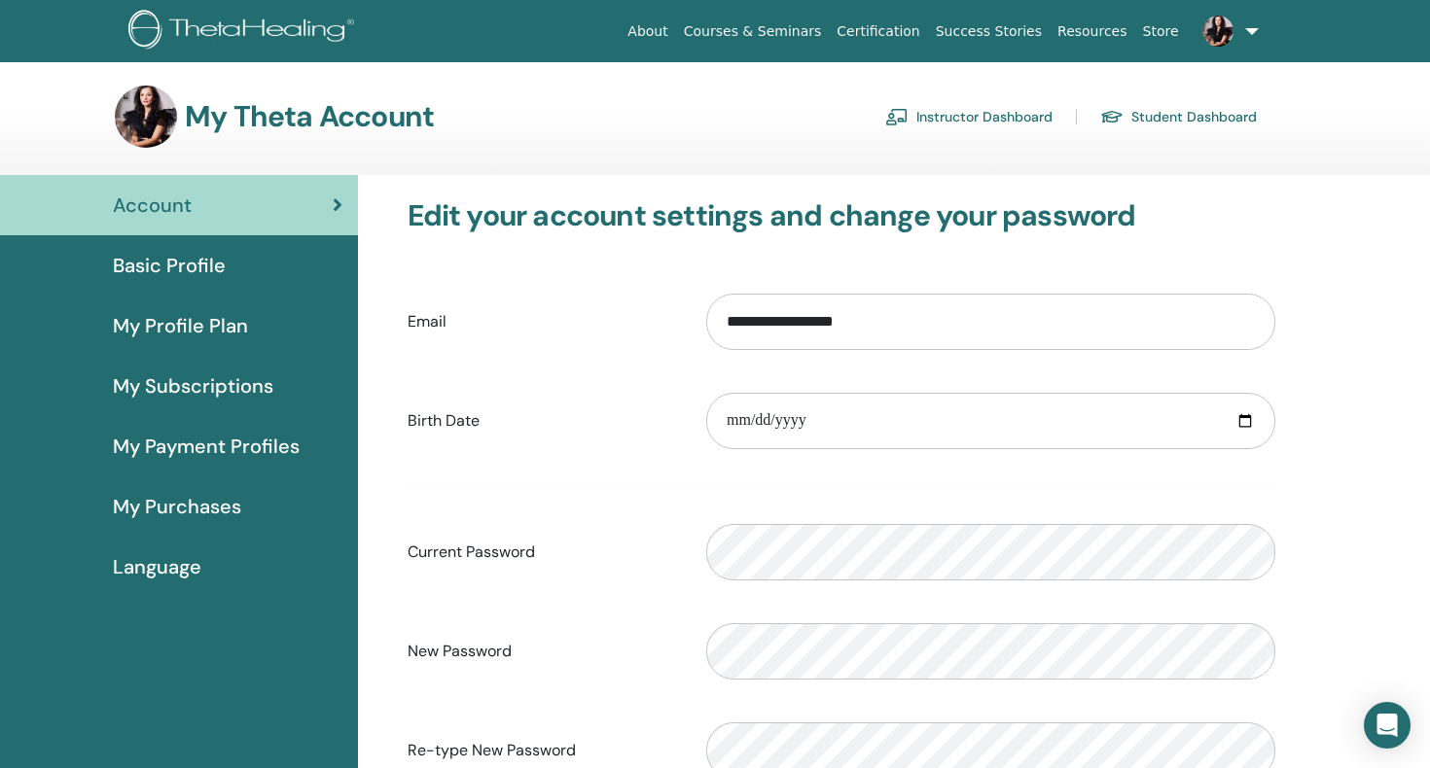
click at [153, 261] on span "Basic Profile" at bounding box center [169, 265] width 113 height 29
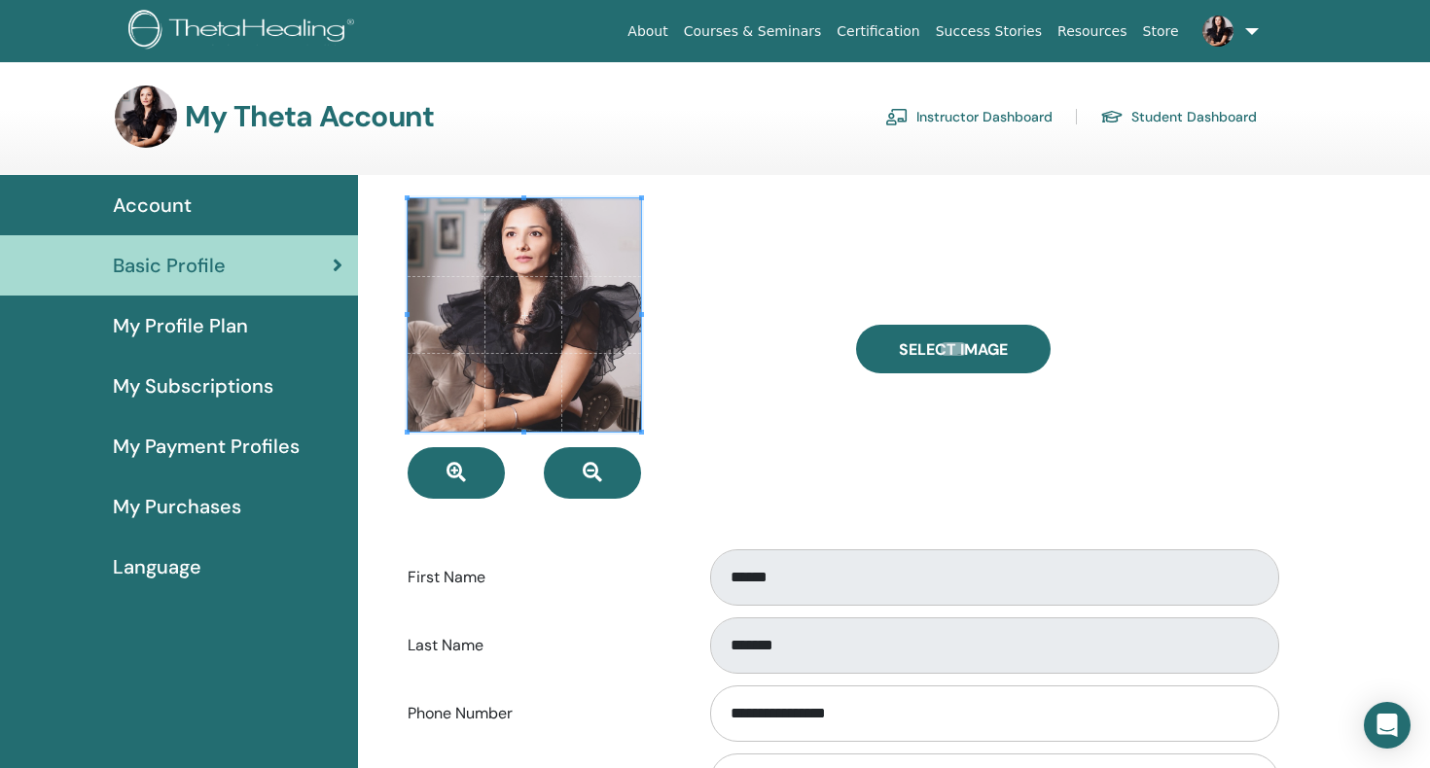
click at [163, 323] on span "My Profile Plan" at bounding box center [180, 325] width 135 height 29
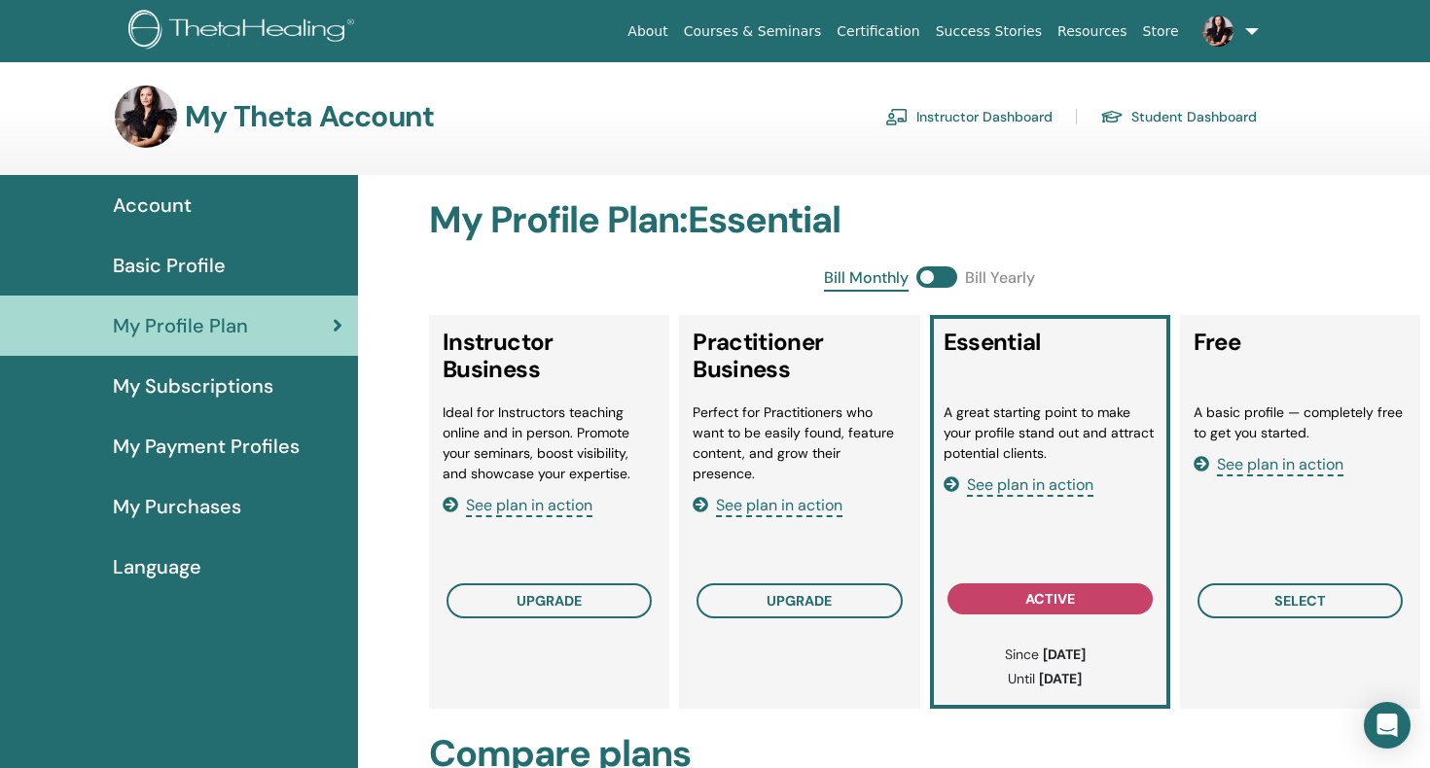
click at [174, 382] on span "My Subscriptions" at bounding box center [193, 386] width 160 height 29
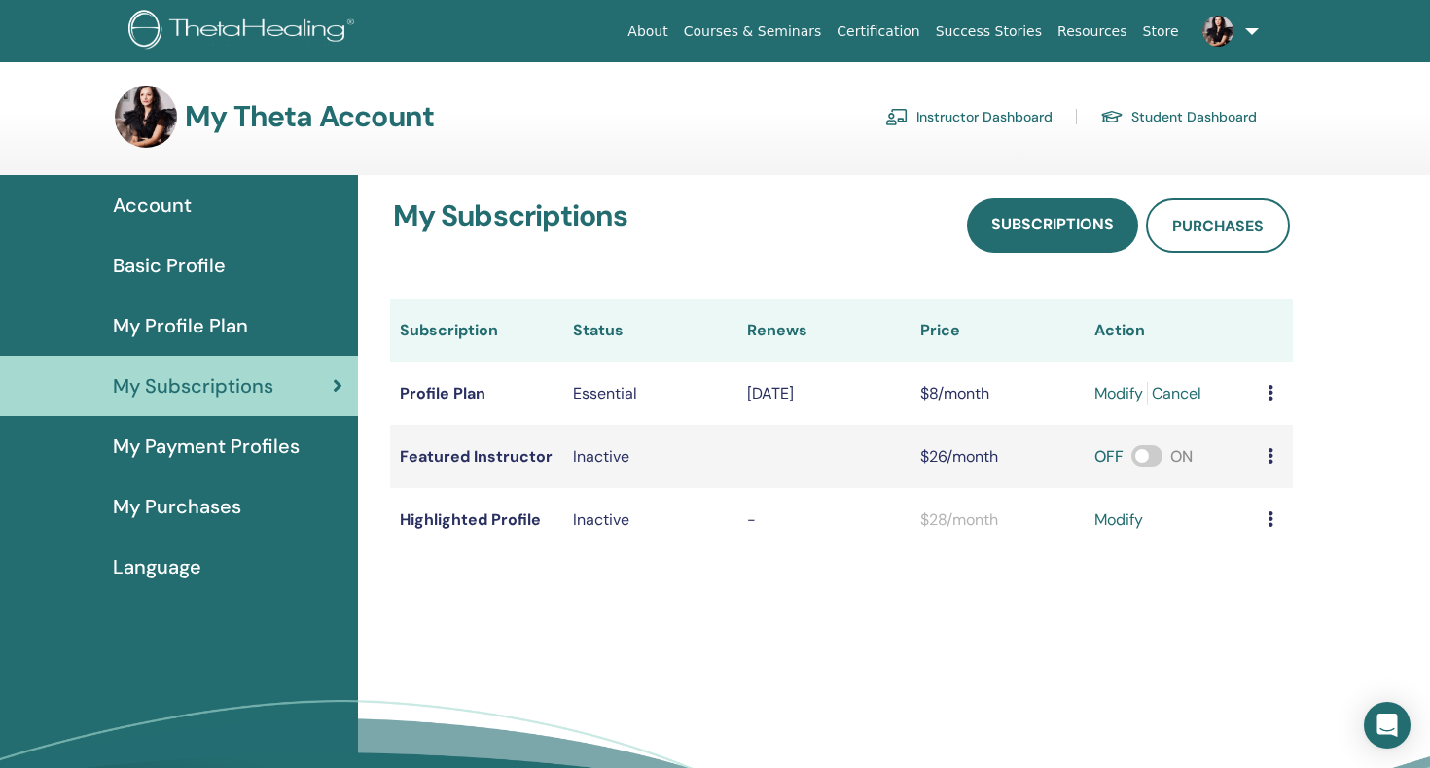
click at [191, 445] on span "My Payment Profiles" at bounding box center [206, 446] width 187 height 29
